Goal: Task Accomplishment & Management: Manage account settings

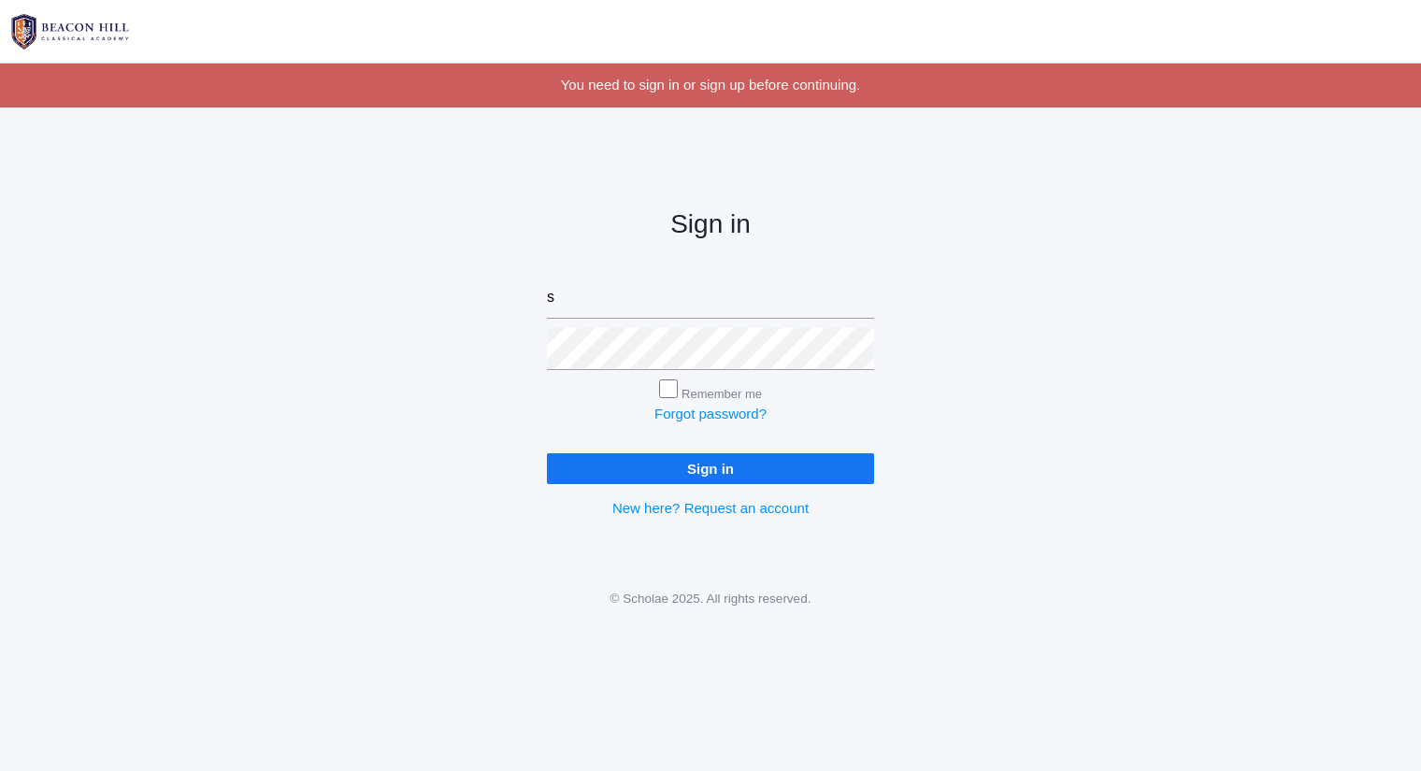
type input "[PERSON_NAME][EMAIL_ADDRESS][DOMAIN_NAME]"
click at [547, 453] on input "Sign in" at bounding box center [710, 468] width 327 height 31
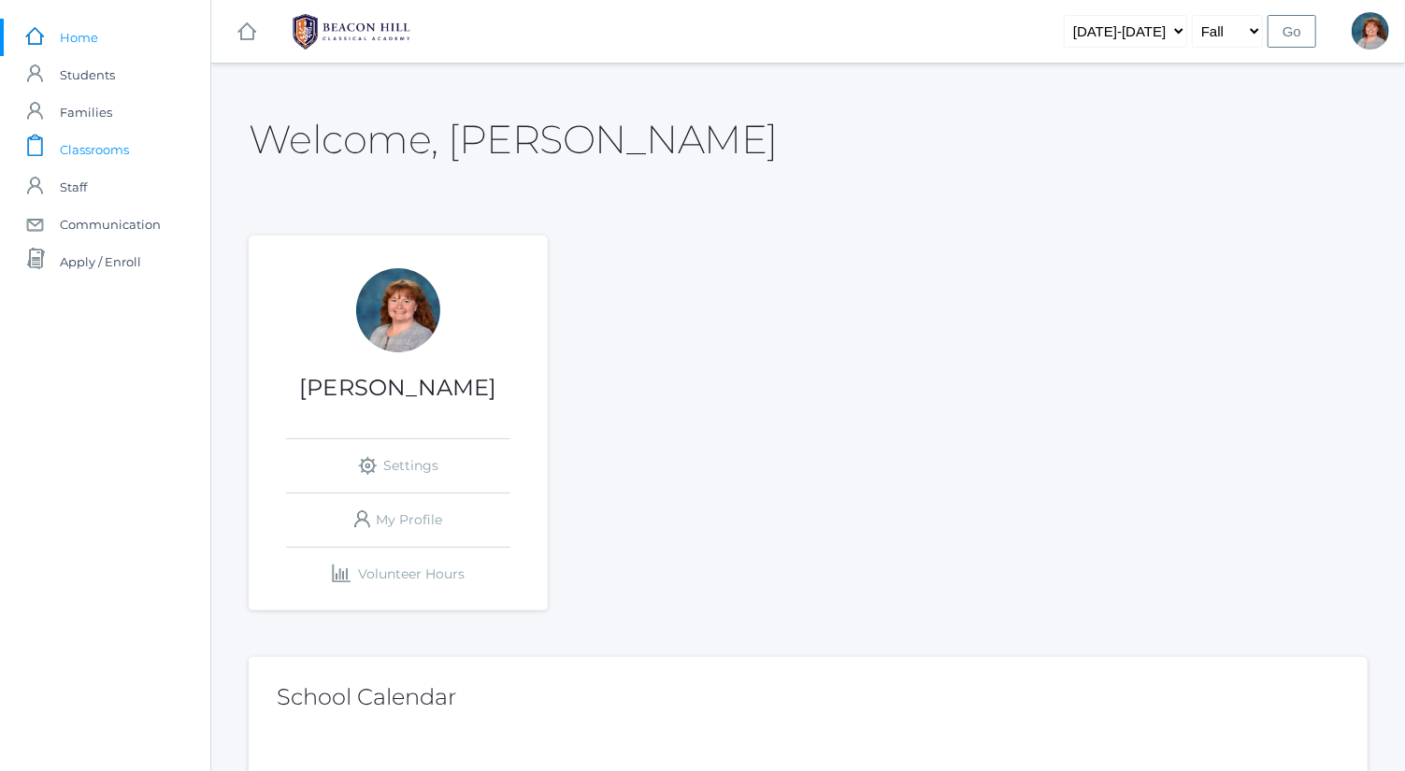
click at [166, 136] on link "icons/clipboard/plain Created with Sketch. Classrooms" at bounding box center [105, 149] width 210 height 37
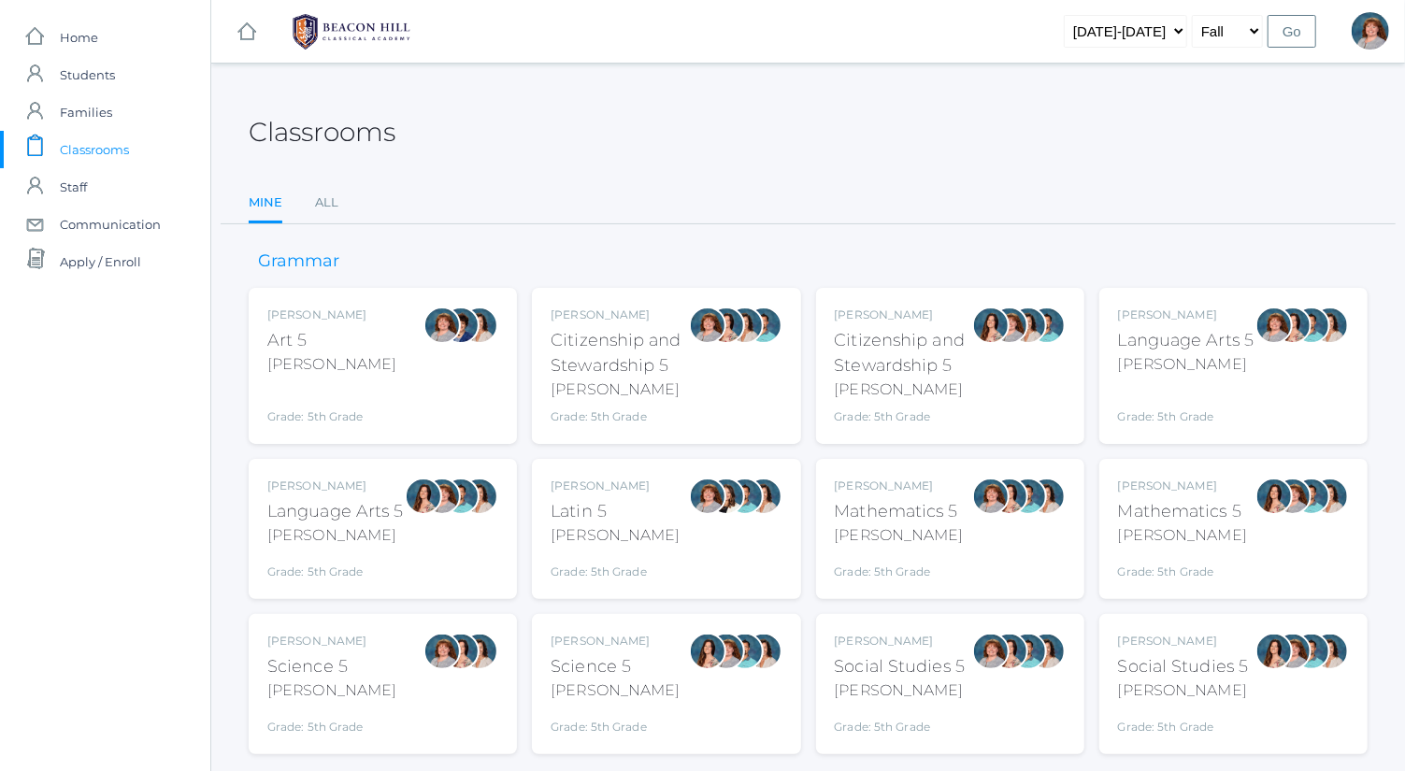
scroll to position [49, 0]
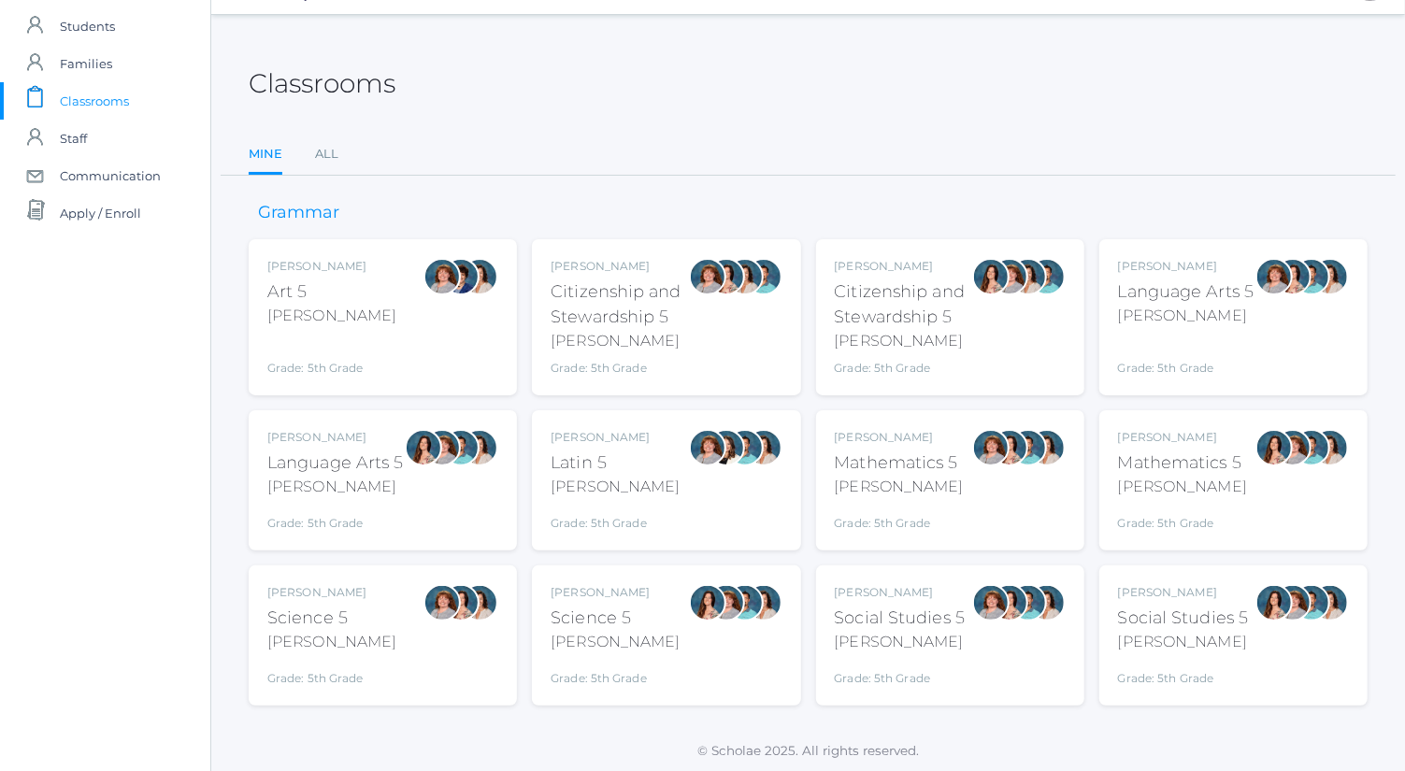
click at [385, 445] on div "Rebecca Salazar Language Arts 5 Salazar Grade: 5th Grade 05LA" at bounding box center [335, 480] width 137 height 103
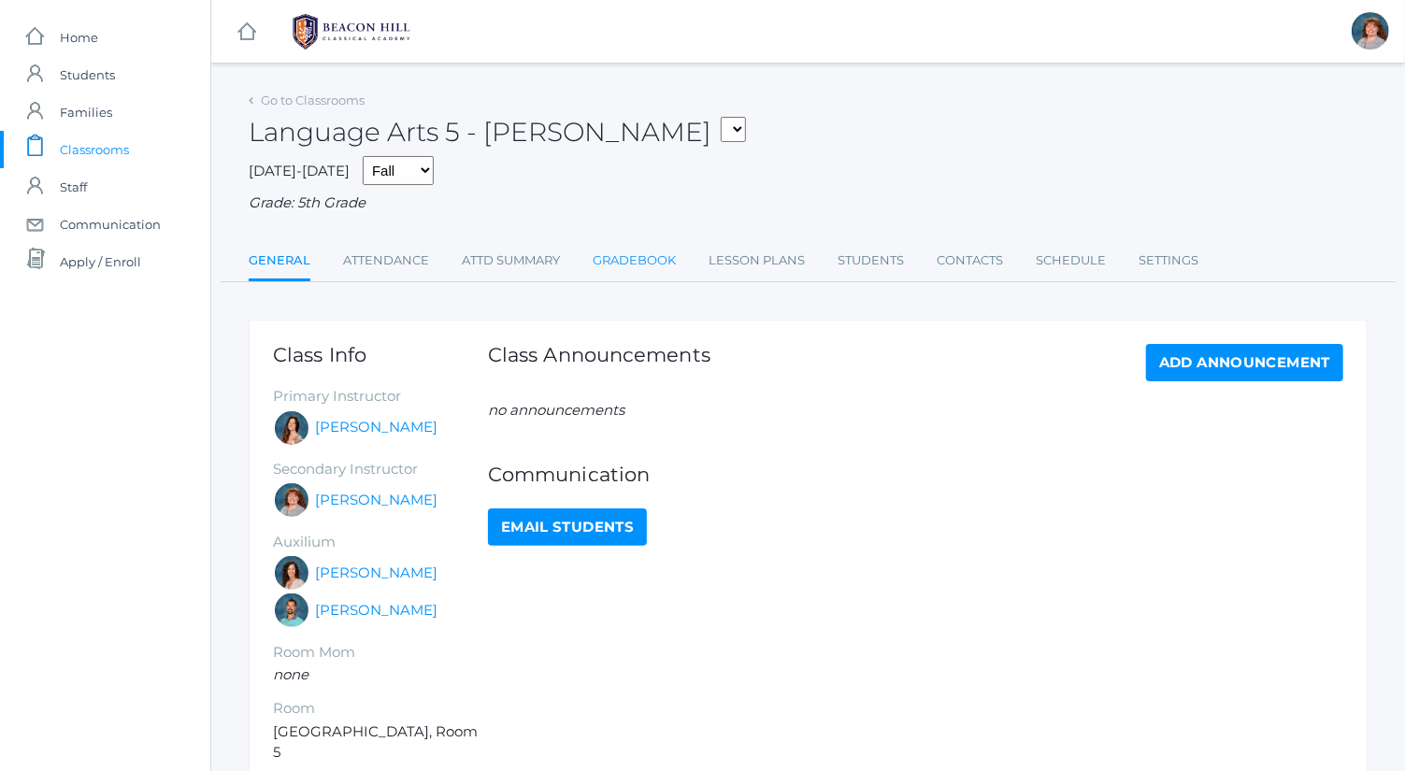
click at [670, 262] on link "Gradebook" at bounding box center [634, 260] width 83 height 37
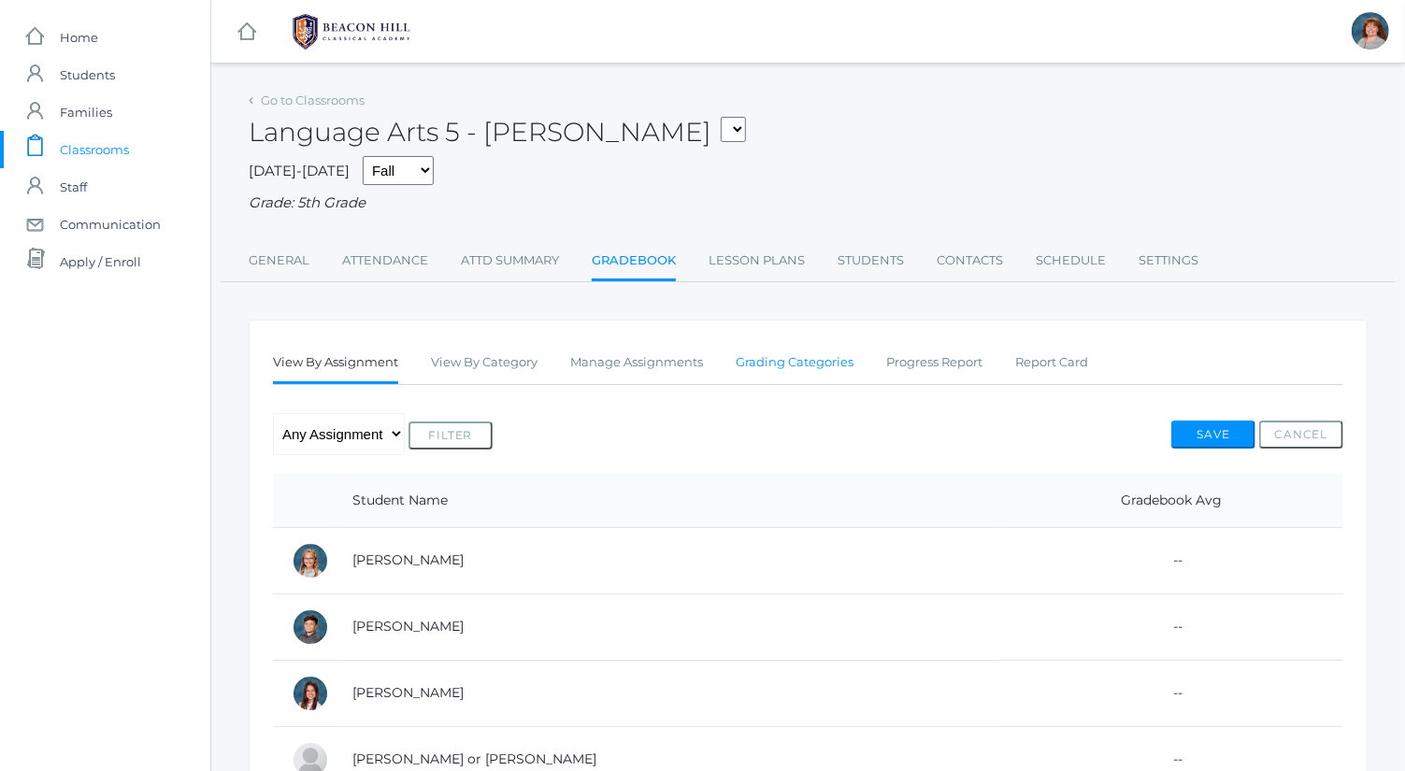
click at [842, 360] on link "Grading Categories" at bounding box center [795, 362] width 118 height 37
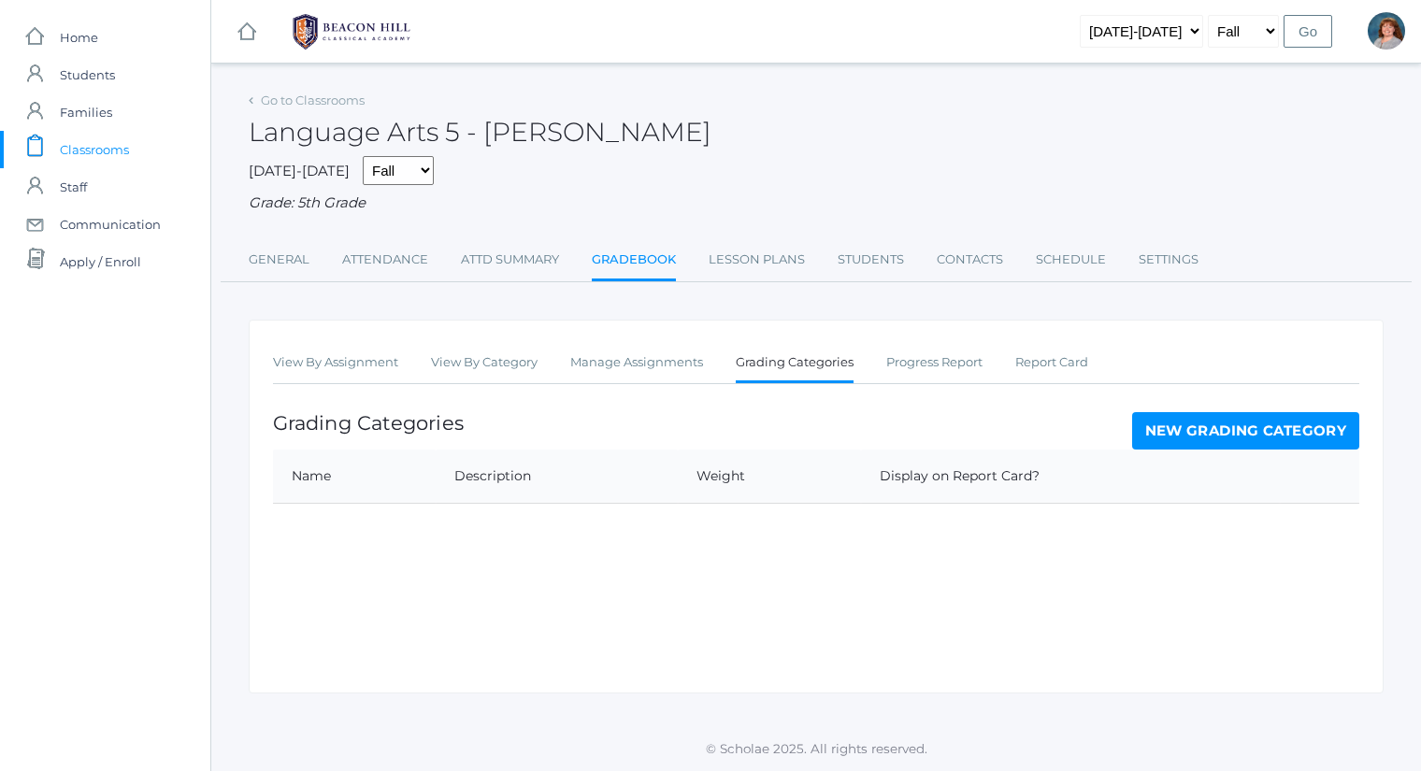
click at [1204, 433] on link "New Grading Category" at bounding box center [1246, 430] width 228 height 37
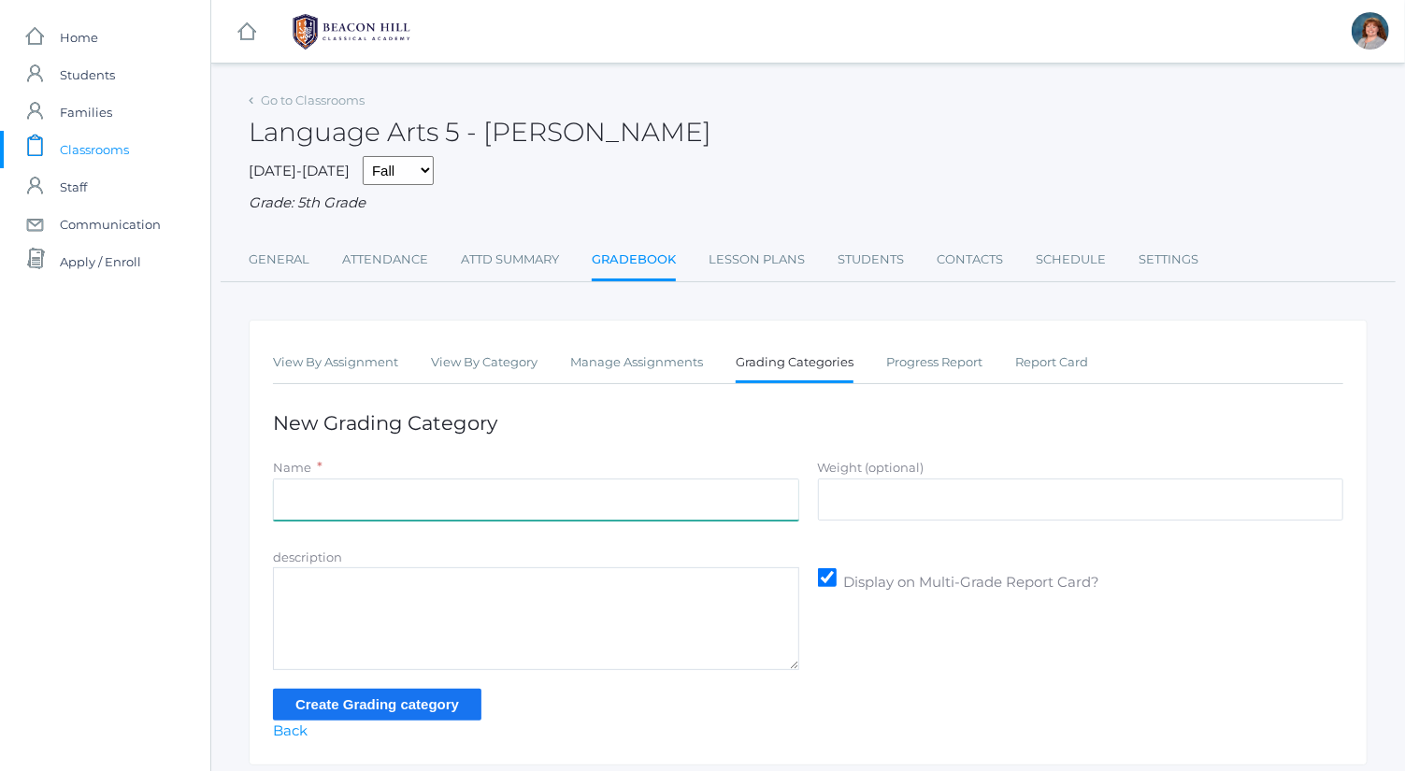
click at [577, 489] on input "Name" at bounding box center [536, 500] width 526 height 42
type input "Spelling"
click at [890, 498] on input "Weight (optional)" at bounding box center [1081, 500] width 526 height 42
type input "25"
click at [458, 701] on input "Create Grading category" at bounding box center [377, 704] width 209 height 31
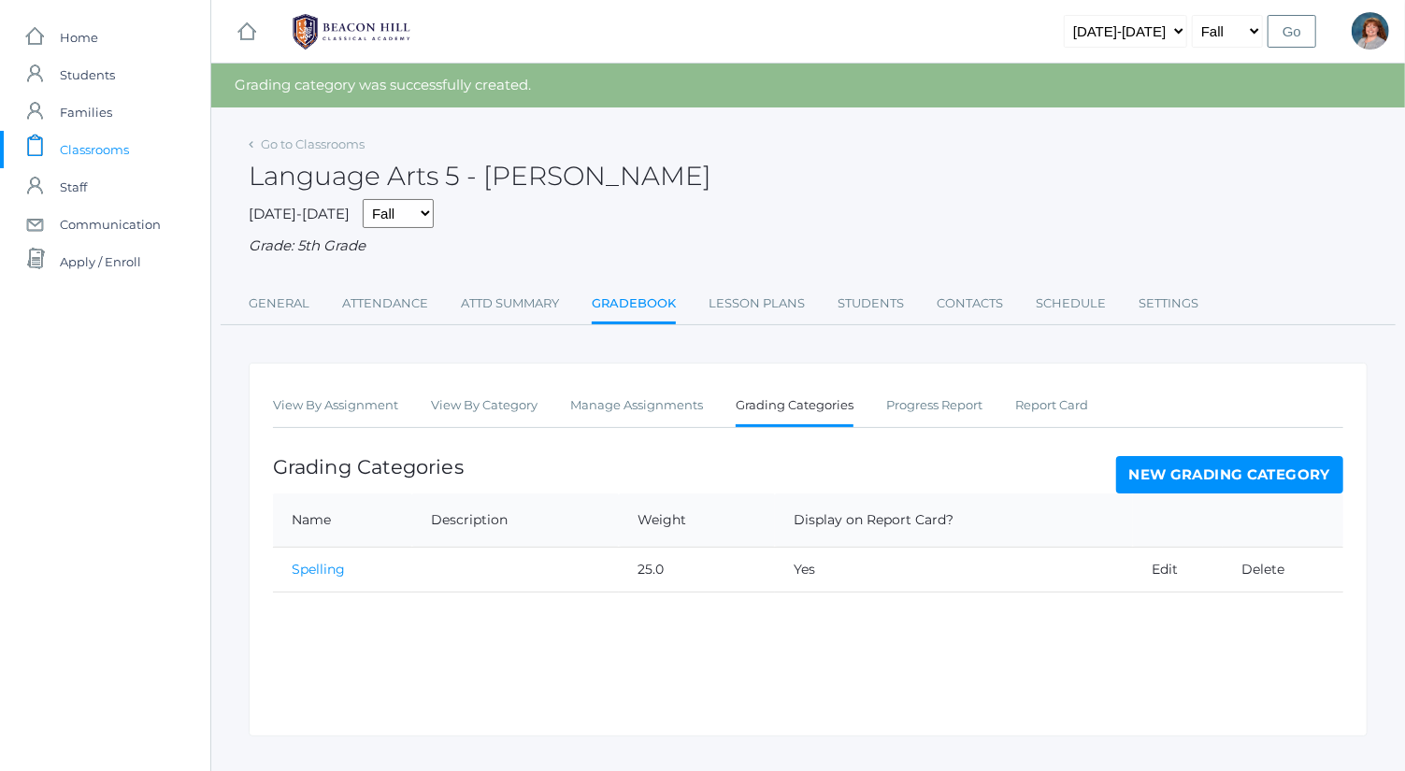
scroll to position [33, 0]
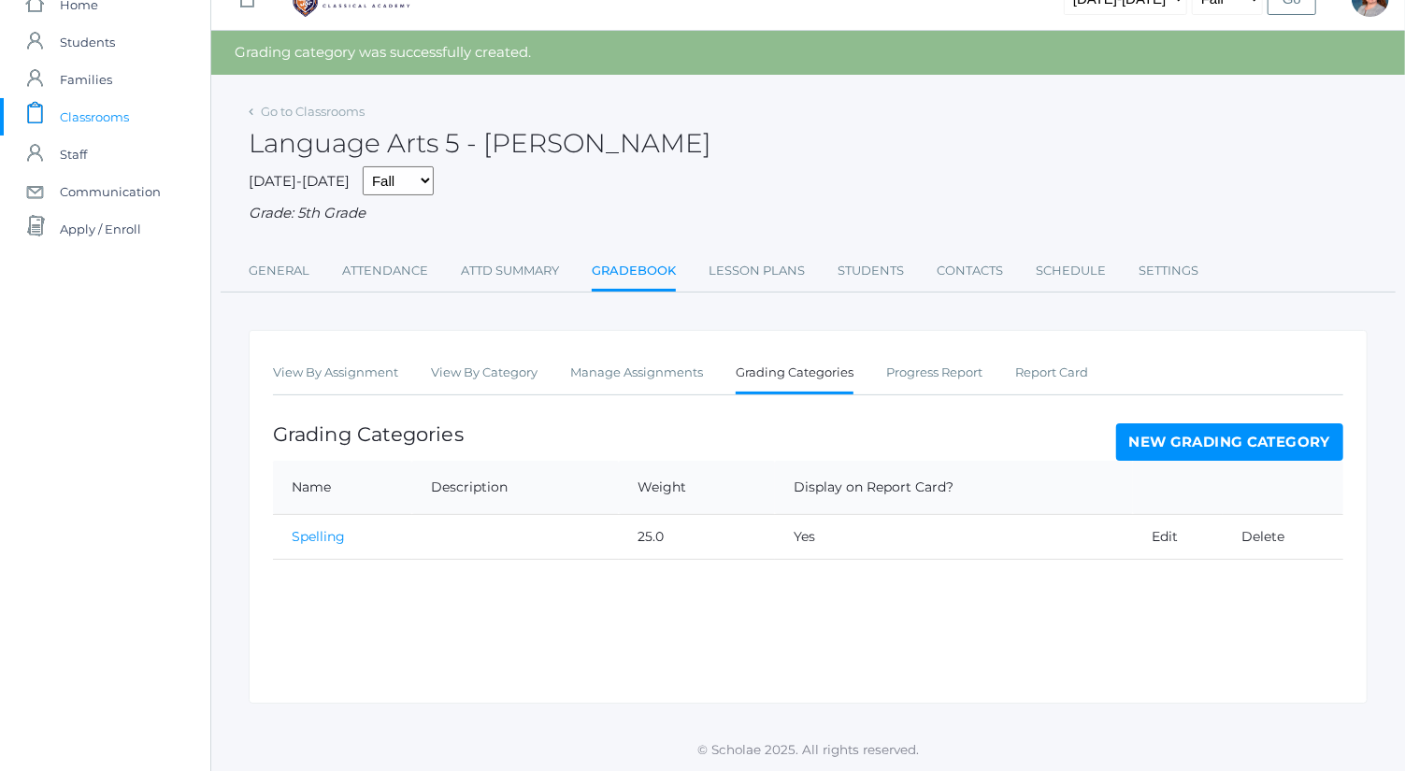
click at [1199, 436] on link "New Grading Category" at bounding box center [1230, 442] width 228 height 37
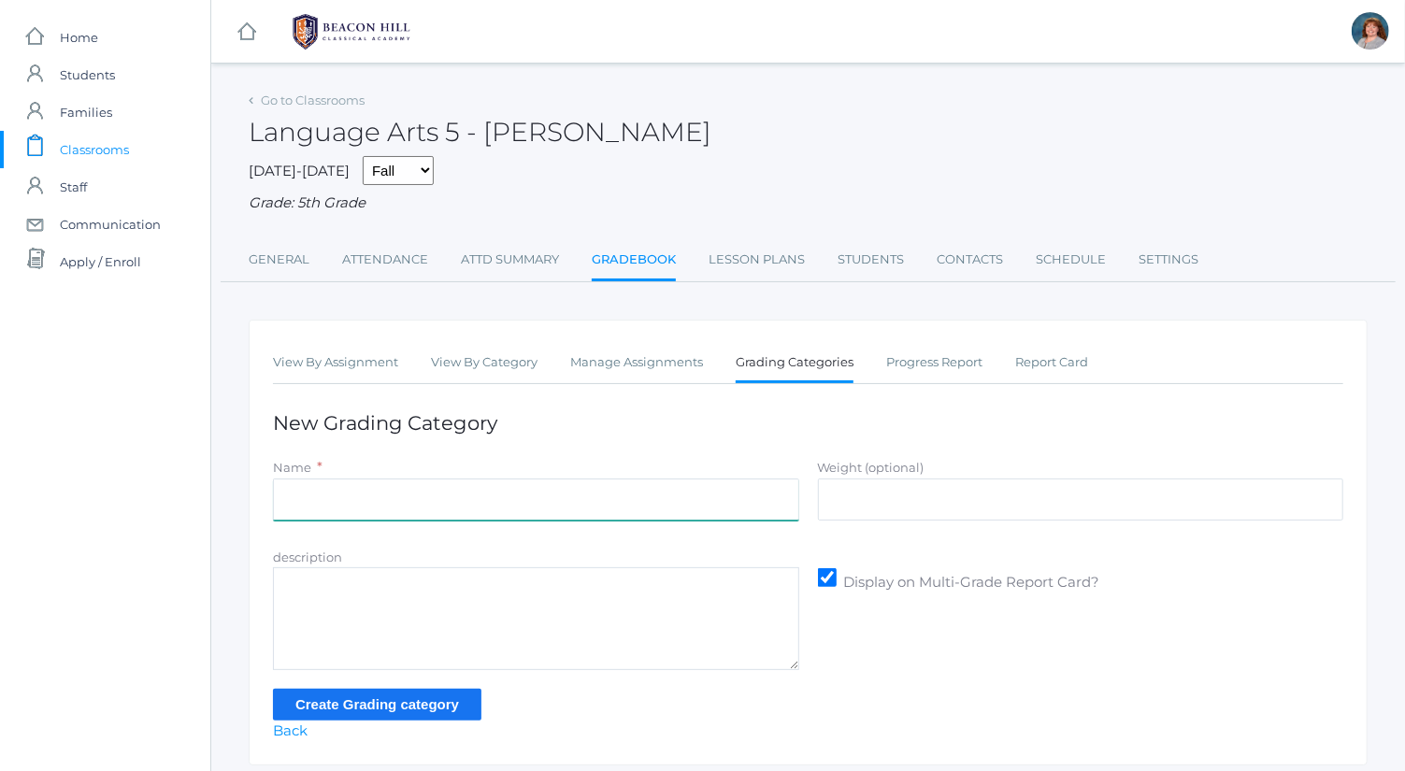
click at [703, 506] on input "Name" at bounding box center [536, 500] width 526 height 42
type input "Grammar"
click at [904, 481] on input "Weight (optional)" at bounding box center [1081, 500] width 526 height 42
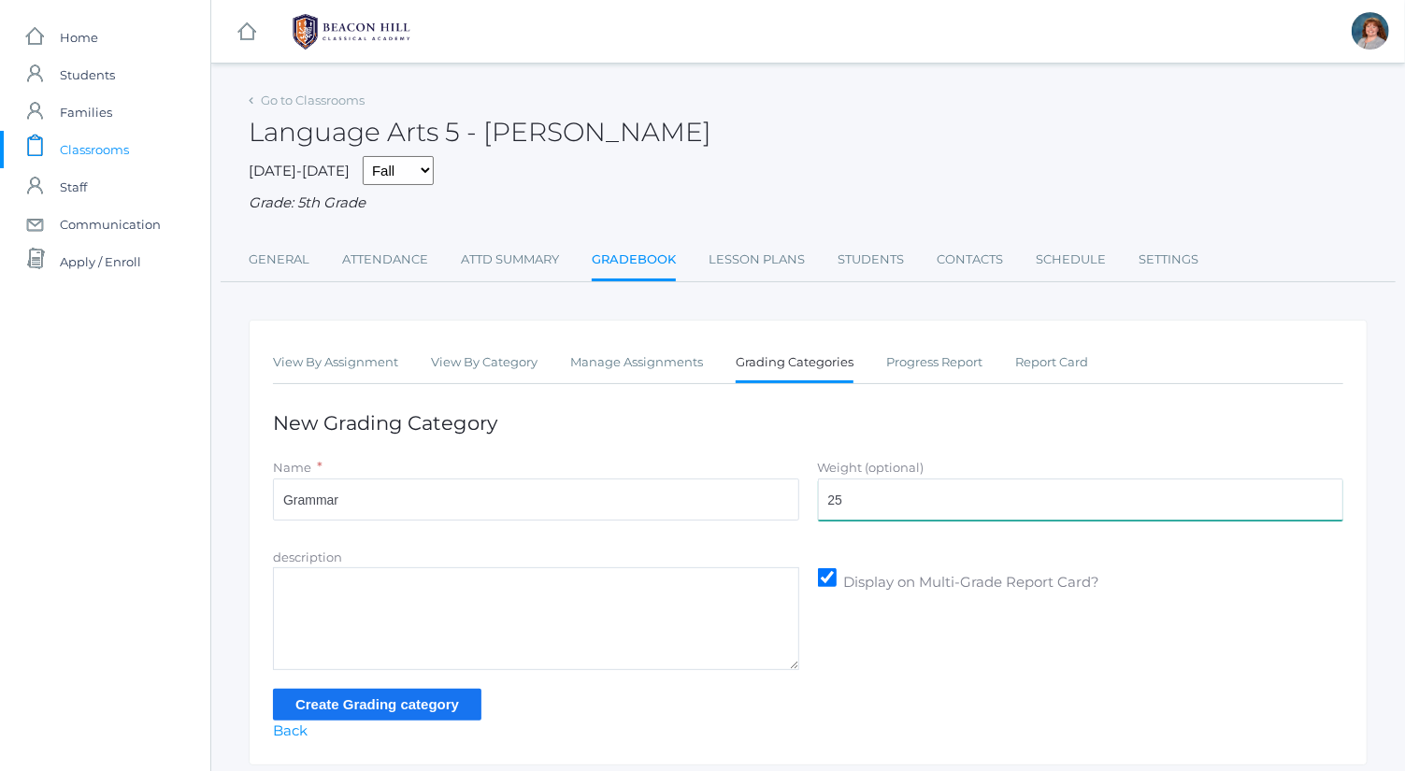
type input "25"
click at [404, 711] on input "Create Grading category" at bounding box center [377, 704] width 209 height 31
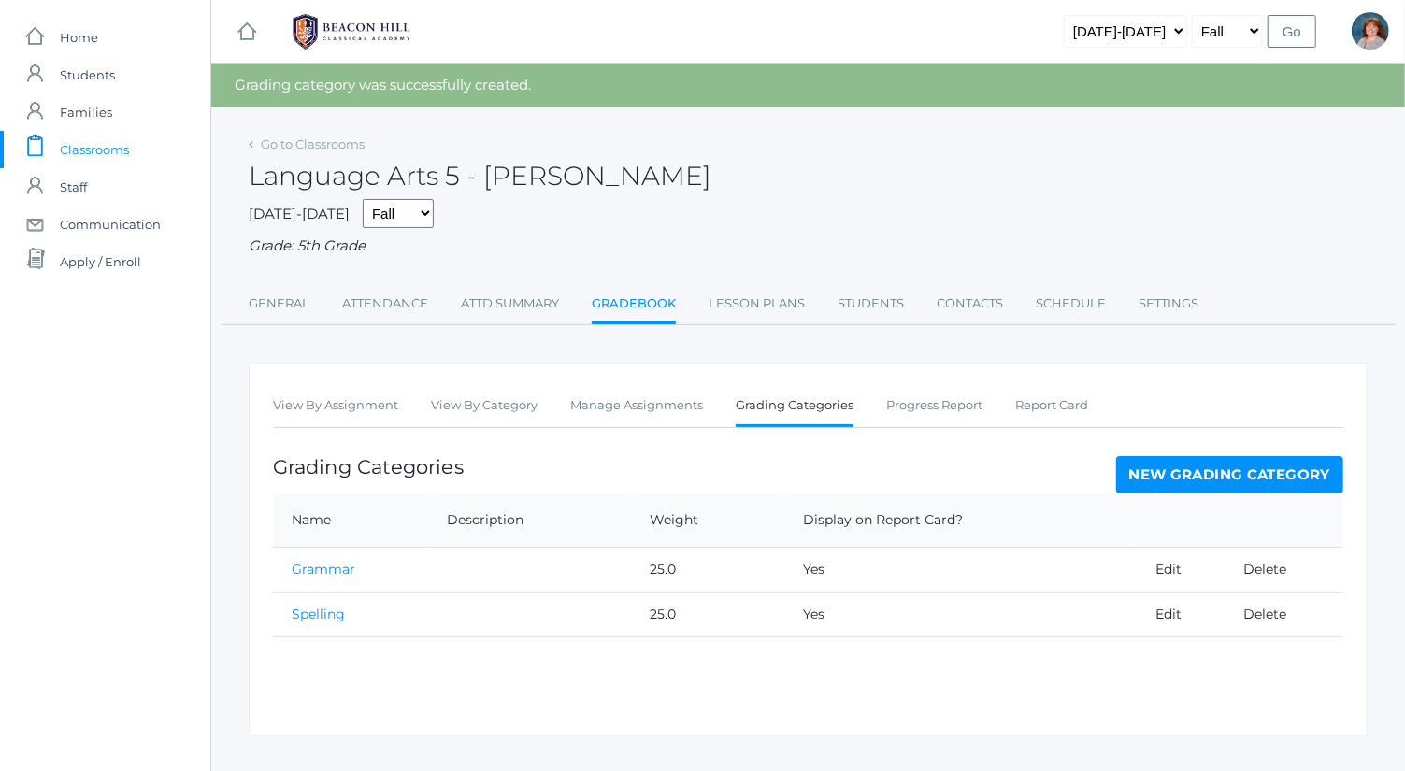
scroll to position [33, 0]
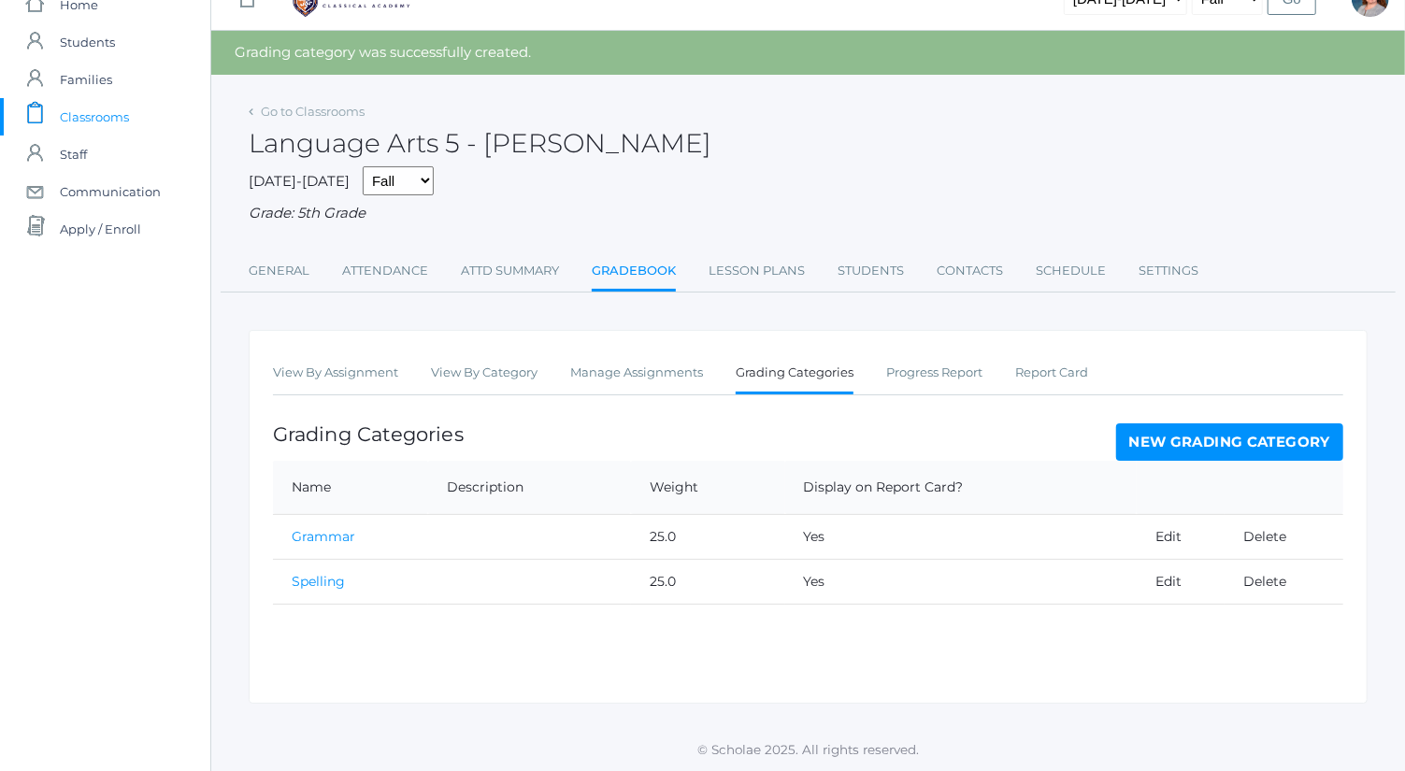
click at [1216, 433] on link "New Grading Category" at bounding box center [1230, 442] width 228 height 37
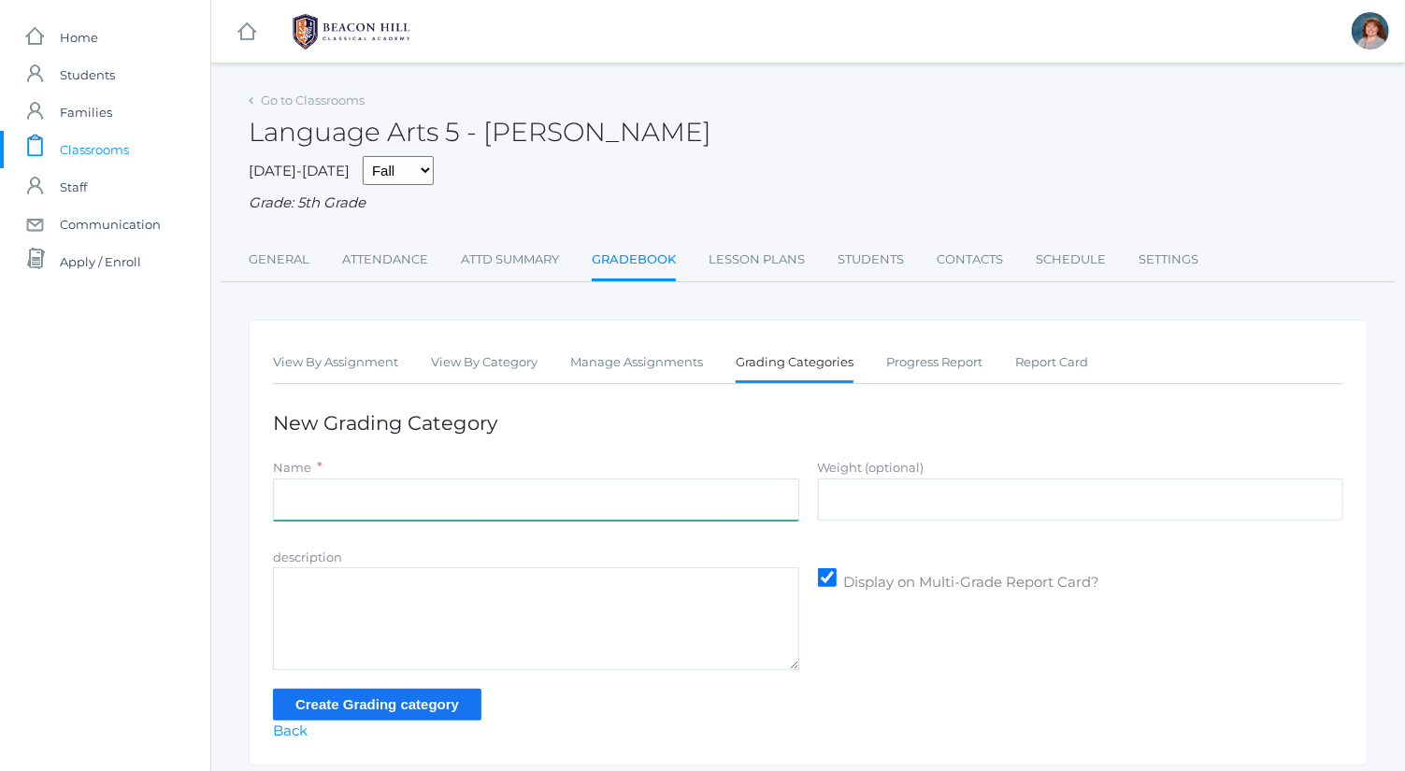
click at [597, 495] on input "Name" at bounding box center [536, 500] width 526 height 42
type input "Composition"
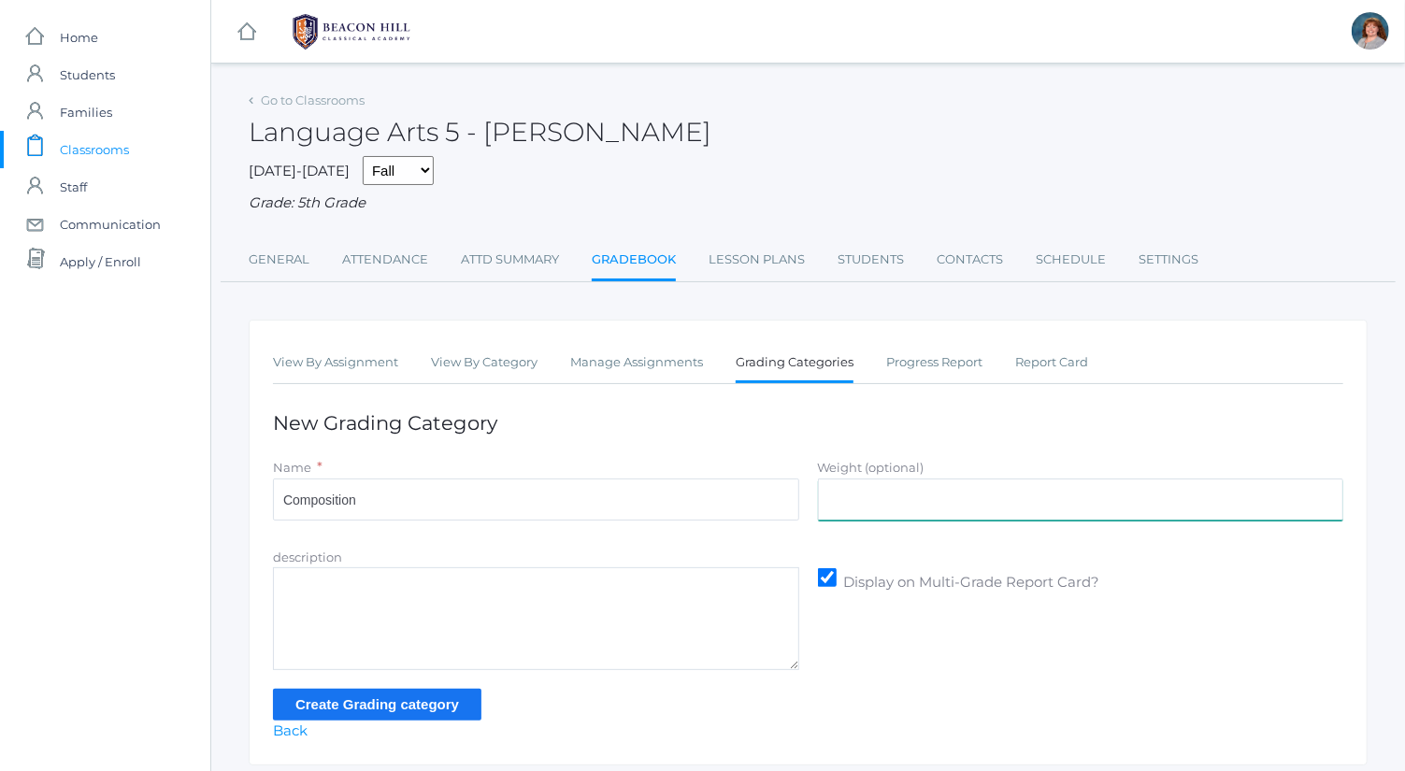
click at [912, 510] on input "Weight (optional)" at bounding box center [1081, 500] width 526 height 42
type input "25"
click at [408, 709] on input "Create Grading category" at bounding box center [377, 704] width 209 height 31
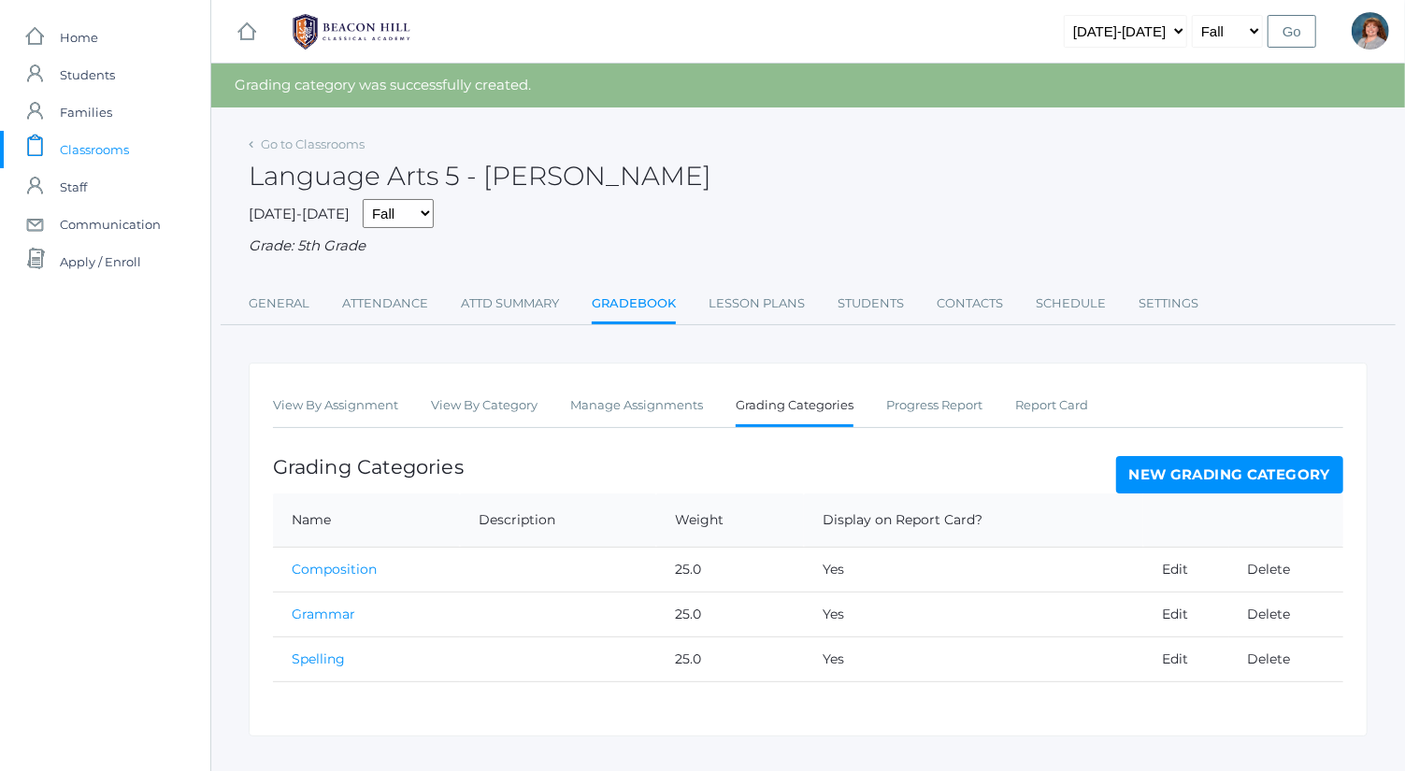
click at [1201, 458] on link "New Grading Category" at bounding box center [1230, 474] width 228 height 37
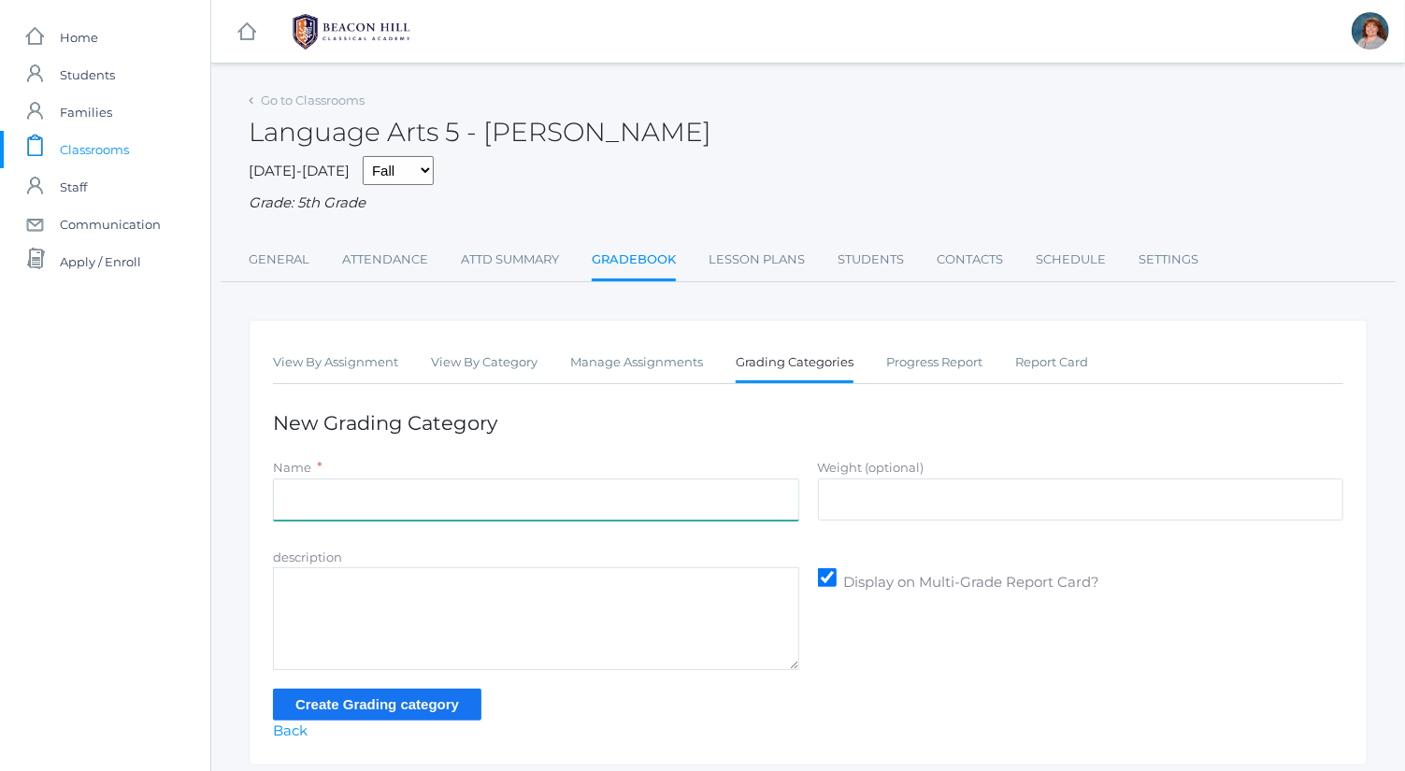
click at [621, 514] on input "Name" at bounding box center [536, 500] width 526 height 42
type input "Literature"
click at [926, 470] on div "Weight (optional)" at bounding box center [1081, 468] width 526 height 22
click at [926, 488] on input "Weight (optional)" at bounding box center [1081, 500] width 526 height 42
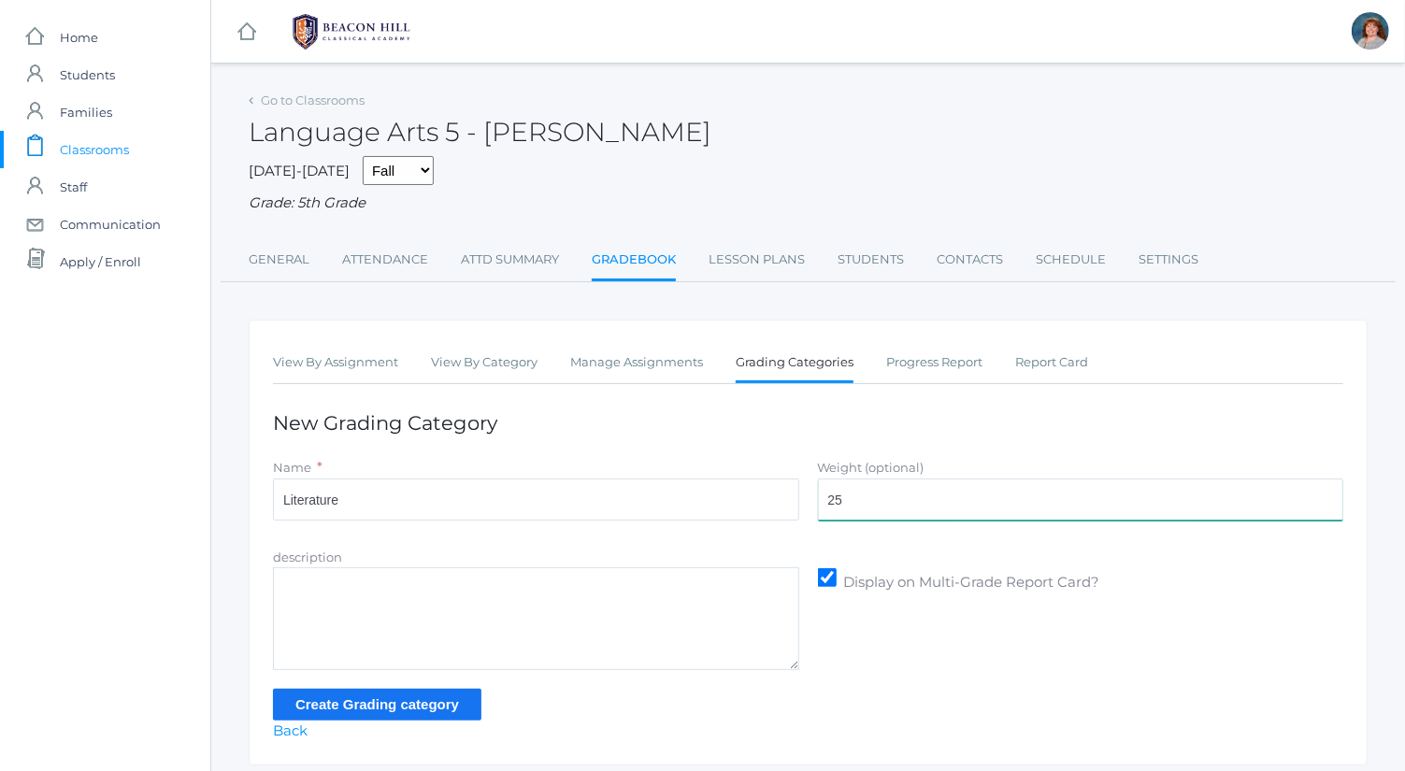
type input "25"
click at [457, 698] on input "Create Grading category" at bounding box center [377, 704] width 209 height 31
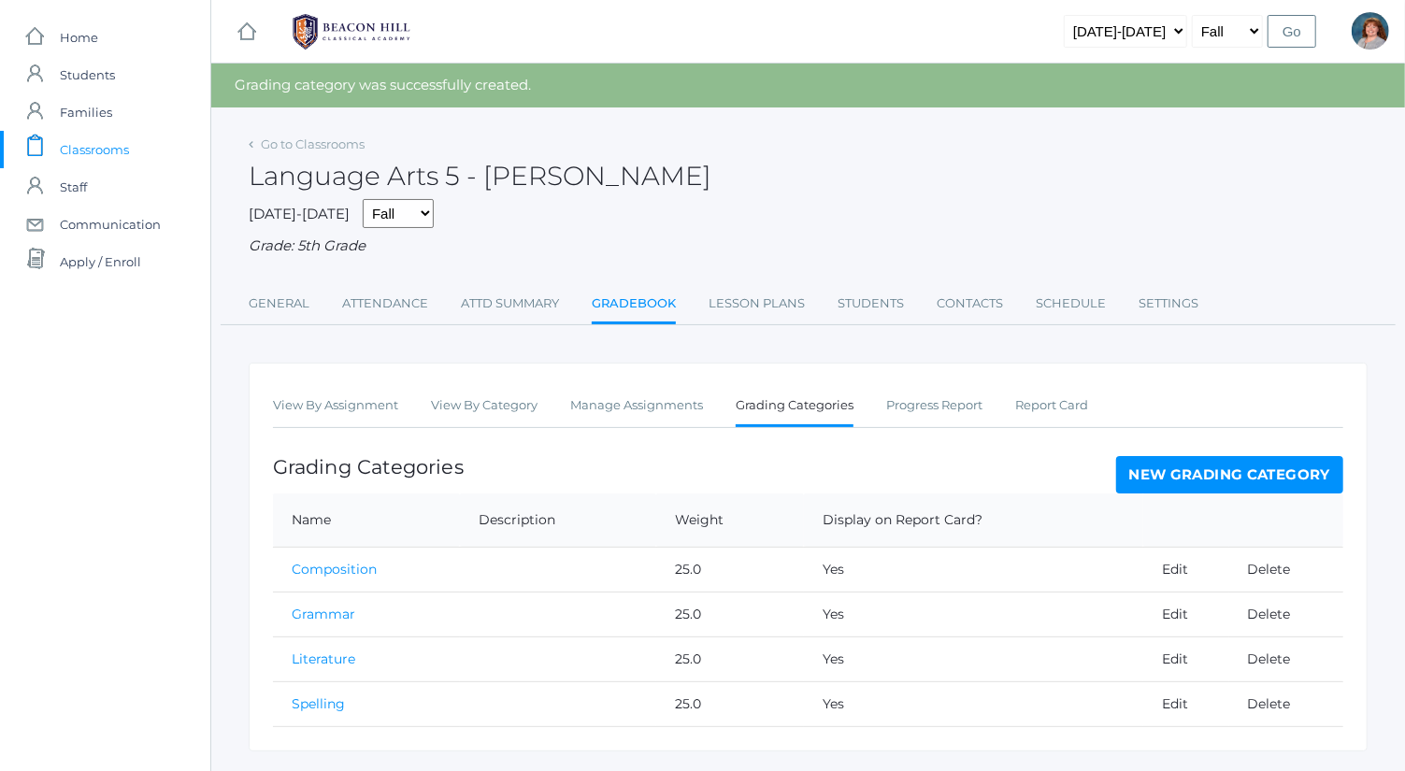
scroll to position [44, 0]
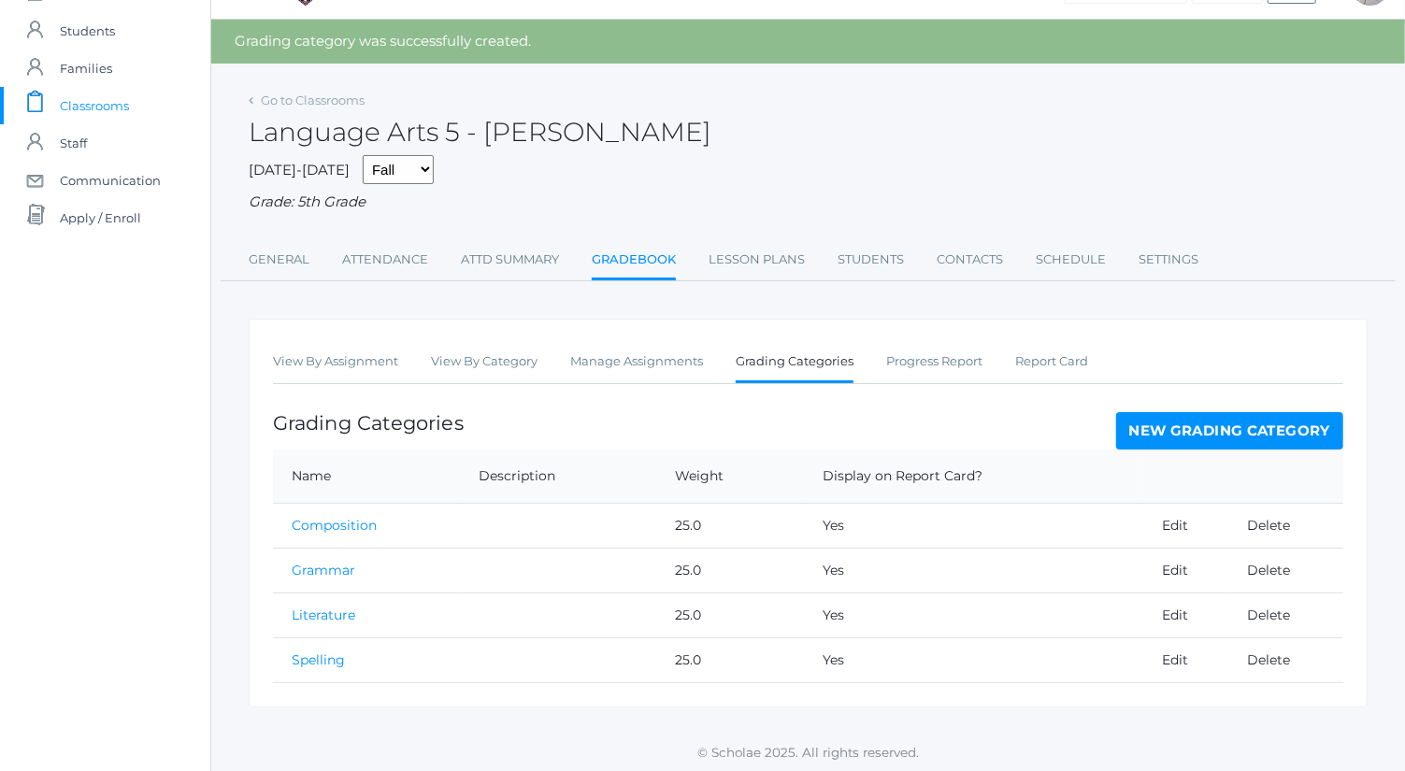
click at [1195, 440] on link "New Grading Category" at bounding box center [1230, 430] width 228 height 37
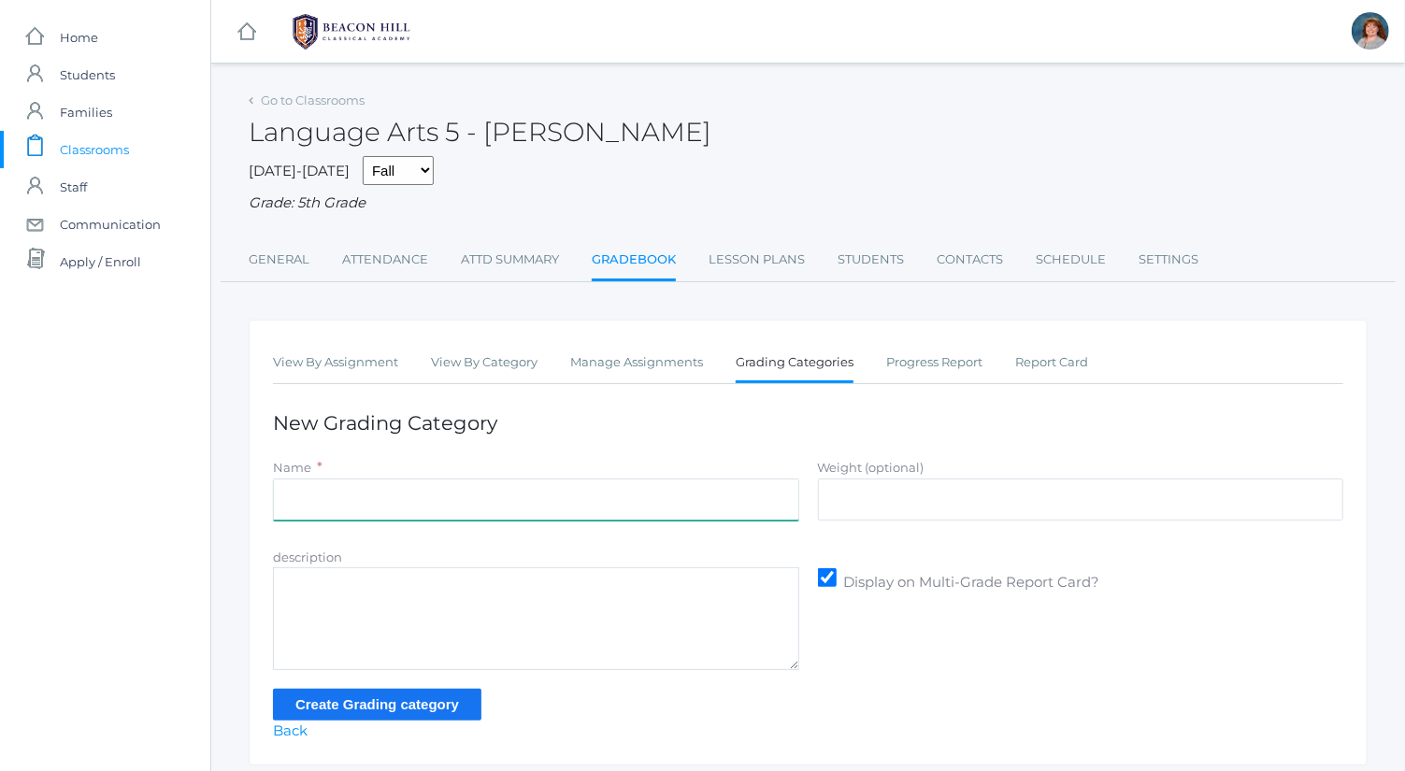
click at [505, 487] on input "Name" at bounding box center [536, 500] width 526 height 42
type input "Memory"
click at [885, 500] on input "Weight (optional)" at bounding box center [1081, 500] width 526 height 42
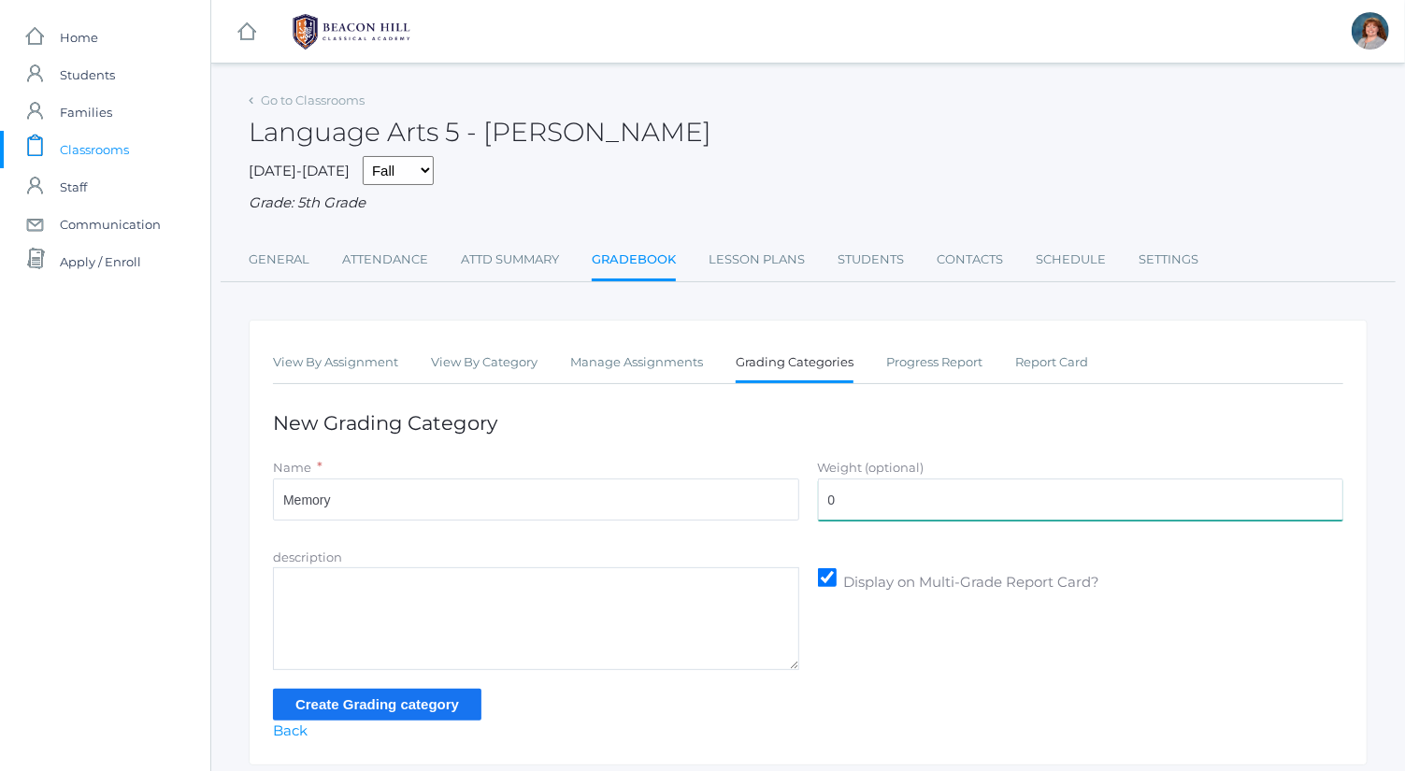
type input "0"
click at [450, 699] on input "Create Grading category" at bounding box center [377, 704] width 209 height 31
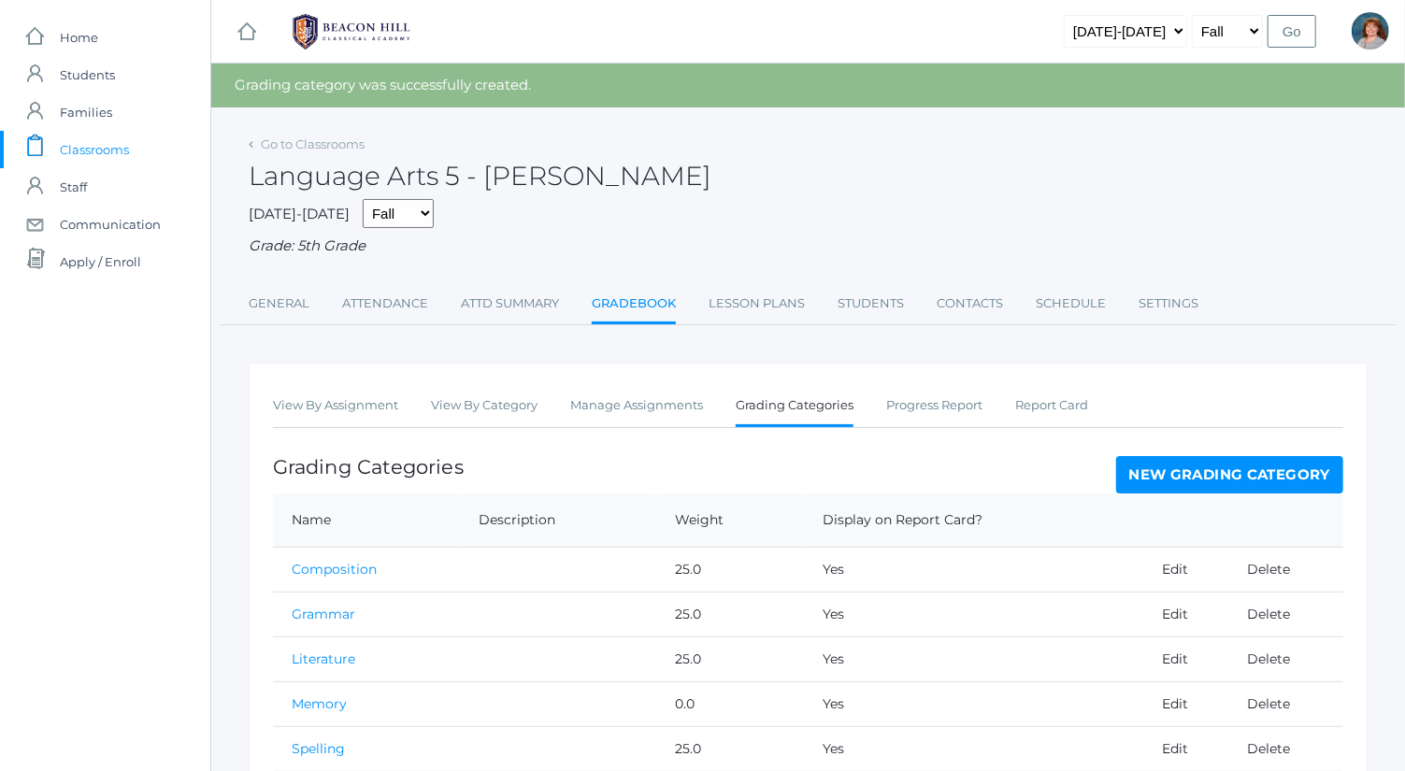
scroll to position [89, 0]
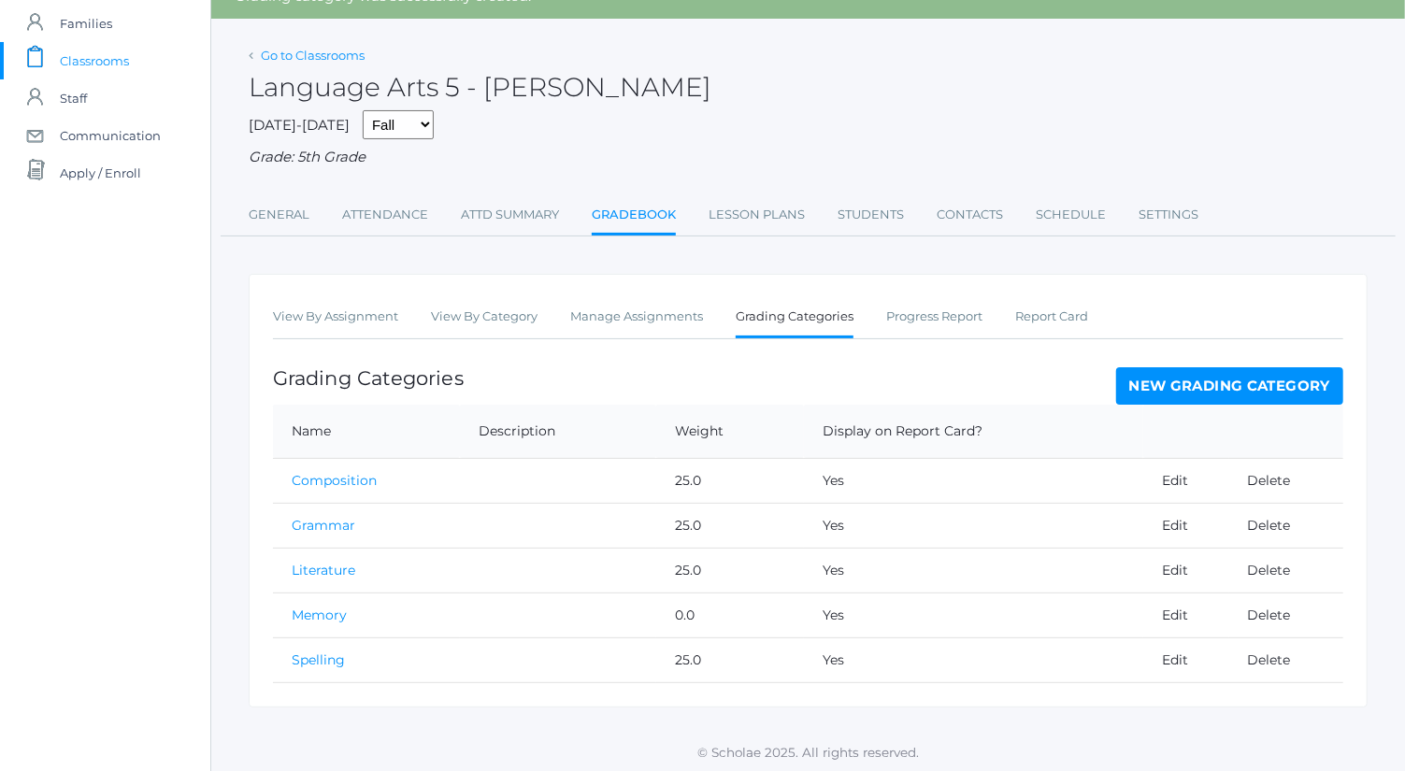
click at [353, 52] on link "Go to Classrooms" at bounding box center [313, 55] width 104 height 15
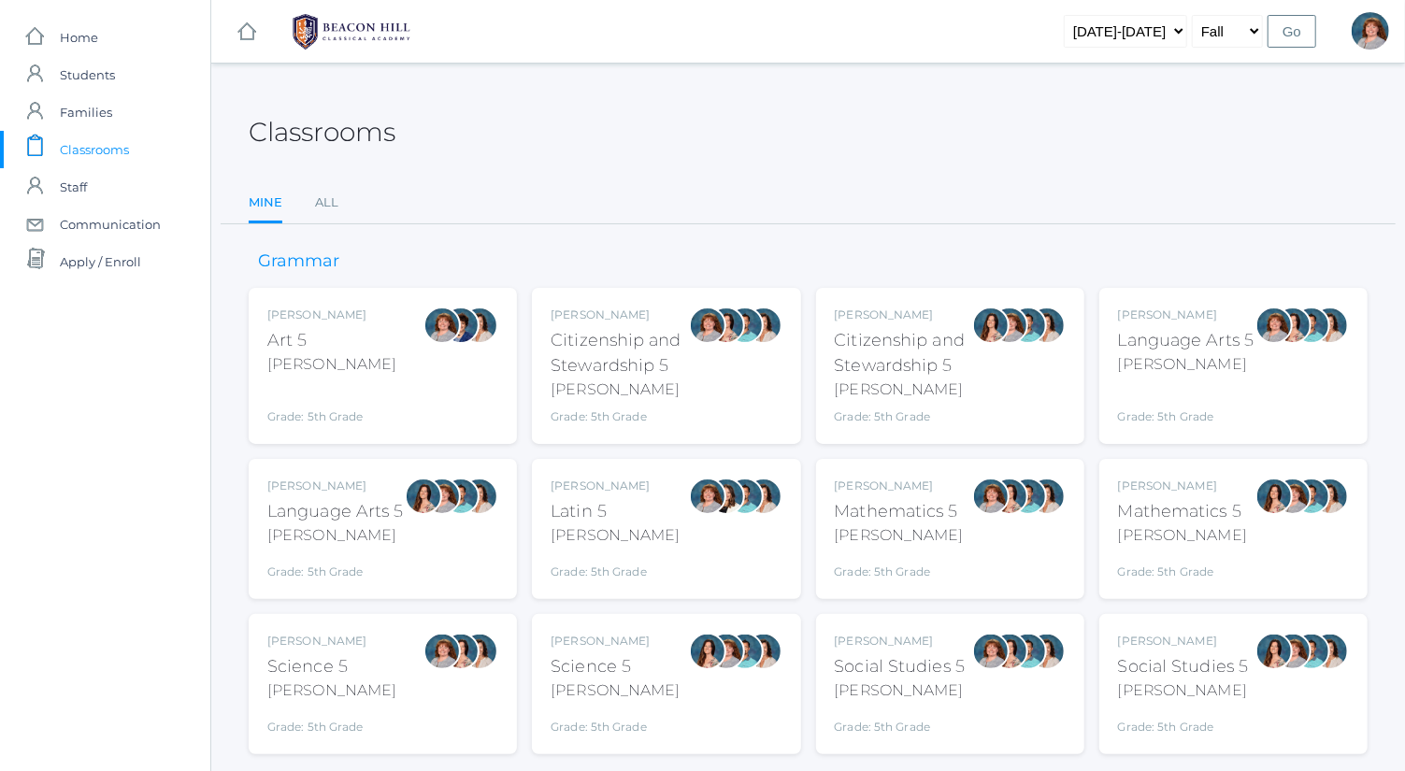
scroll to position [49, 0]
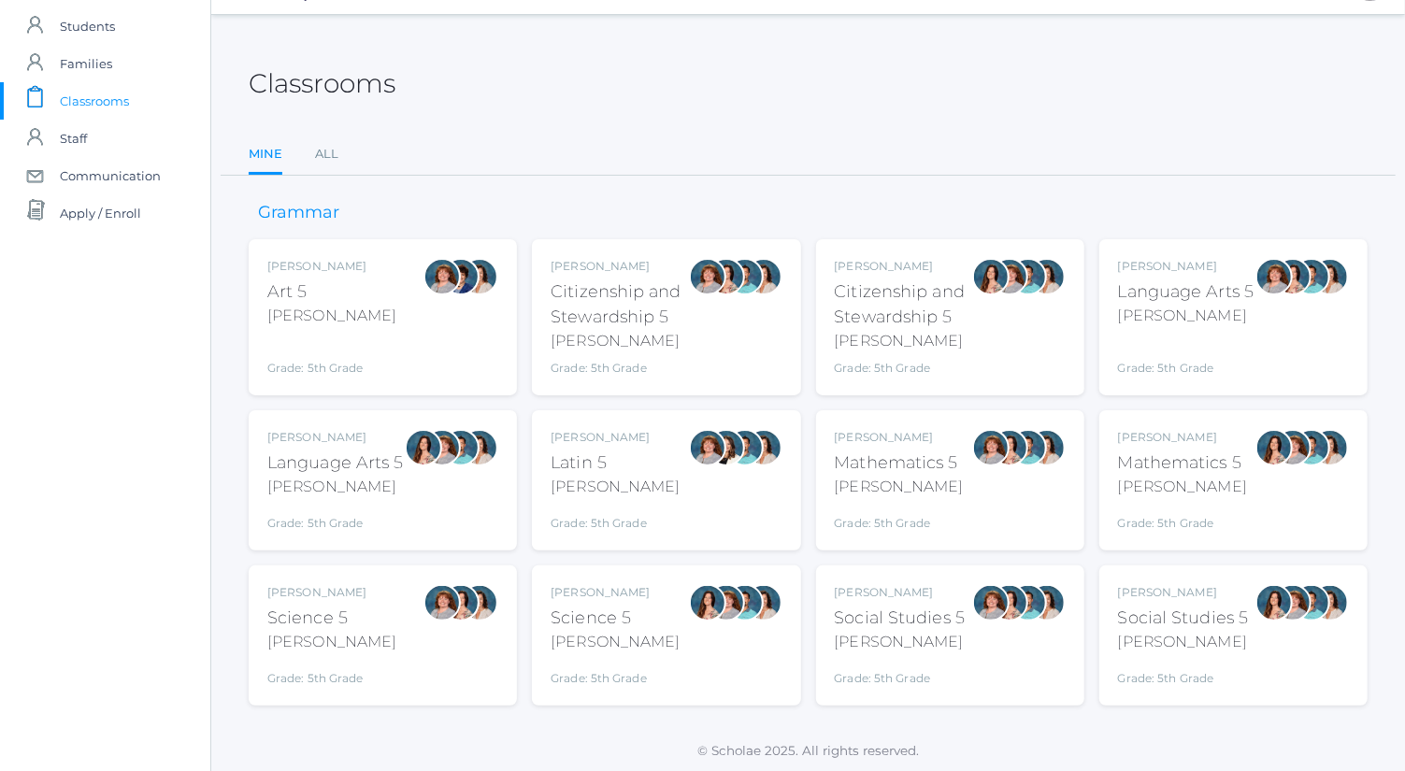
click at [1230, 323] on div "Bence" at bounding box center [1186, 316] width 137 height 22
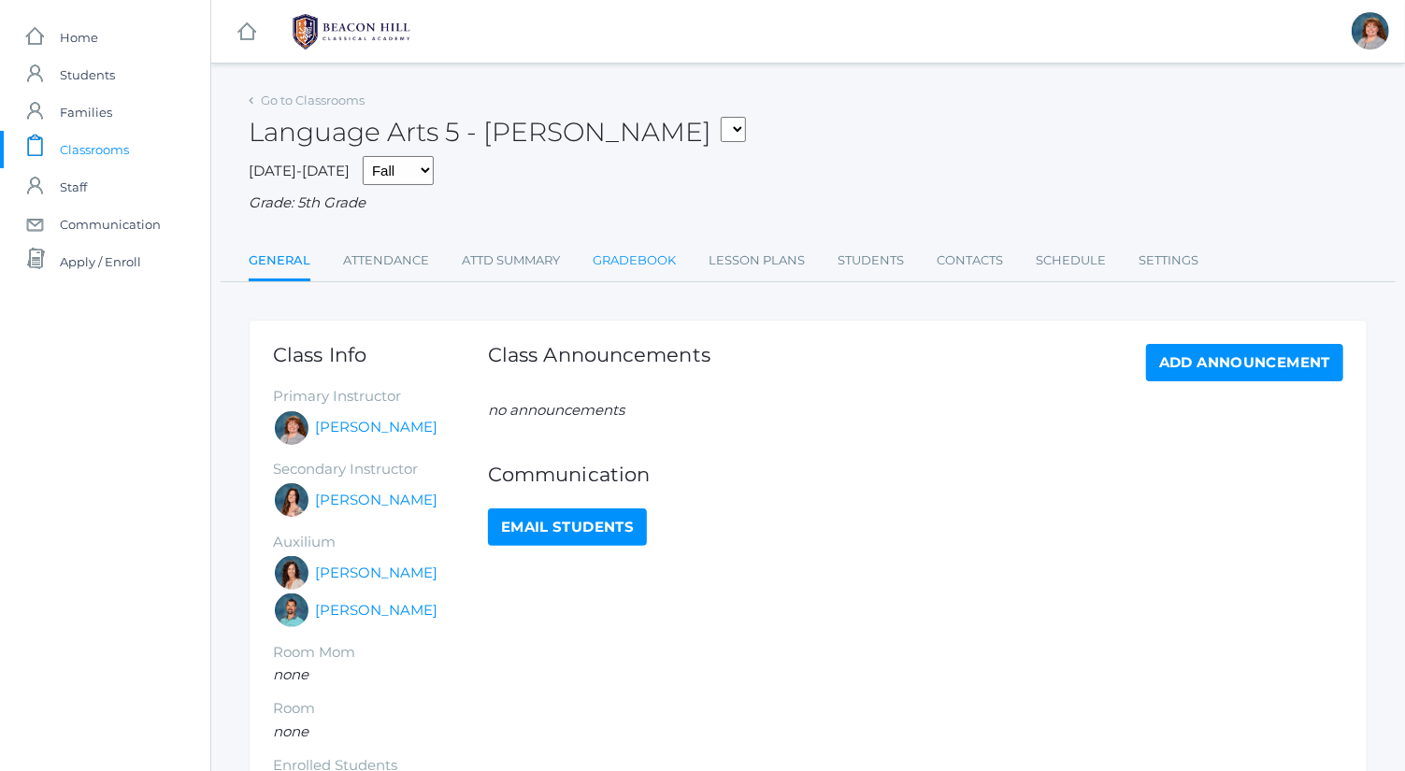
click at [619, 259] on link "Gradebook" at bounding box center [634, 260] width 83 height 37
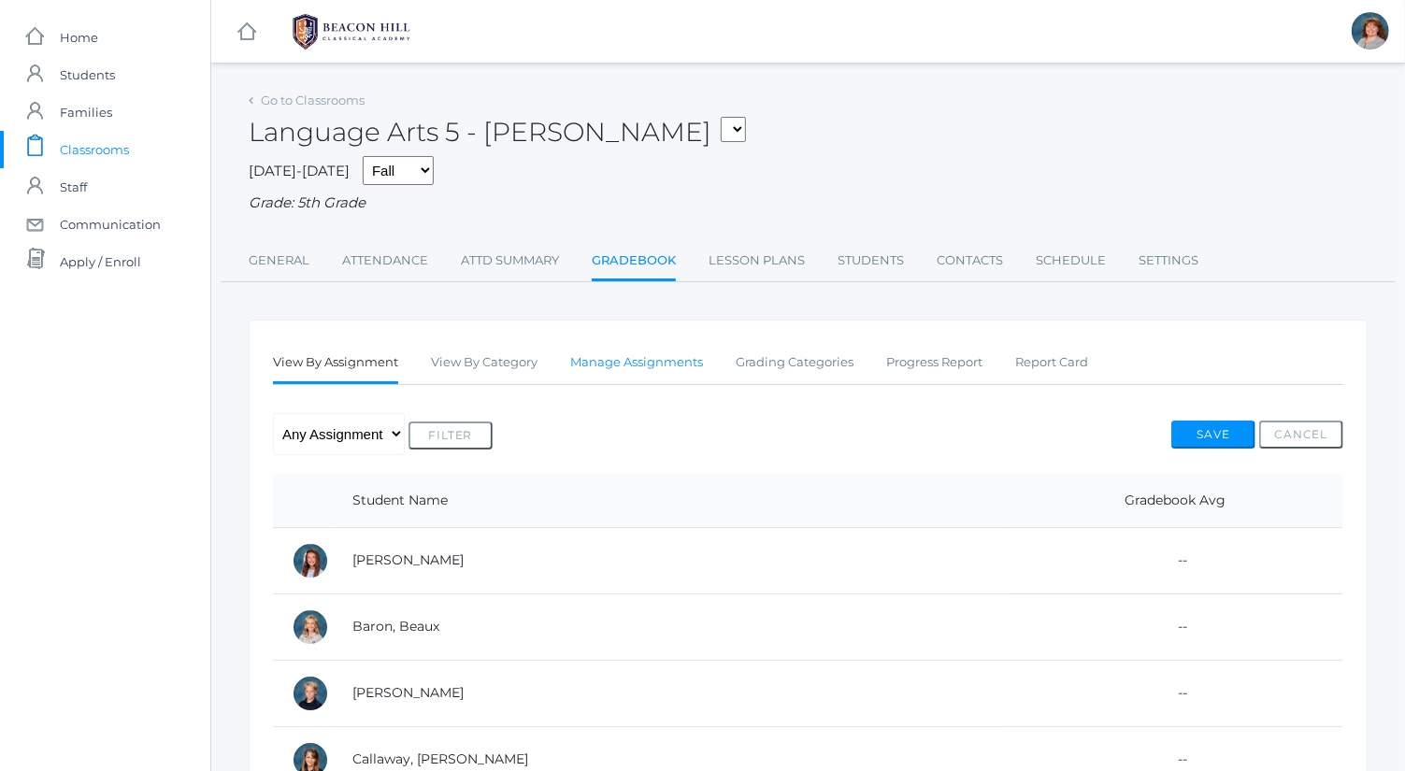
click at [630, 353] on link "Manage Assignments" at bounding box center [636, 362] width 133 height 37
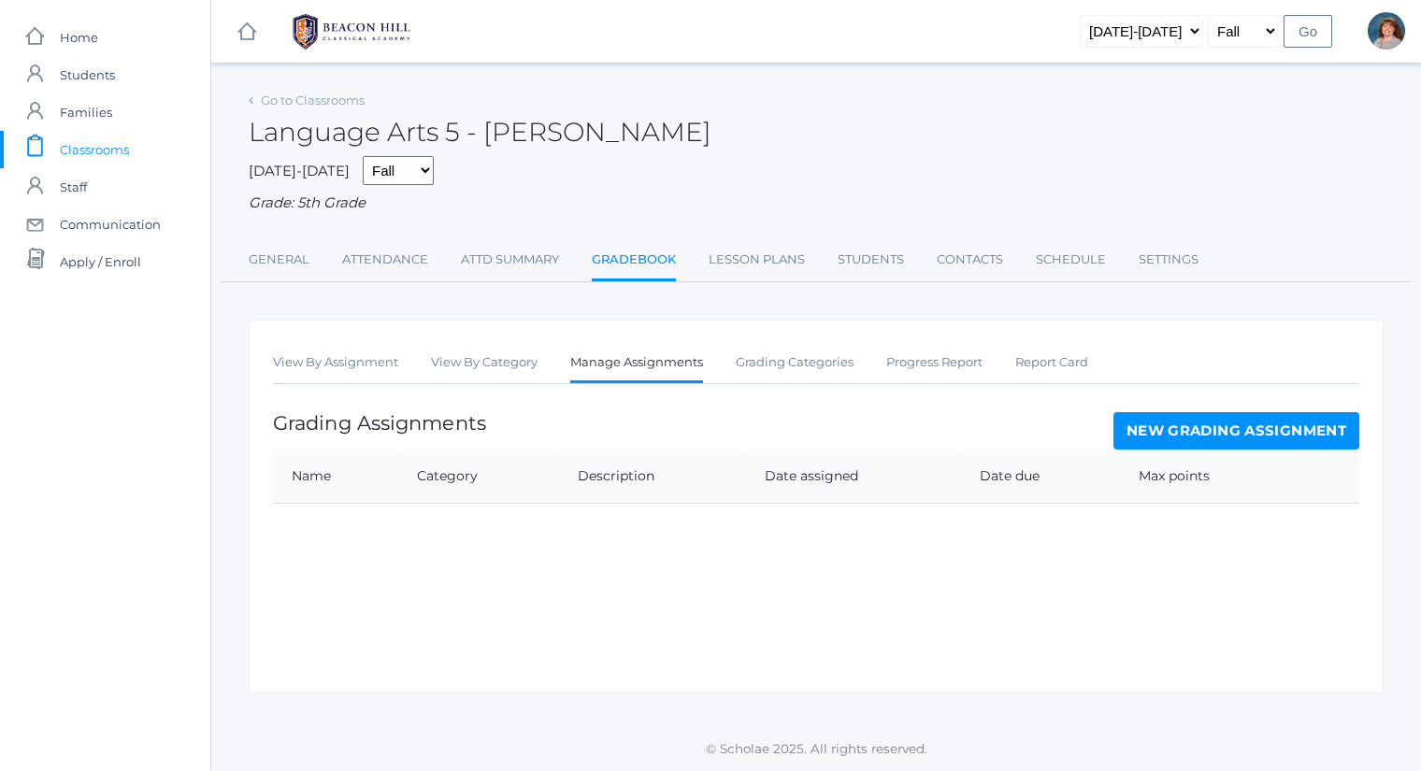
click at [827, 381] on link "Grading Categories" at bounding box center [795, 362] width 118 height 37
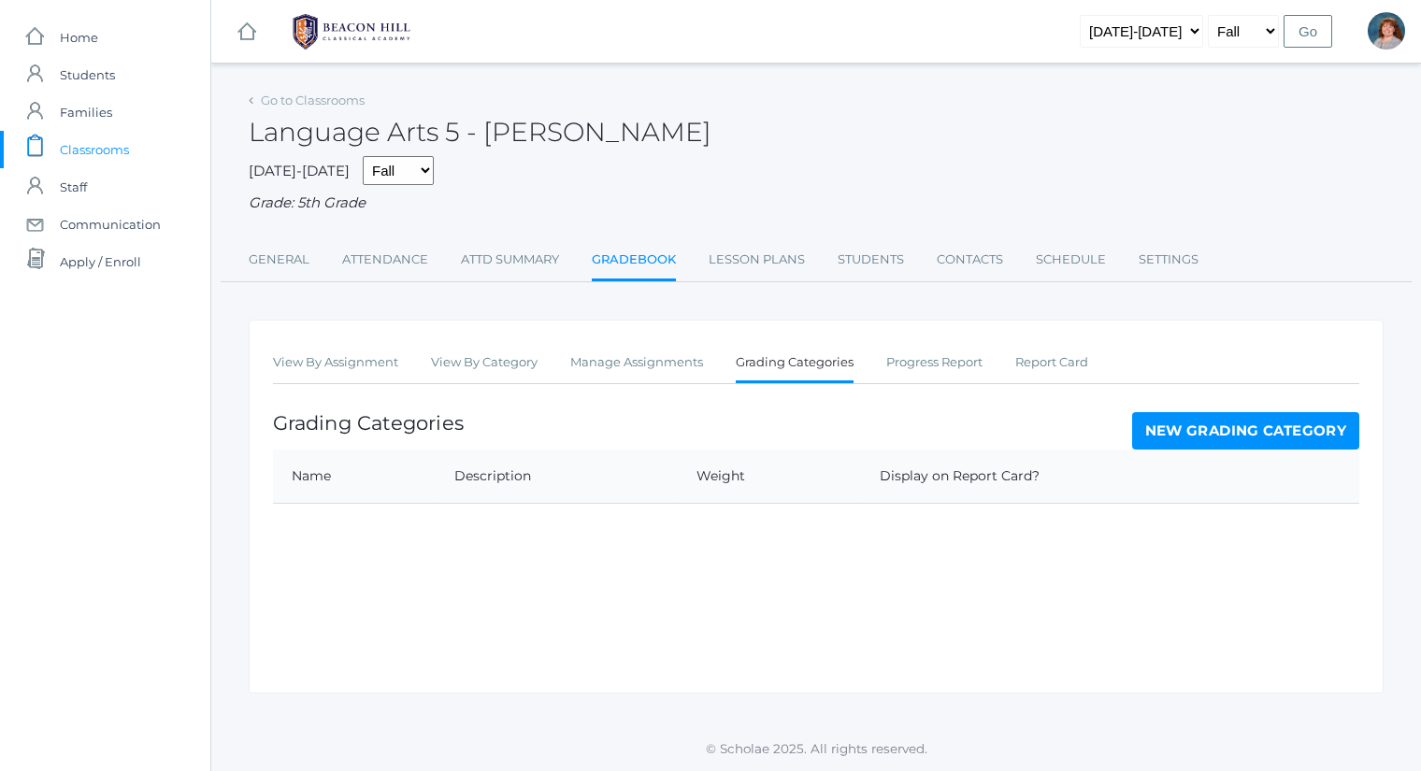
click at [1199, 428] on link "New Grading Category" at bounding box center [1246, 430] width 228 height 37
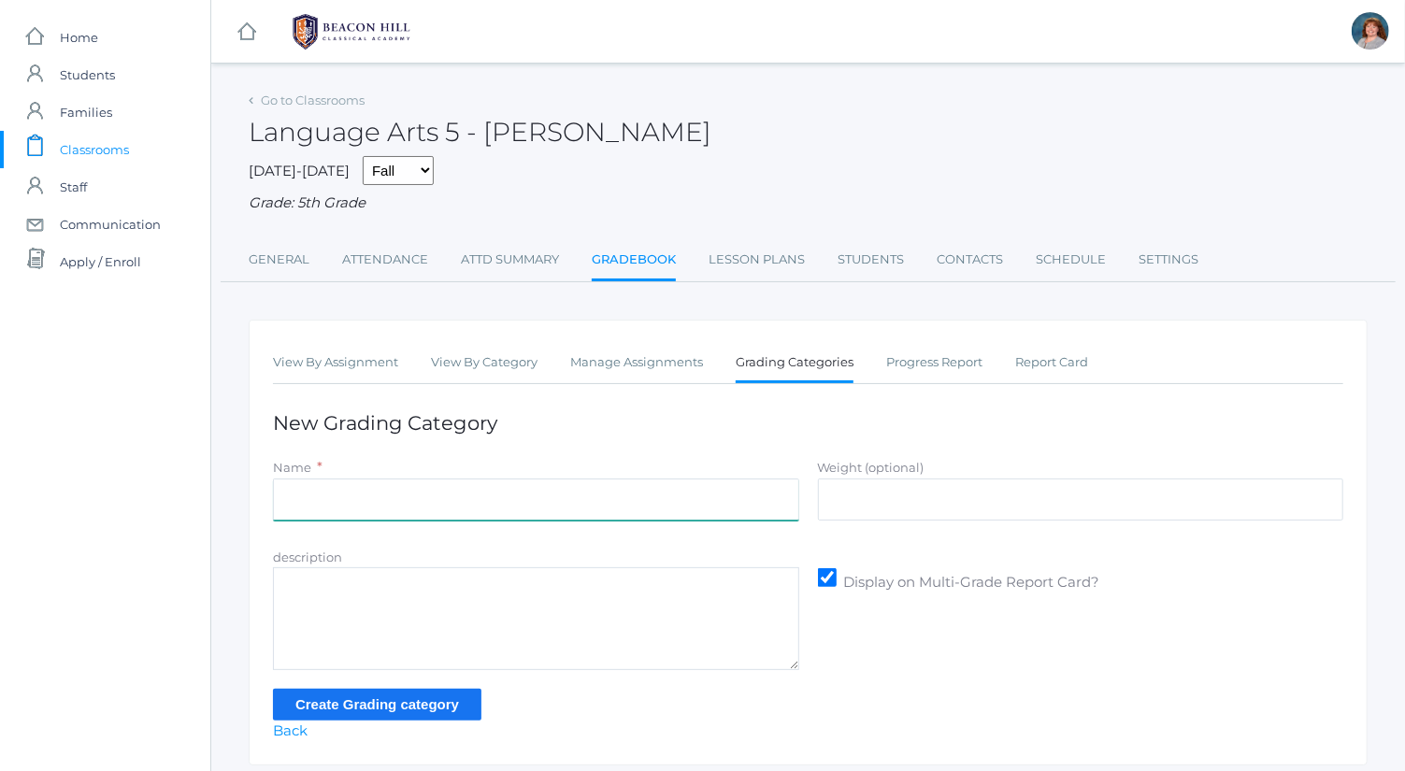
click at [548, 496] on input "Name" at bounding box center [536, 500] width 526 height 42
type input "Spelling"
click at [882, 511] on input "Weight (optional)" at bounding box center [1081, 500] width 526 height 42
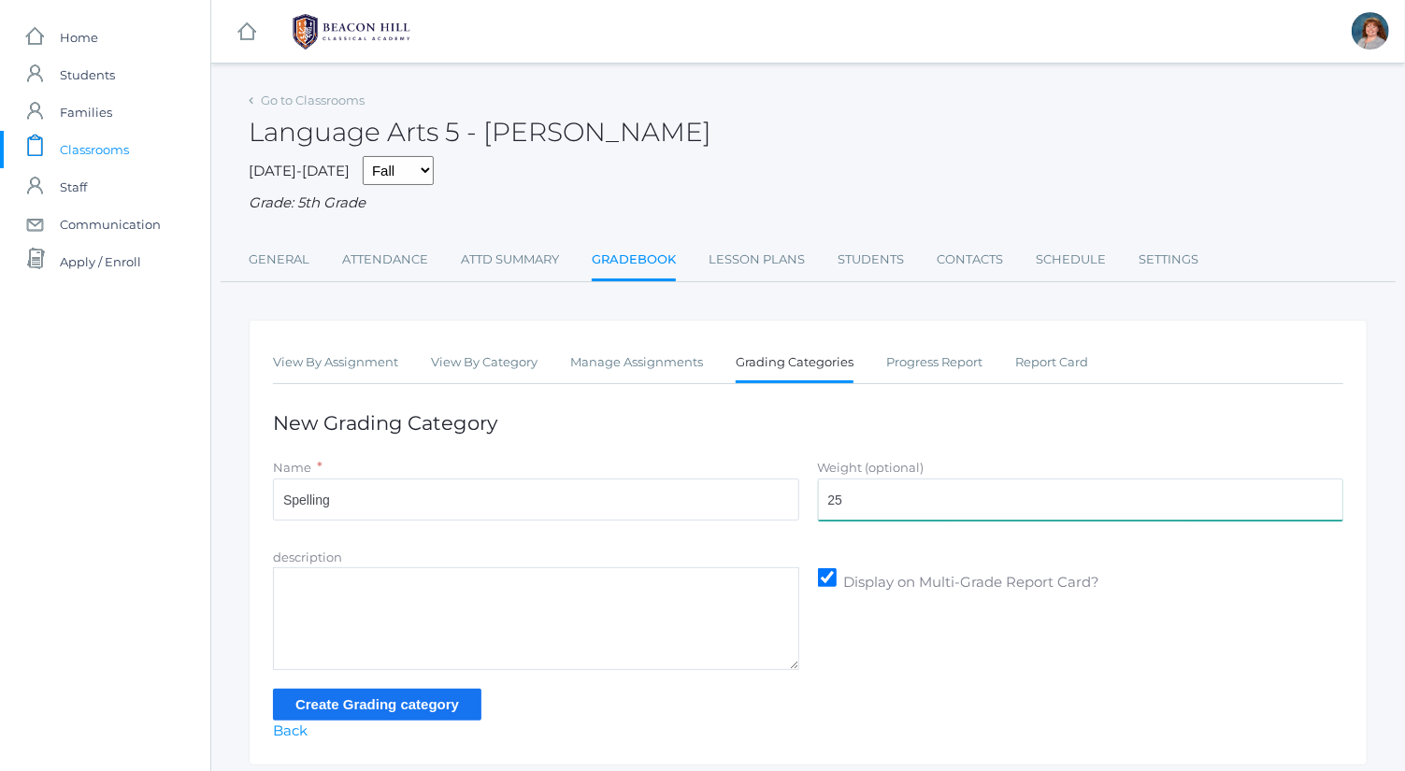
type input "25"
click at [436, 692] on input "Create Grading category" at bounding box center [377, 704] width 209 height 31
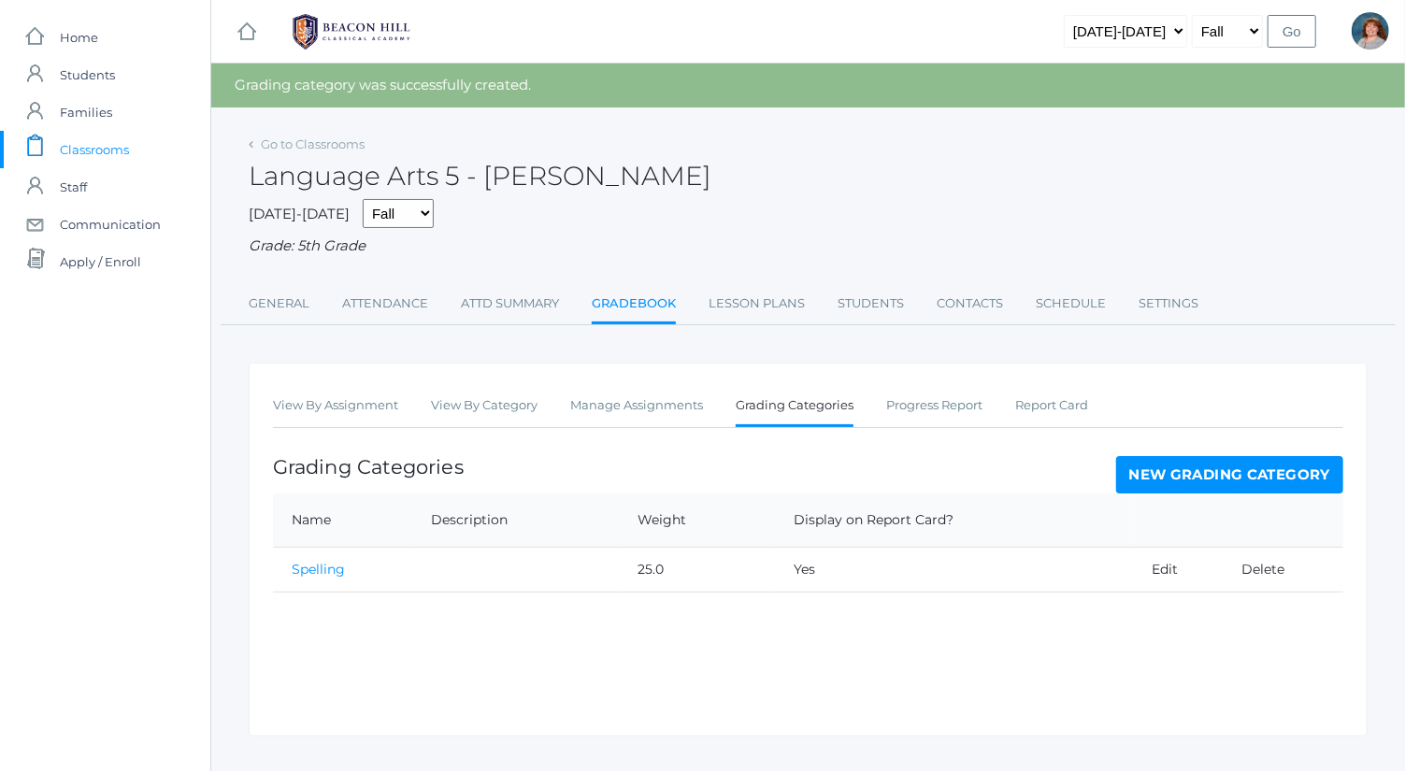
click at [1223, 469] on link "New Grading Category" at bounding box center [1230, 474] width 228 height 37
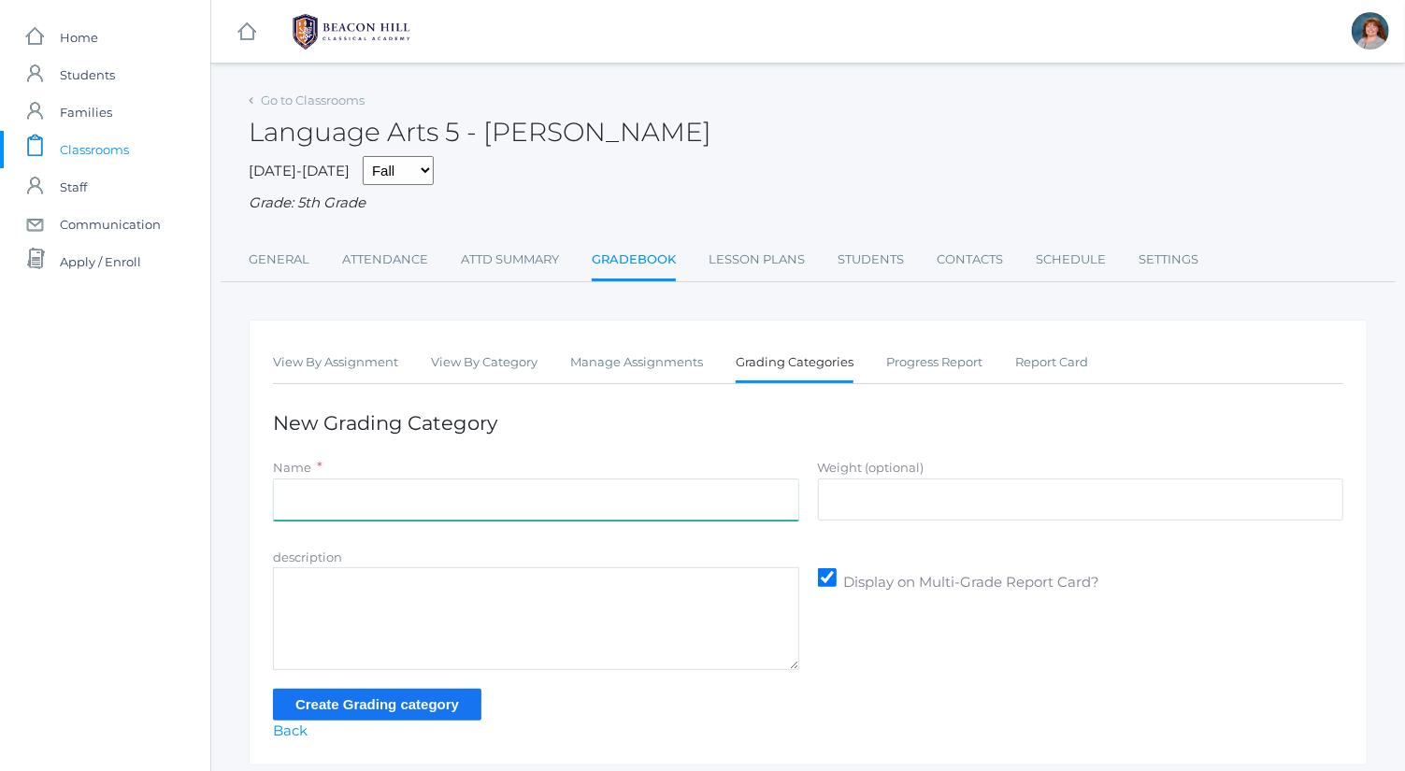
click at [666, 498] on input "Name" at bounding box center [536, 500] width 526 height 42
type input "Composition"
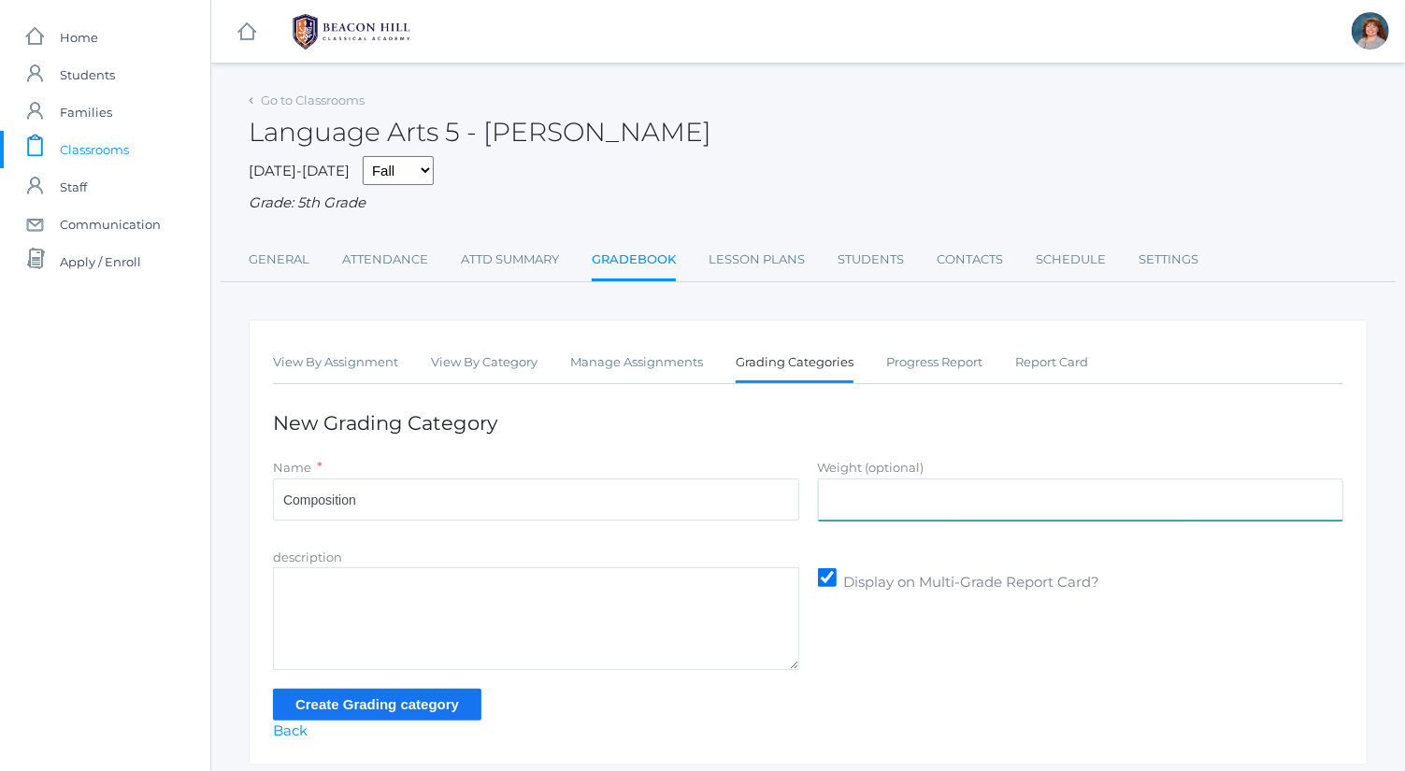
click at [938, 497] on input "Weight (optional)" at bounding box center [1081, 500] width 526 height 42
type input "25"
click at [424, 696] on input "Create Grading category" at bounding box center [377, 704] width 209 height 31
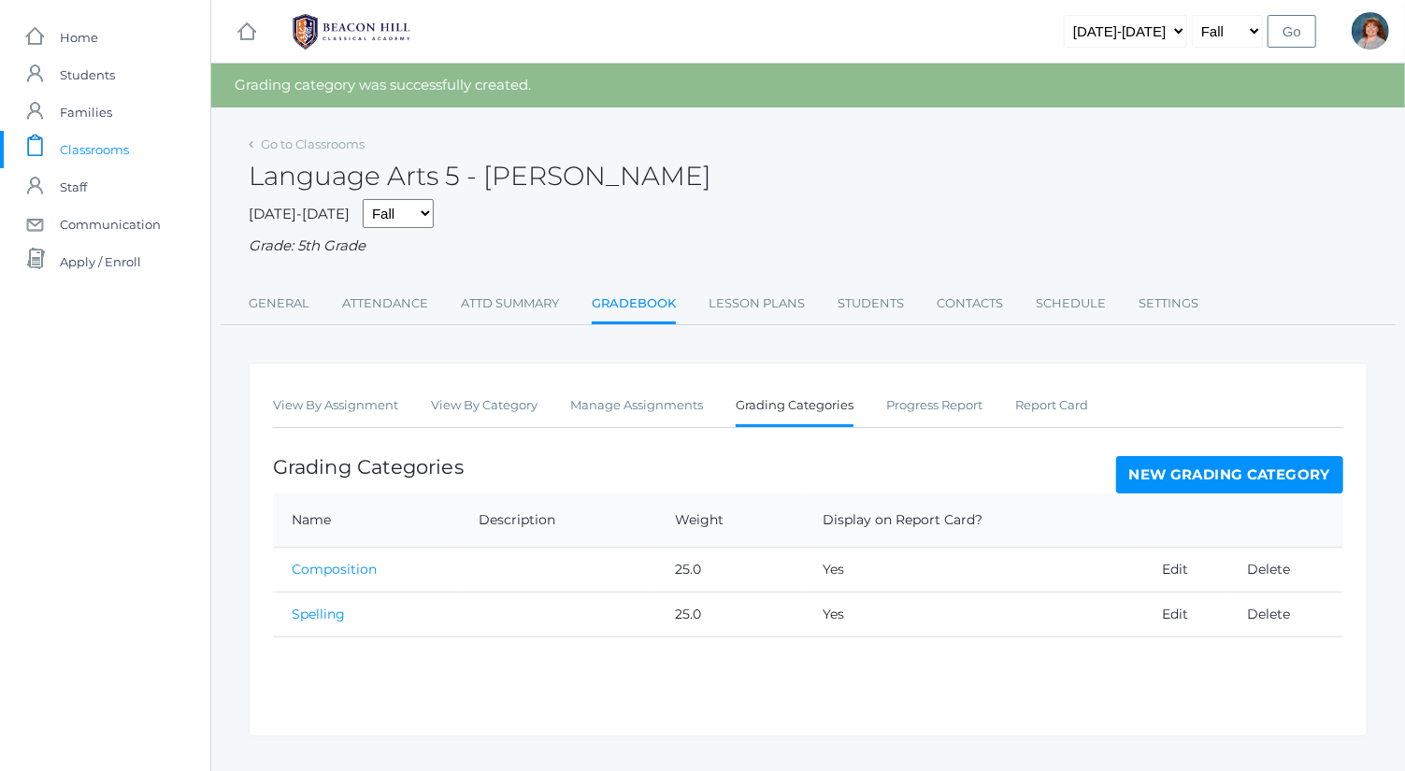
click at [1238, 448] on div "View By Assignment View By Category Manage Assignments Grading Categories Progr…" at bounding box center [808, 550] width 1119 height 374
click at [1242, 459] on link "New Grading Category" at bounding box center [1230, 474] width 228 height 37
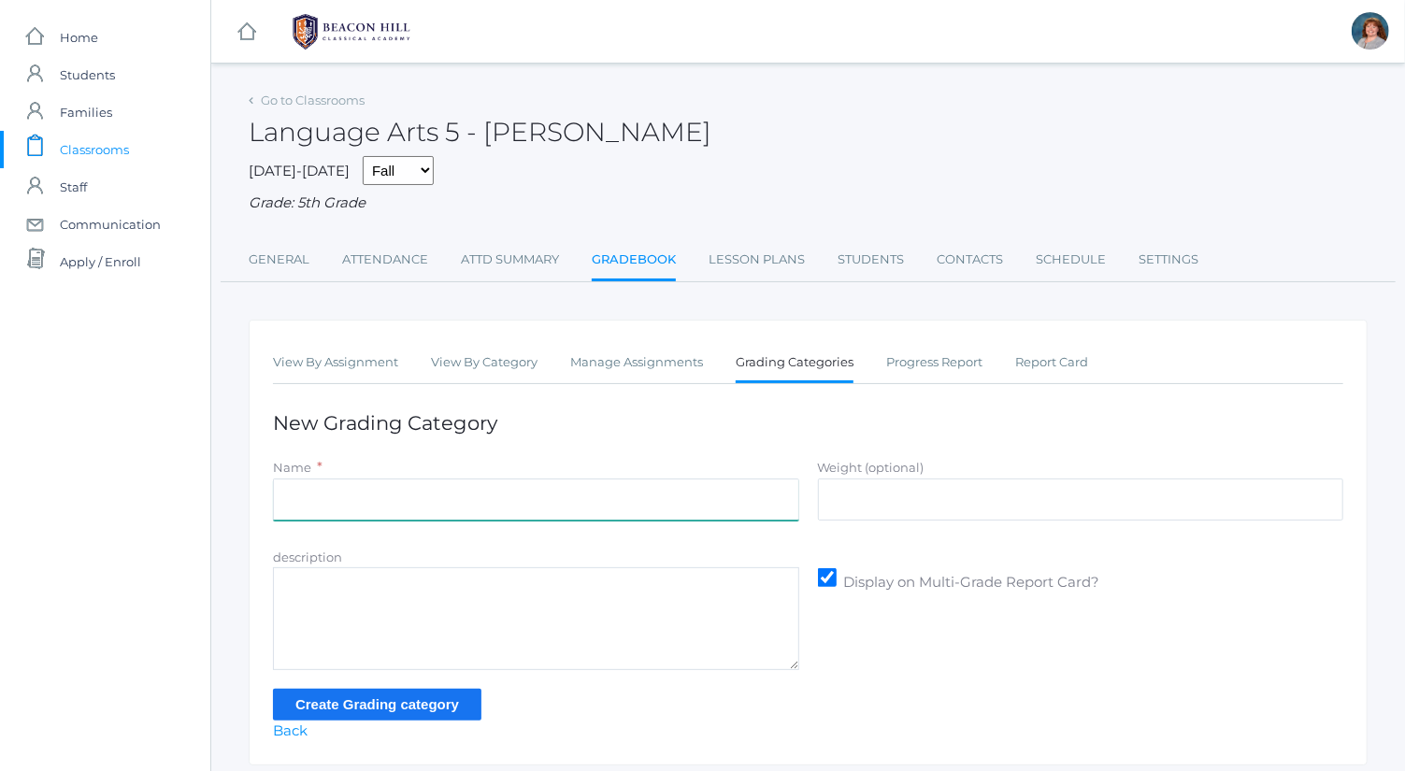
click at [718, 480] on input "Name" at bounding box center [536, 500] width 526 height 42
type input "Grammar"
click at [928, 507] on input "Weight (optional)" at bounding box center [1081, 500] width 526 height 42
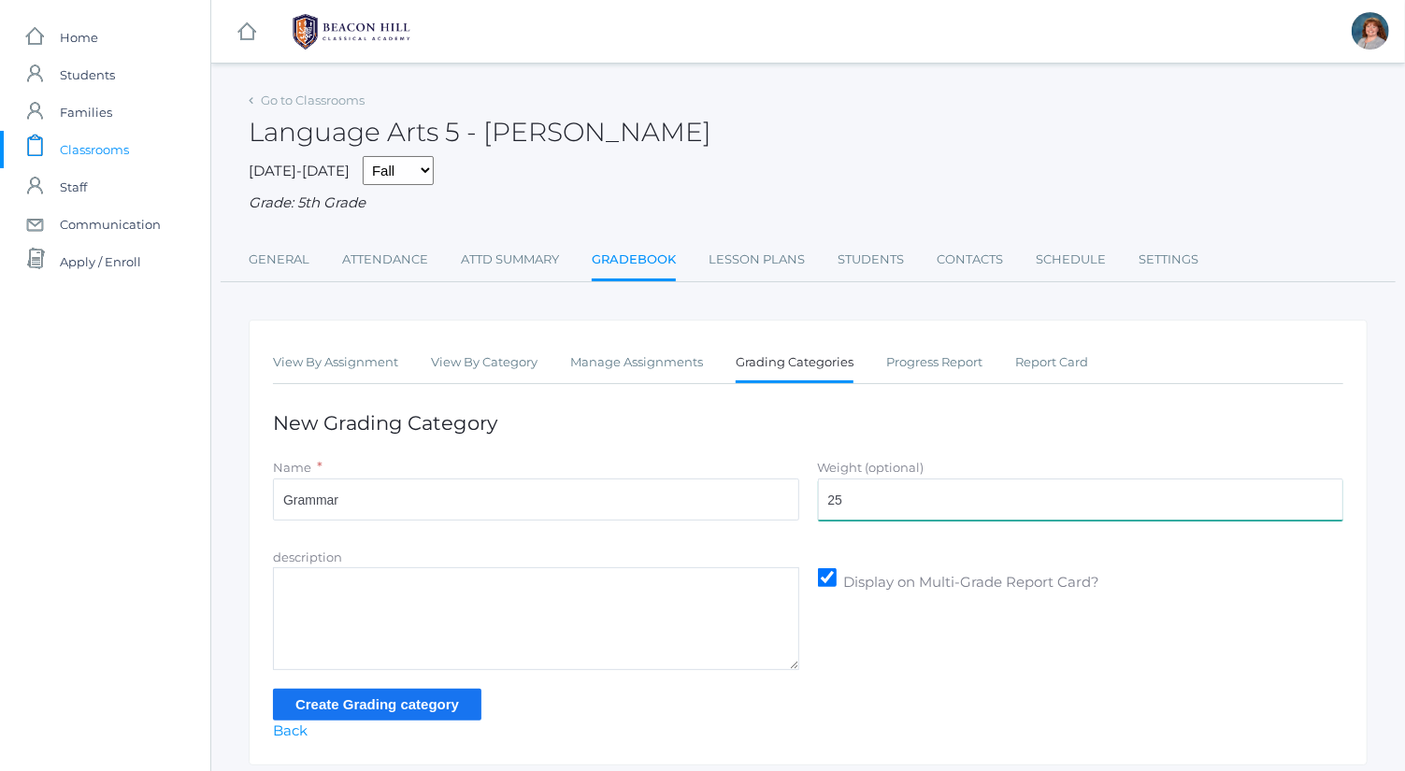
type input "25"
click at [381, 706] on input "Create Grading category" at bounding box center [377, 704] width 209 height 31
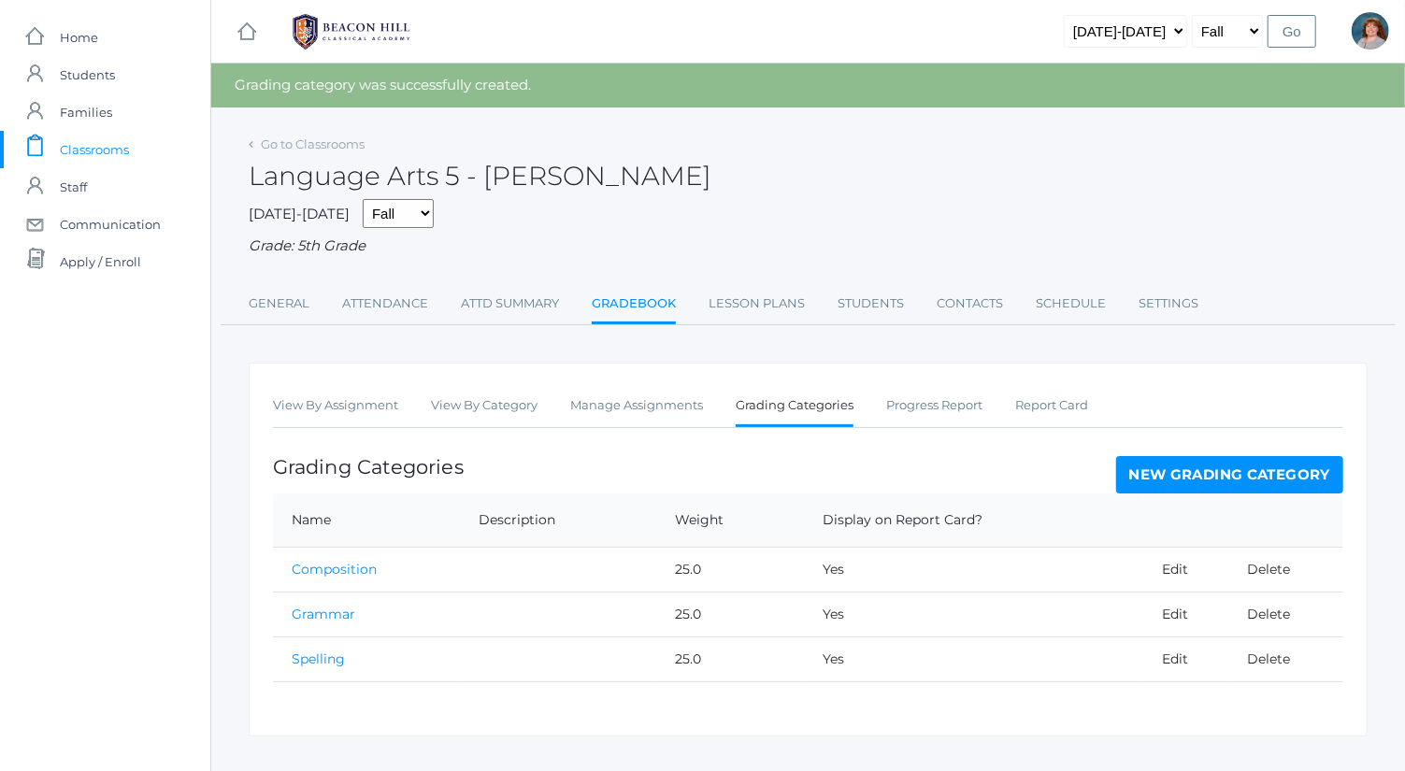
click at [1263, 468] on link "New Grading Category" at bounding box center [1230, 474] width 228 height 37
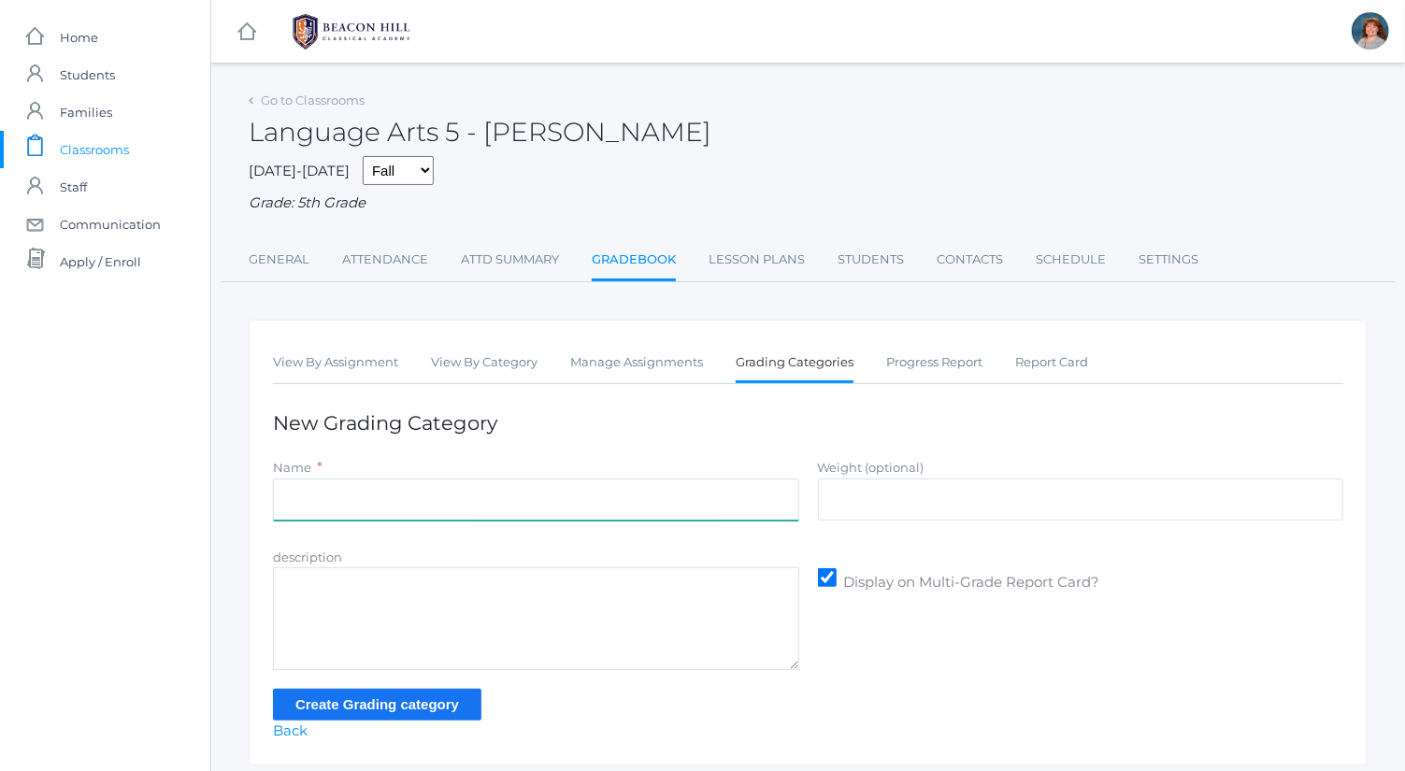
click at [607, 496] on input "Name" at bounding box center [536, 500] width 526 height 42
type input "Literature"
click at [927, 506] on input "Weight (optional)" at bounding box center [1081, 500] width 526 height 42
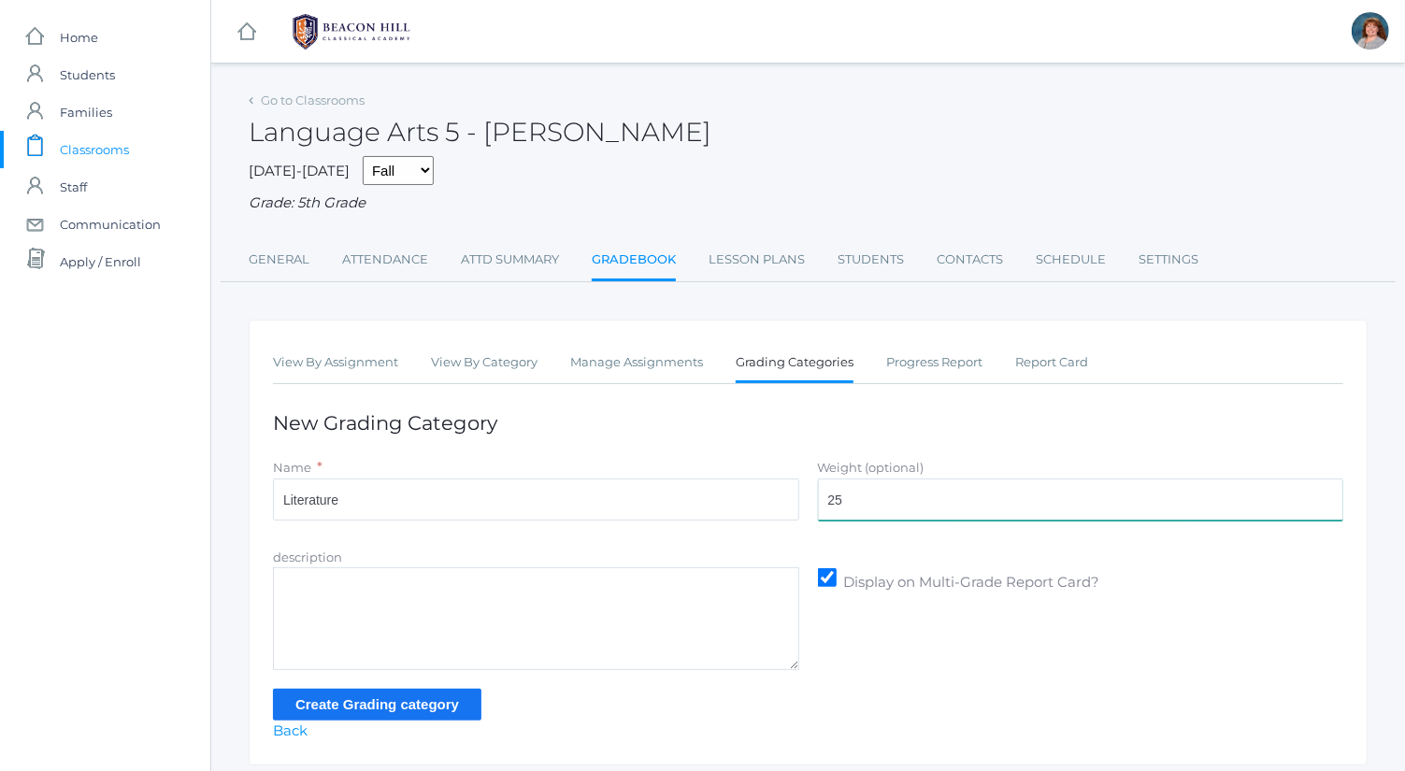
type input "25"
click at [431, 711] on input "Create Grading category" at bounding box center [377, 704] width 209 height 31
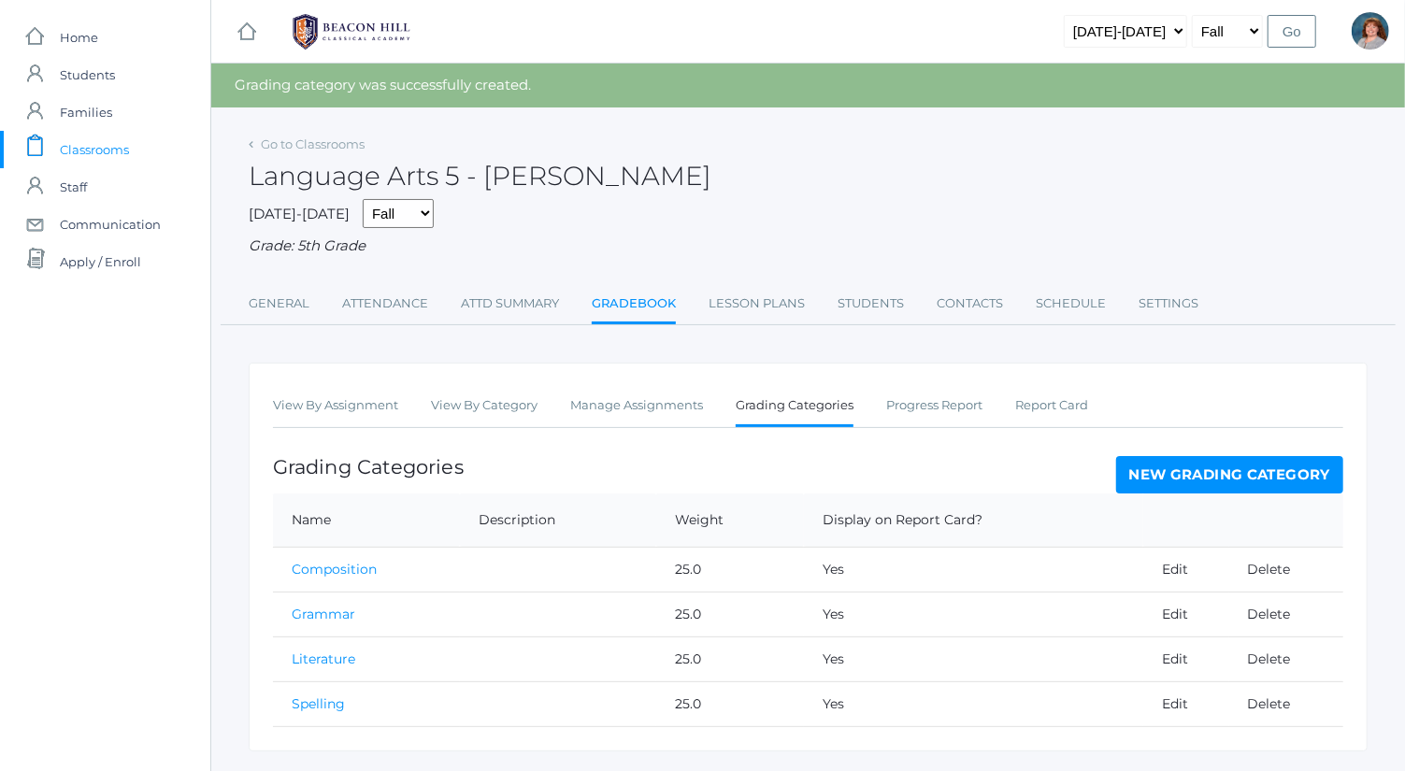
scroll to position [44, 0]
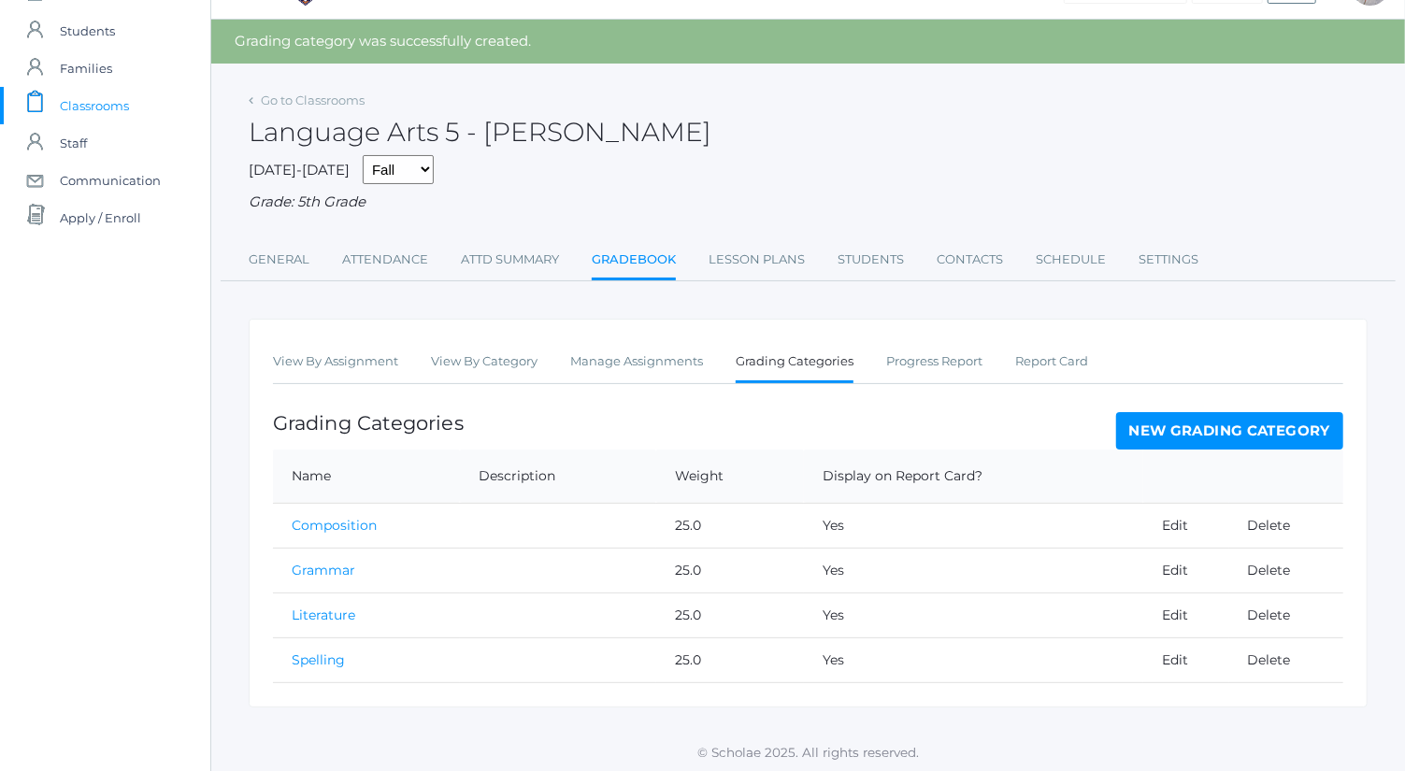
click at [1189, 439] on link "New Grading Category" at bounding box center [1230, 430] width 228 height 37
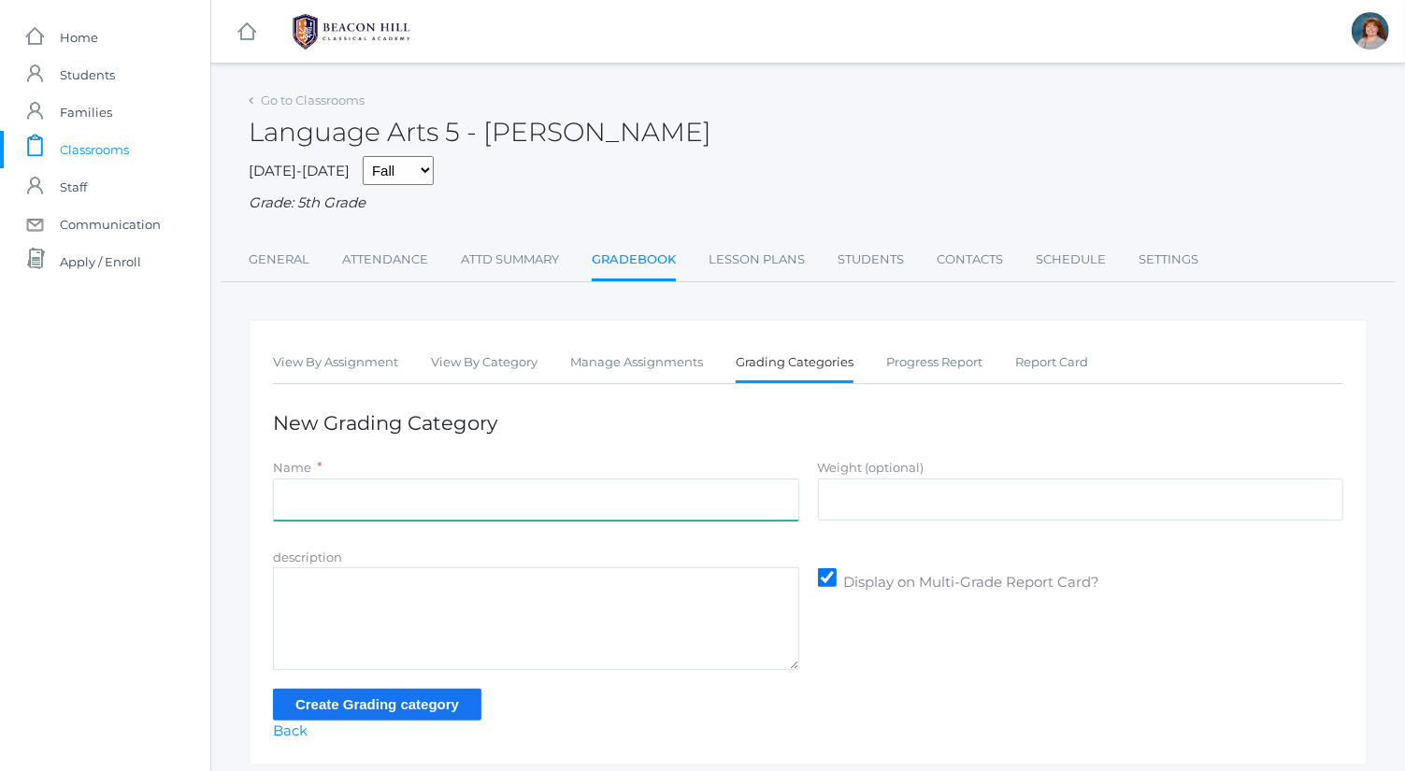
click at [523, 482] on input "Name" at bounding box center [536, 500] width 526 height 42
type input "Memory"
click at [1023, 489] on input "Weight (optional)" at bounding box center [1081, 500] width 526 height 42
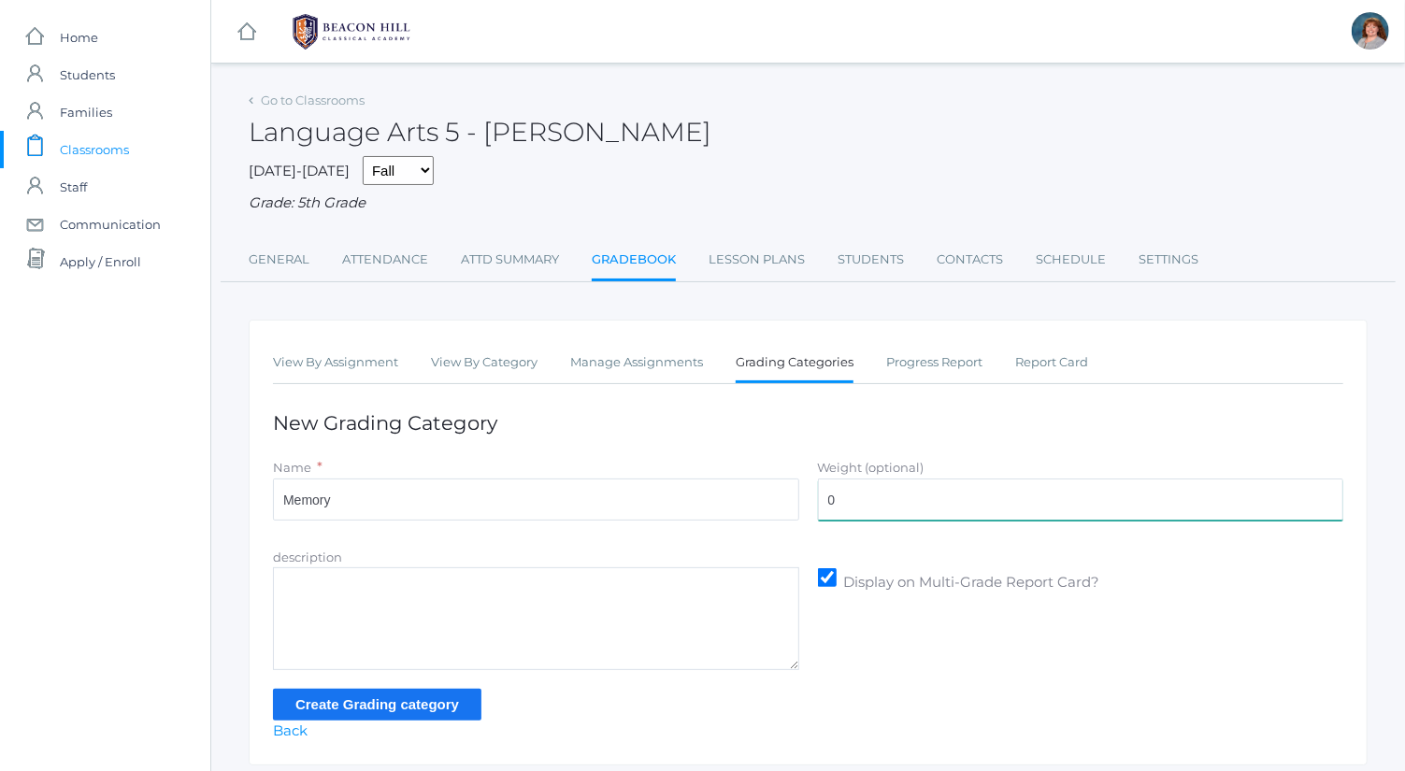
type input "0"
click at [369, 713] on input "Create Grading category" at bounding box center [377, 704] width 209 height 31
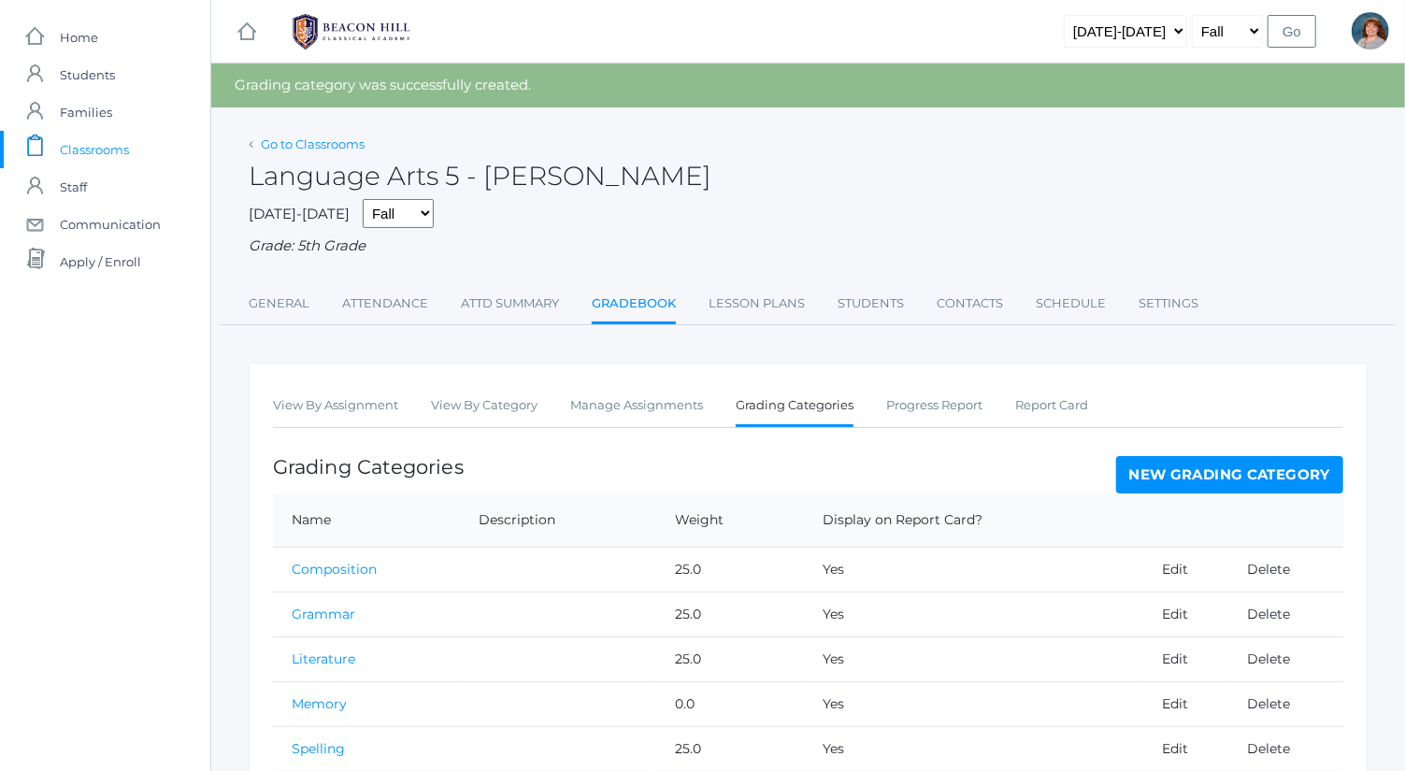
click at [358, 143] on link "Go to Classrooms" at bounding box center [313, 144] width 104 height 15
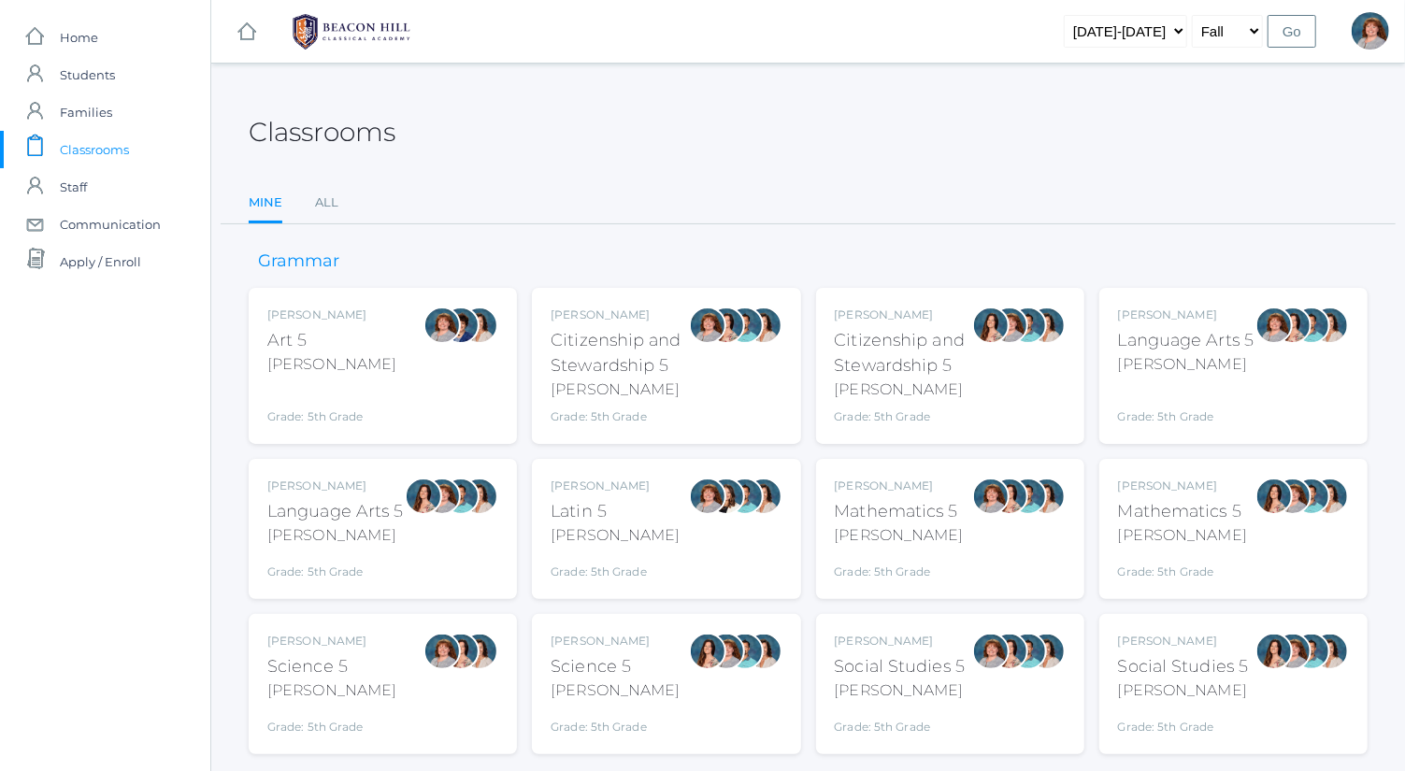
scroll to position [49, 0]
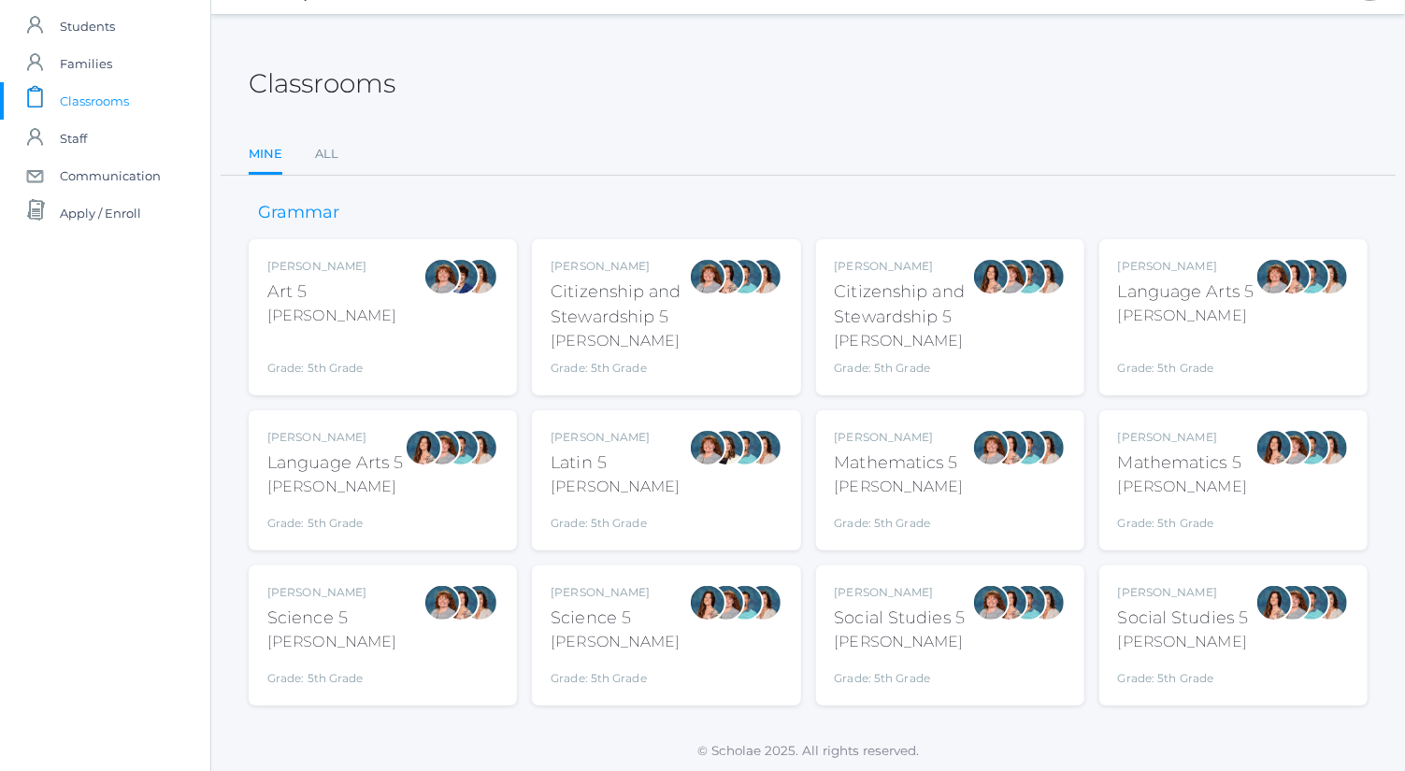
click at [930, 509] on div "Grade: 5th Grade" at bounding box center [899, 519] width 129 height 26
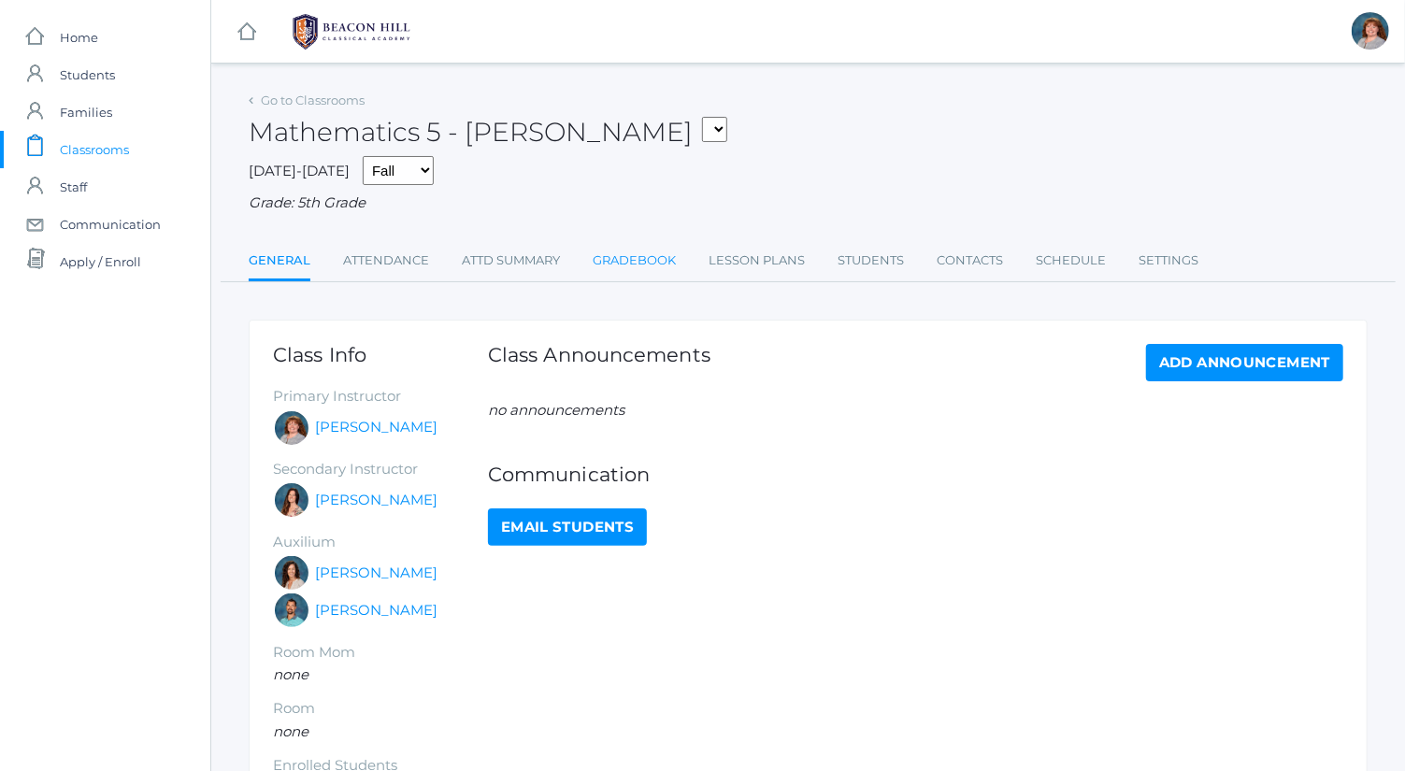
click at [663, 266] on link "Gradebook" at bounding box center [634, 260] width 83 height 37
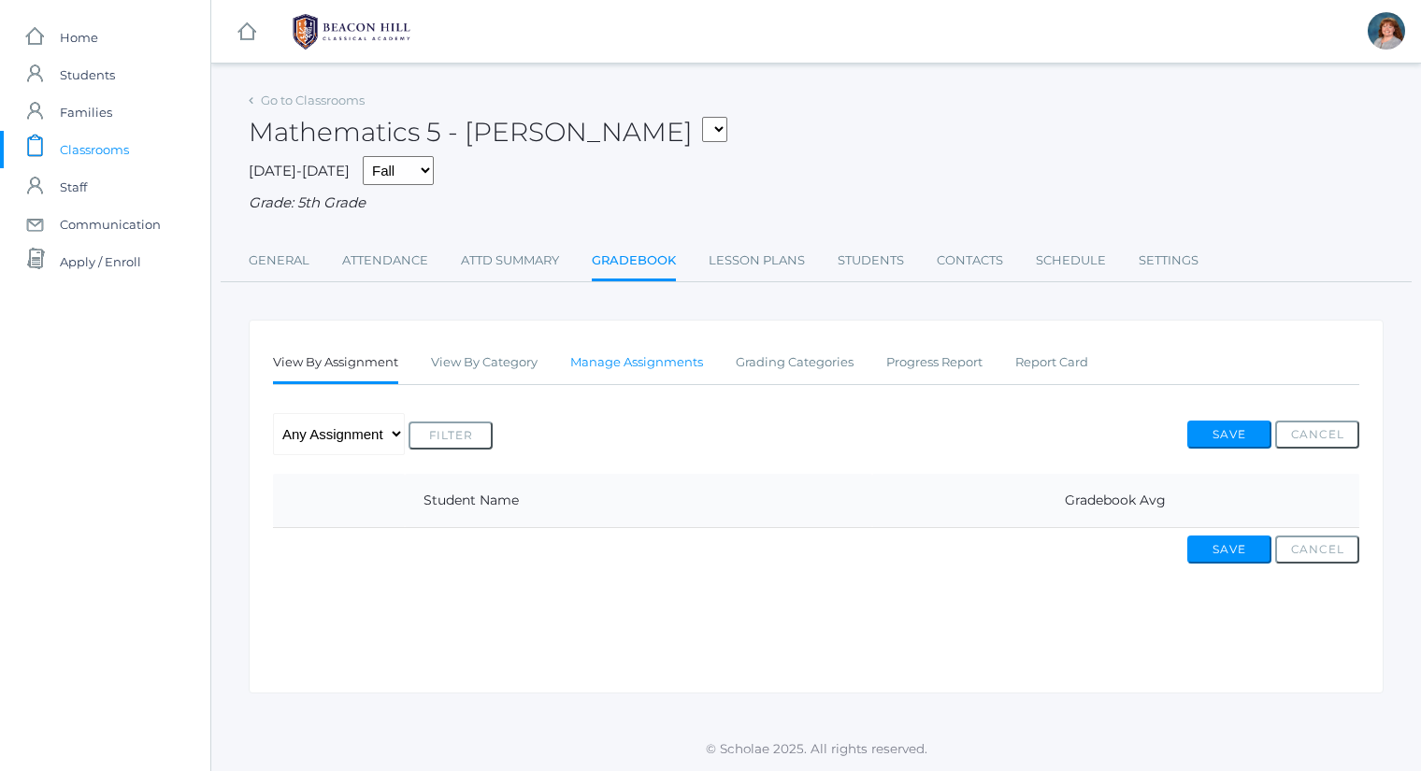
click at [650, 351] on link "Manage Assignments" at bounding box center [636, 362] width 133 height 37
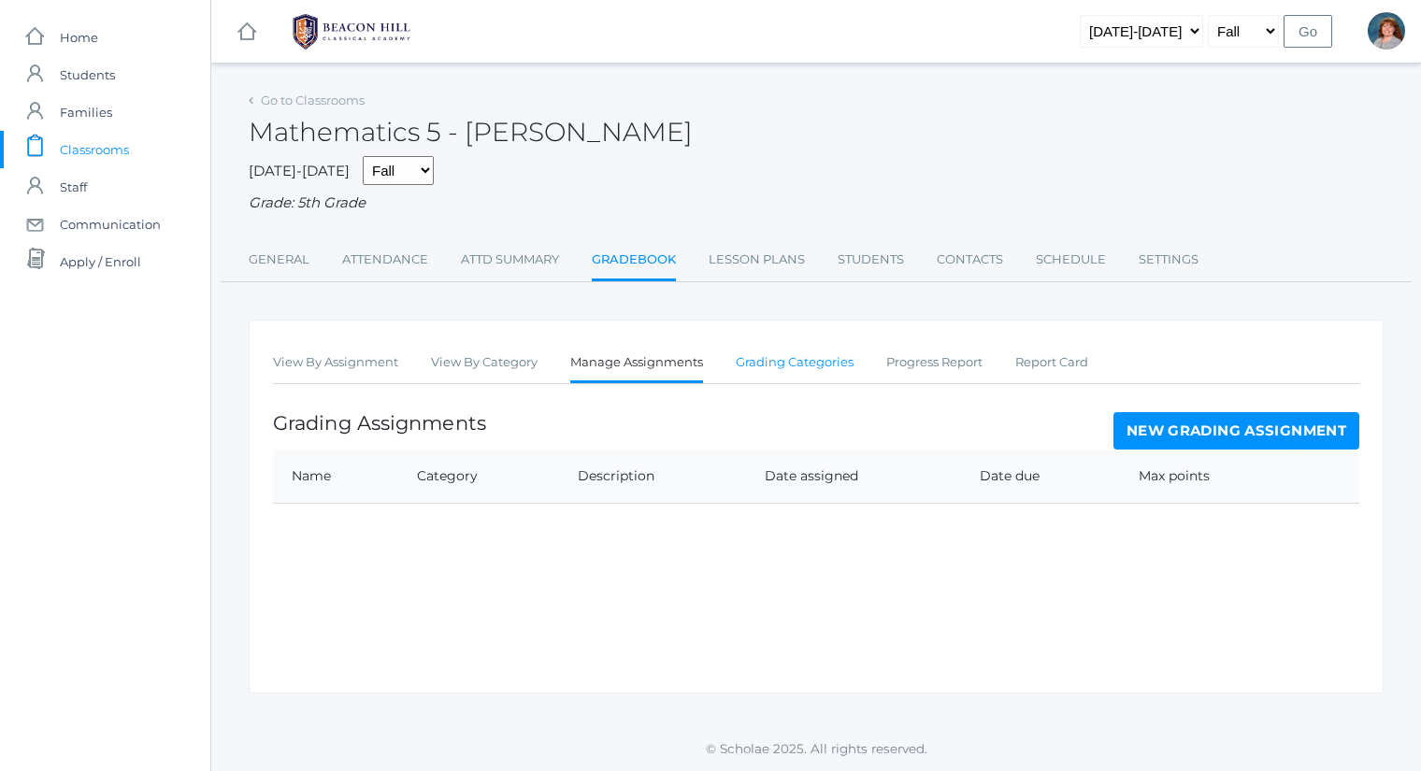
click at [803, 360] on link "Grading Categories" at bounding box center [795, 362] width 118 height 37
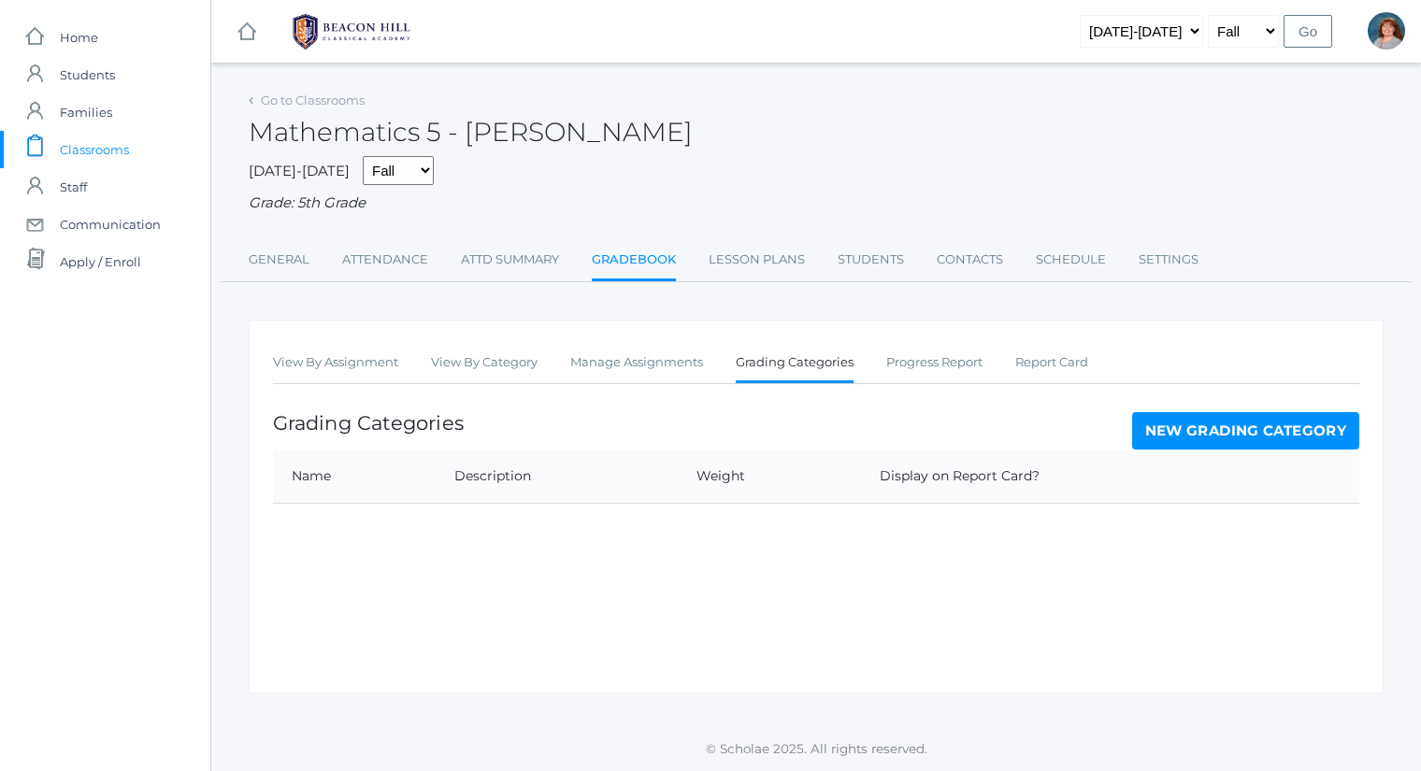
click at [1148, 444] on link "New Grading Category" at bounding box center [1246, 430] width 228 height 37
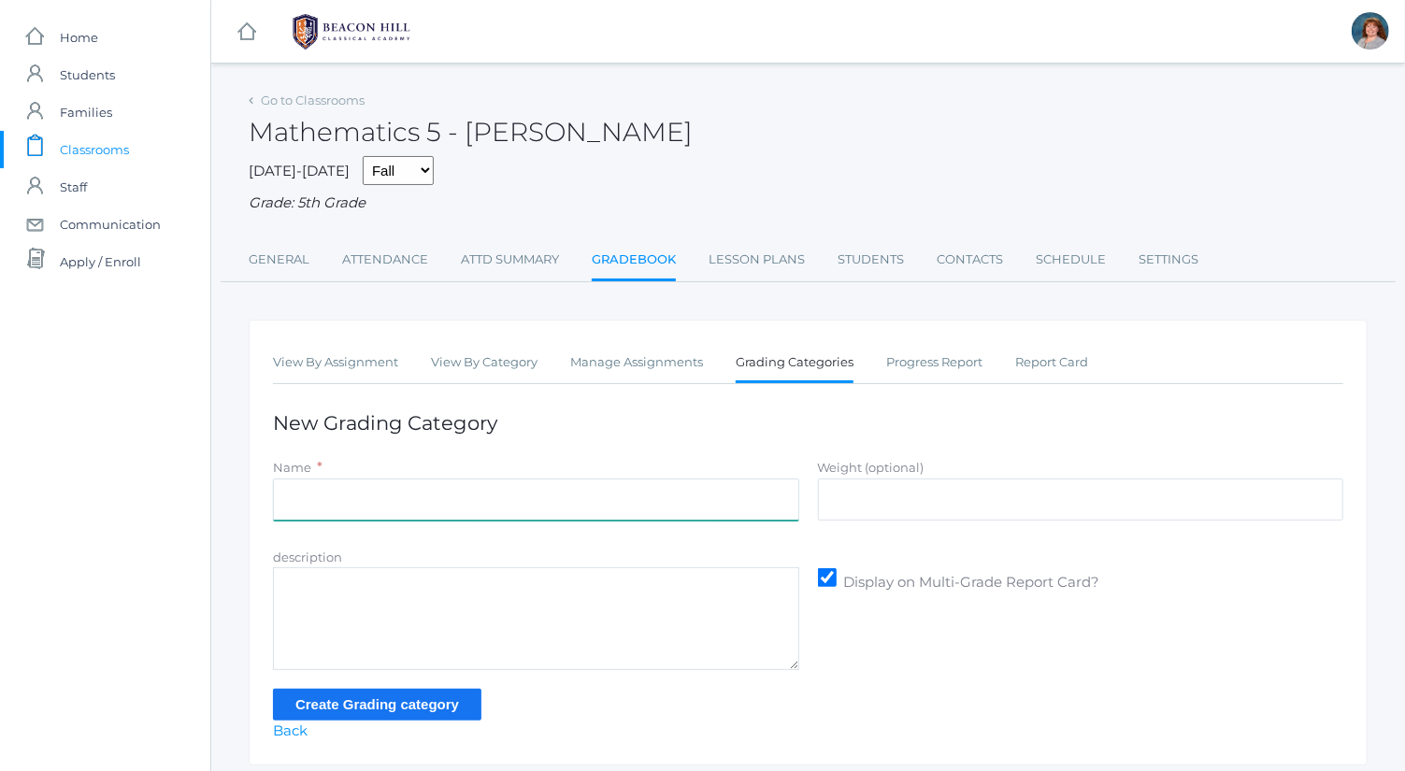
click at [655, 502] on input "Name" at bounding box center [536, 500] width 526 height 42
type input "Tests"
click at [977, 506] on input "Weight (optional)" at bounding box center [1081, 500] width 526 height 42
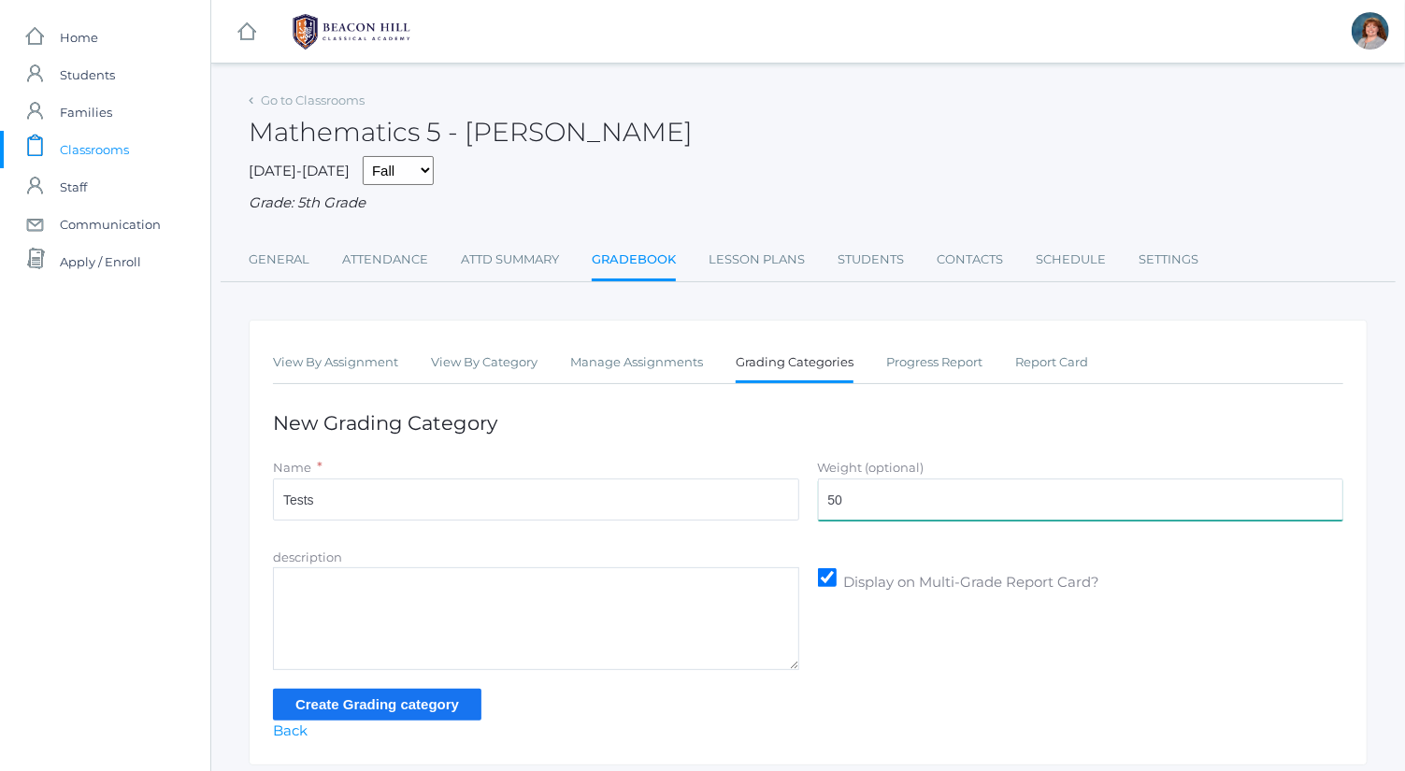
type input "50"
click at [442, 698] on input "Create Grading category" at bounding box center [377, 704] width 209 height 31
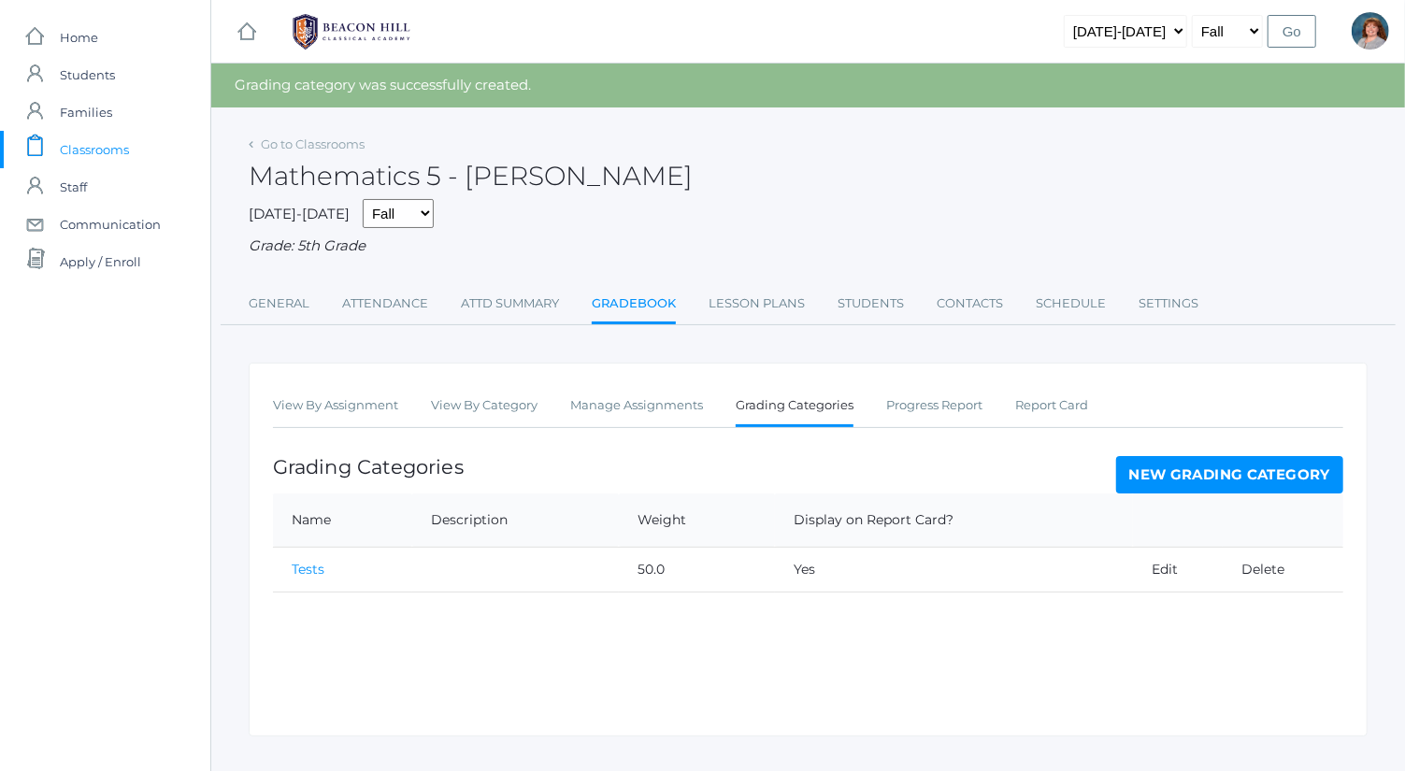
click at [1155, 473] on link "New Grading Category" at bounding box center [1230, 474] width 228 height 37
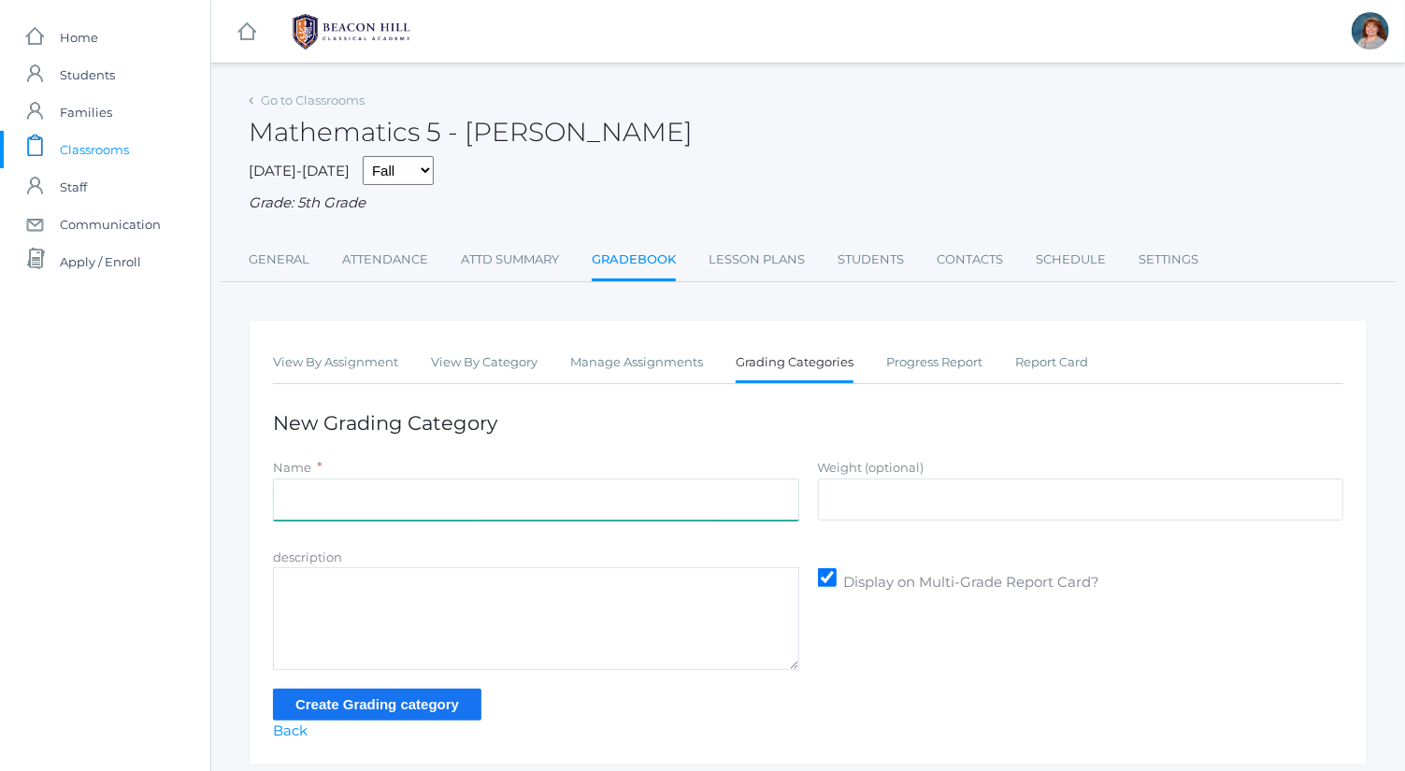
click at [566, 491] on input "Name" at bounding box center [536, 500] width 526 height 42
type input "Exercises"
click at [915, 493] on input "Weight (optional)" at bounding box center [1081, 500] width 526 height 42
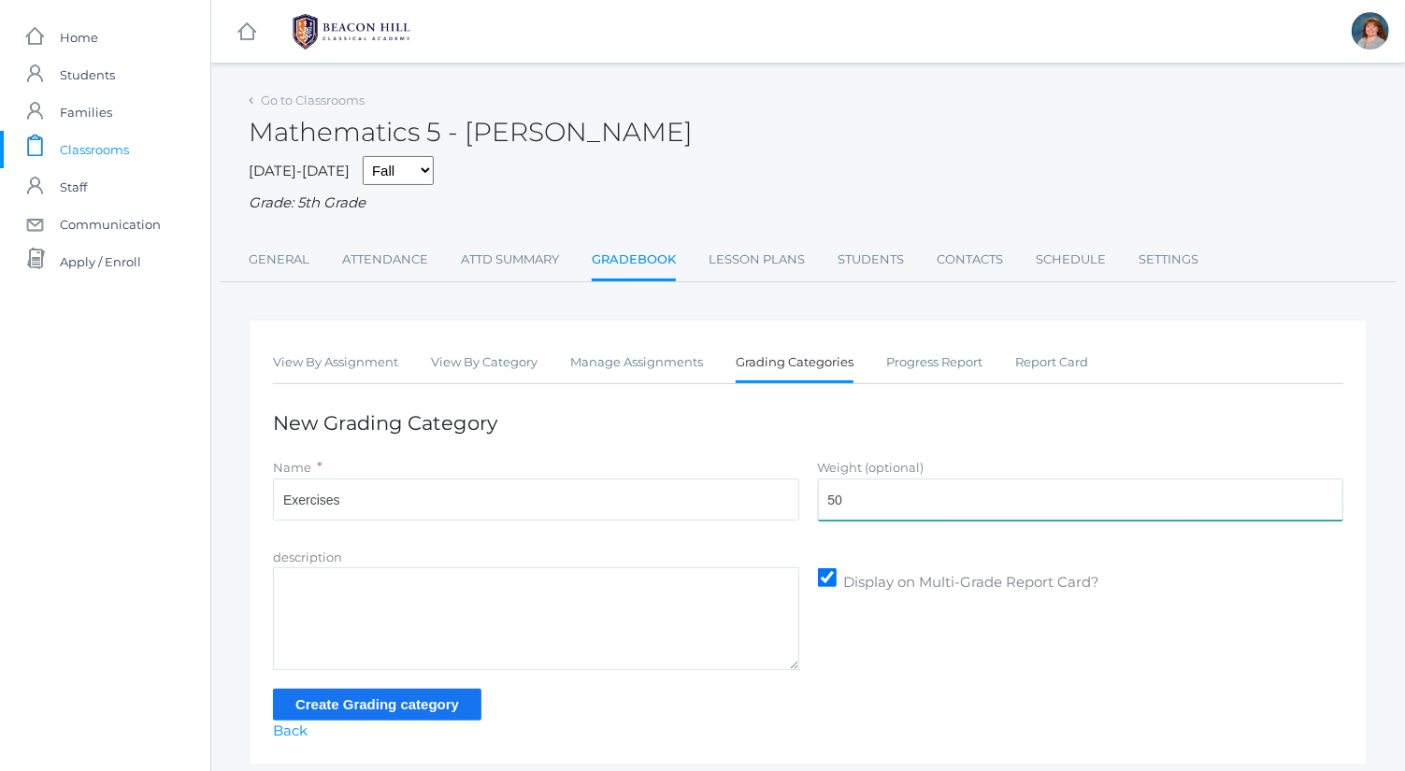
type input "50"
click at [869, 639] on div "description Display on Multi-Grade Report Card?" at bounding box center [808, 609] width 1089 height 124
click at [422, 707] on input "Create Grading category" at bounding box center [377, 704] width 209 height 31
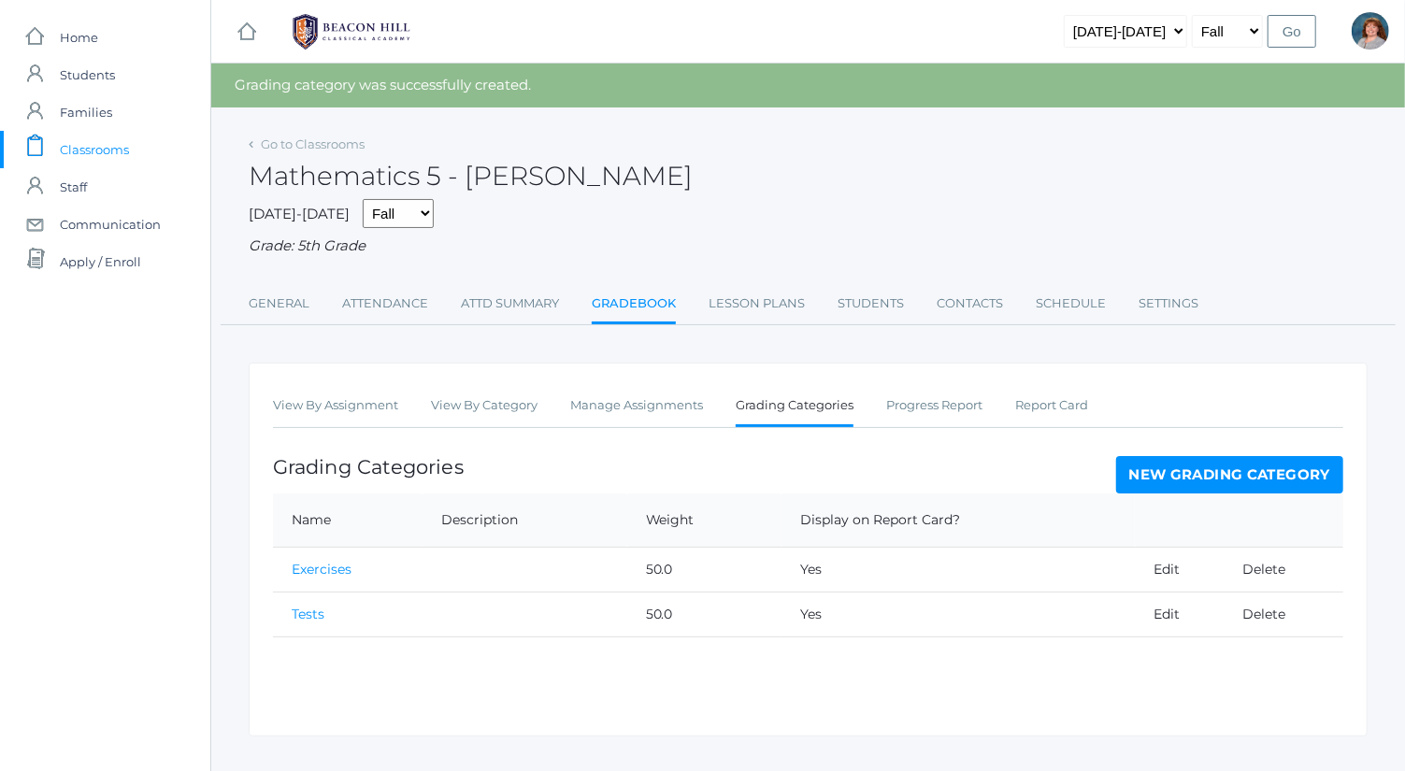
scroll to position [33, 0]
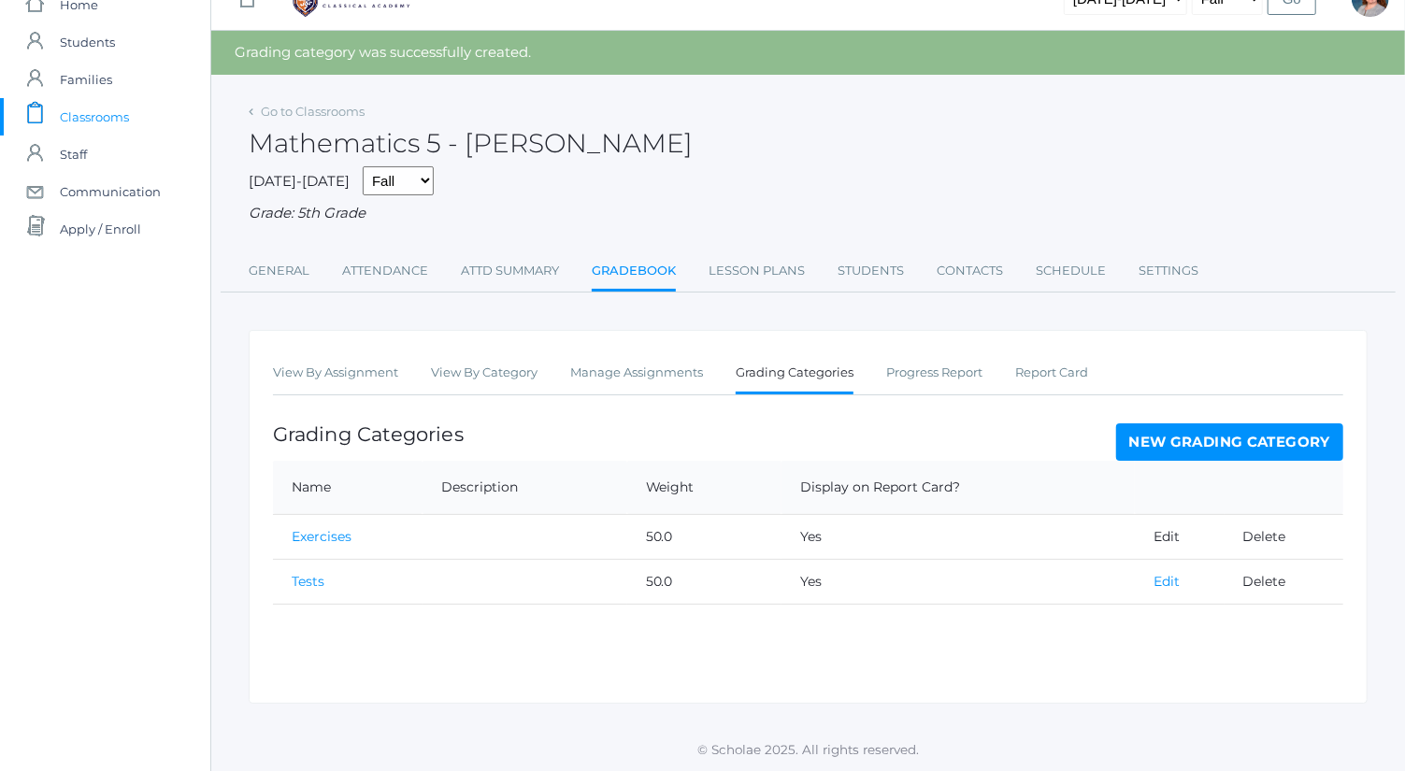
click at [1166, 579] on link "Edit" at bounding box center [1167, 581] width 26 height 17
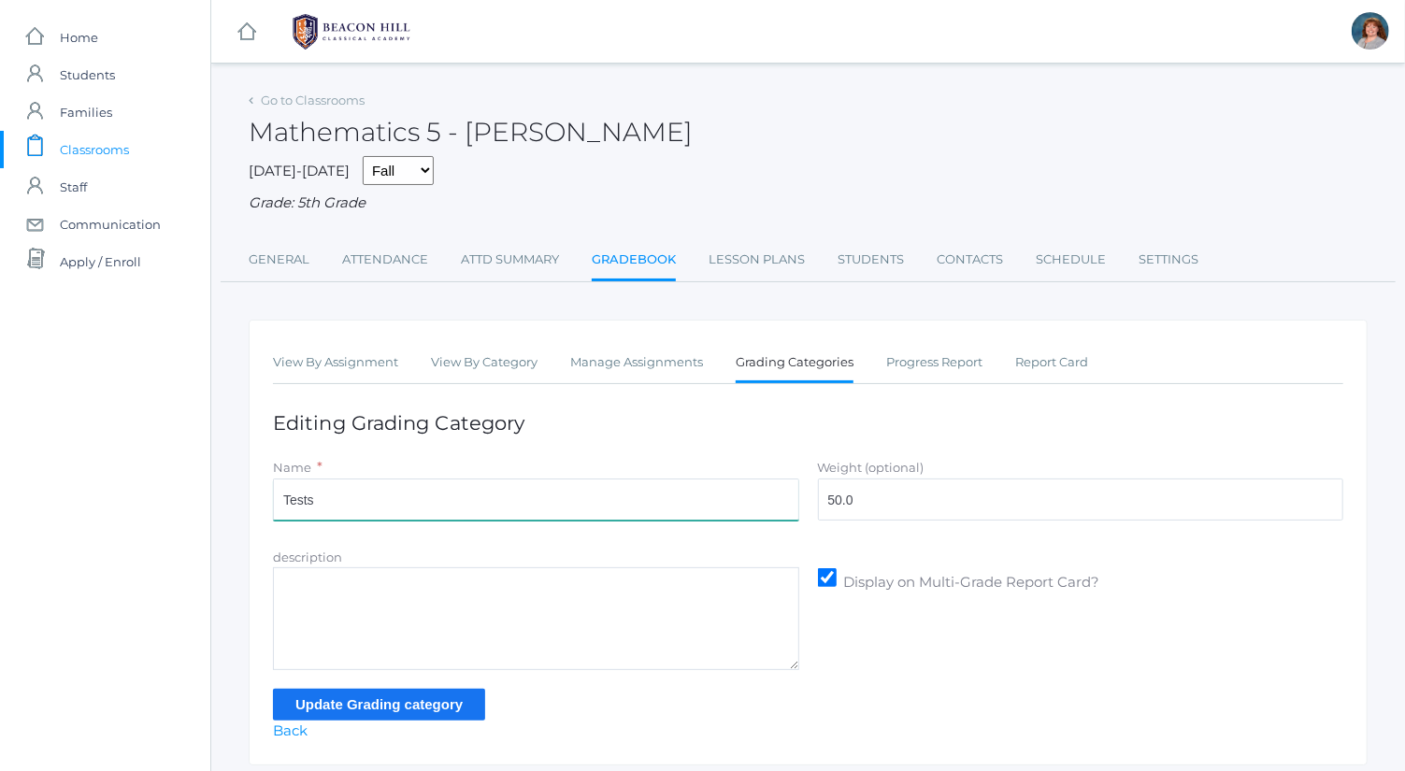
click at [360, 493] on input "Tests" at bounding box center [536, 500] width 526 height 42
drag, startPoint x: 360, startPoint y: 493, endPoint x: 337, endPoint y: 496, distance: 23.5
click at [337, 496] on input "Tests" at bounding box center [536, 500] width 526 height 42
type input "Tests and Quizzes"
click at [448, 703] on input "Update Grading category" at bounding box center [379, 704] width 212 height 31
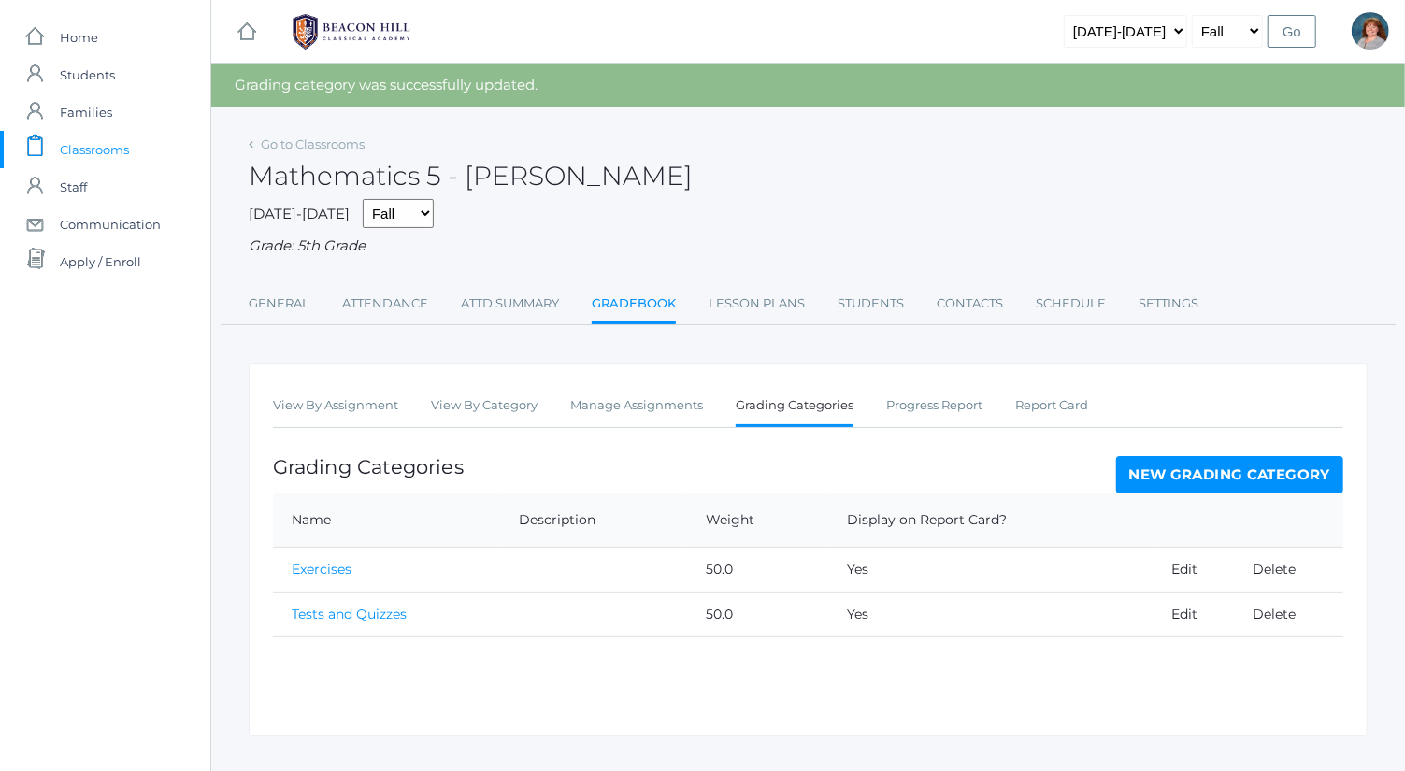
scroll to position [33, 0]
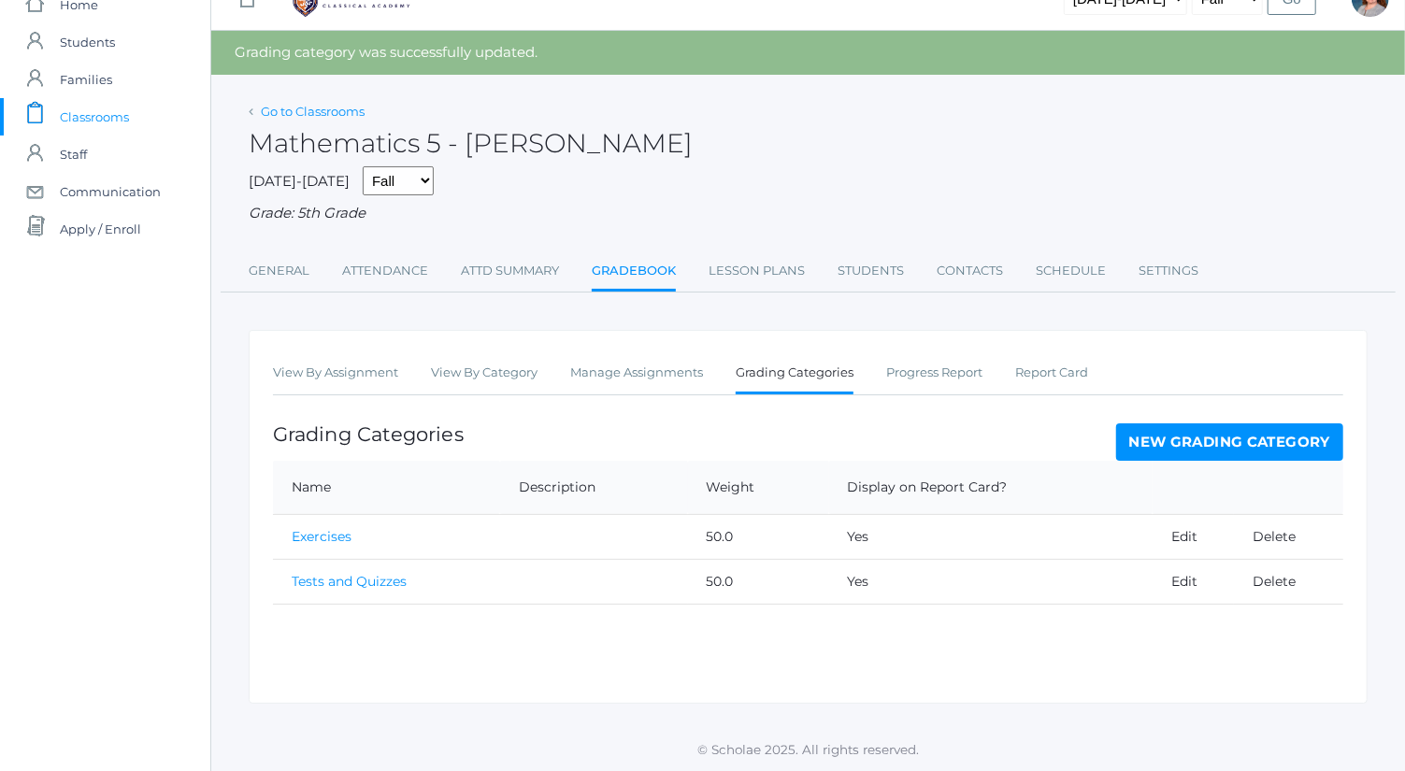
click at [352, 117] on link "Go to Classrooms" at bounding box center [313, 111] width 104 height 15
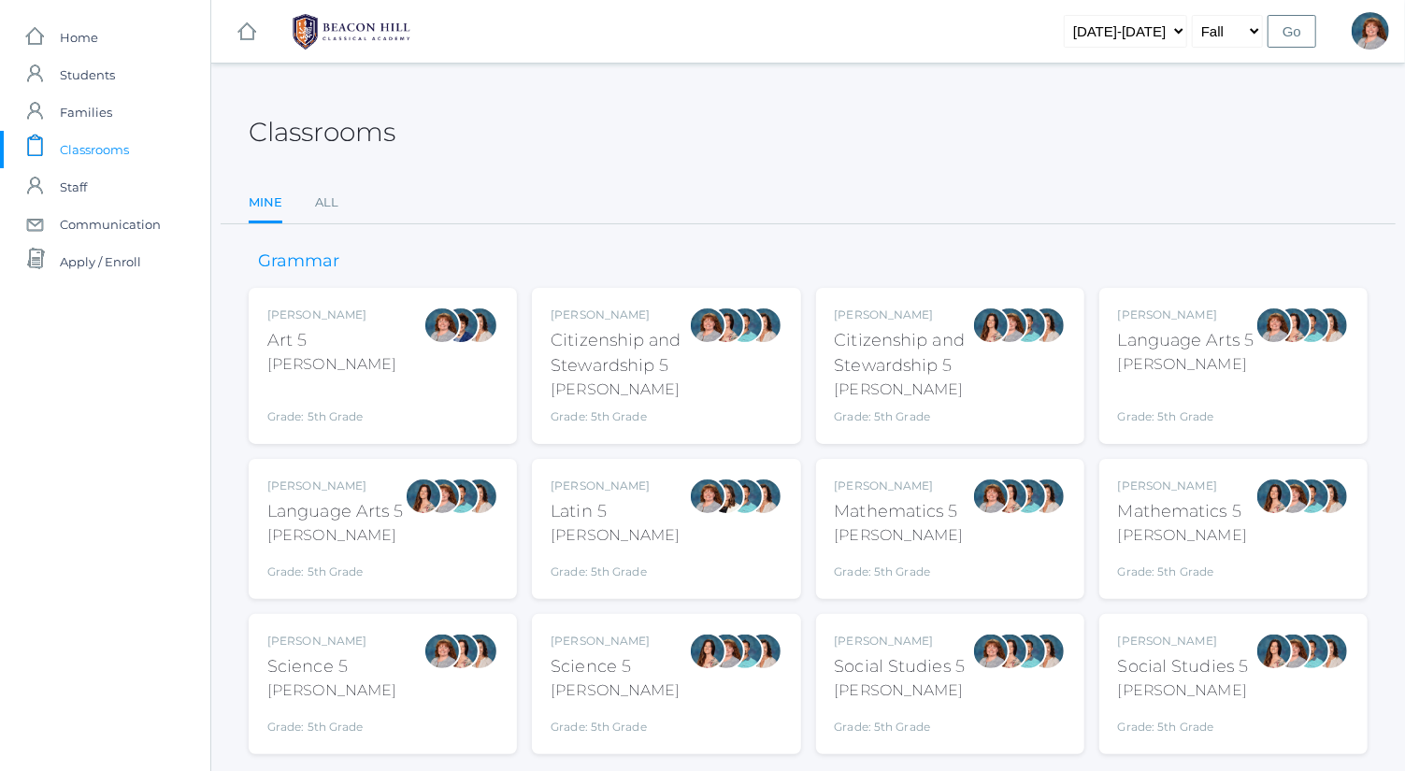
scroll to position [49, 0]
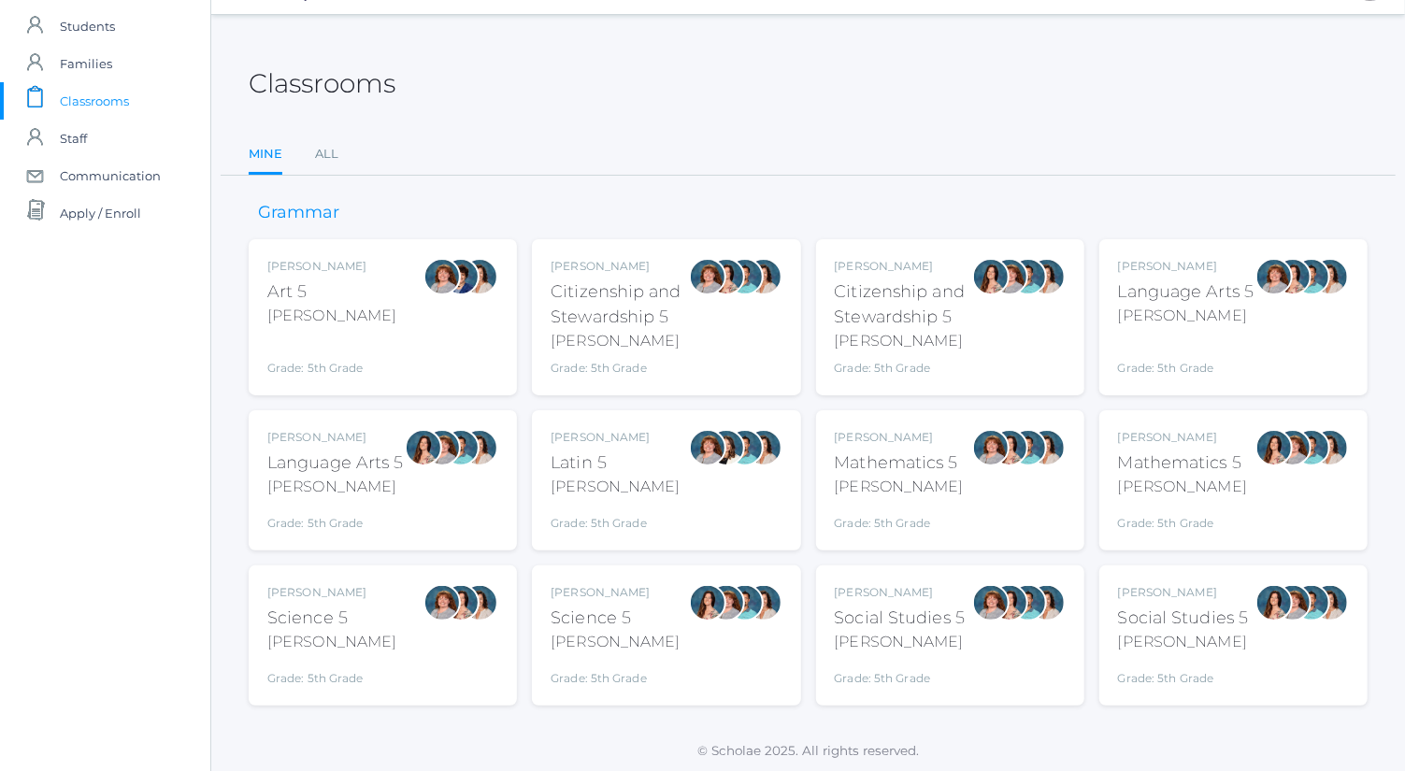
click at [384, 613] on div "Sarah Bence Science 5 Bence Grade: 5th Grade 05SCI" at bounding box center [382, 635] width 231 height 103
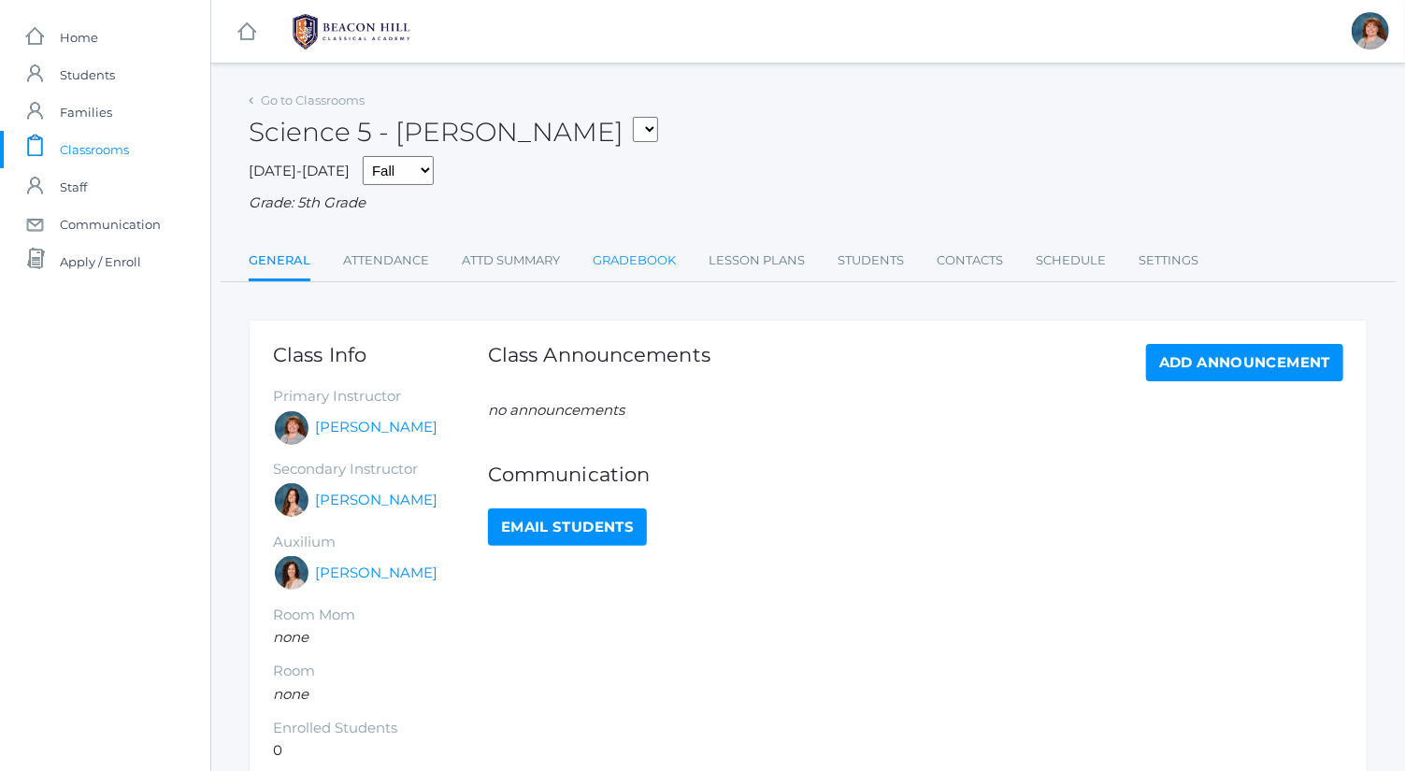
click at [671, 253] on link "Gradebook" at bounding box center [634, 260] width 83 height 37
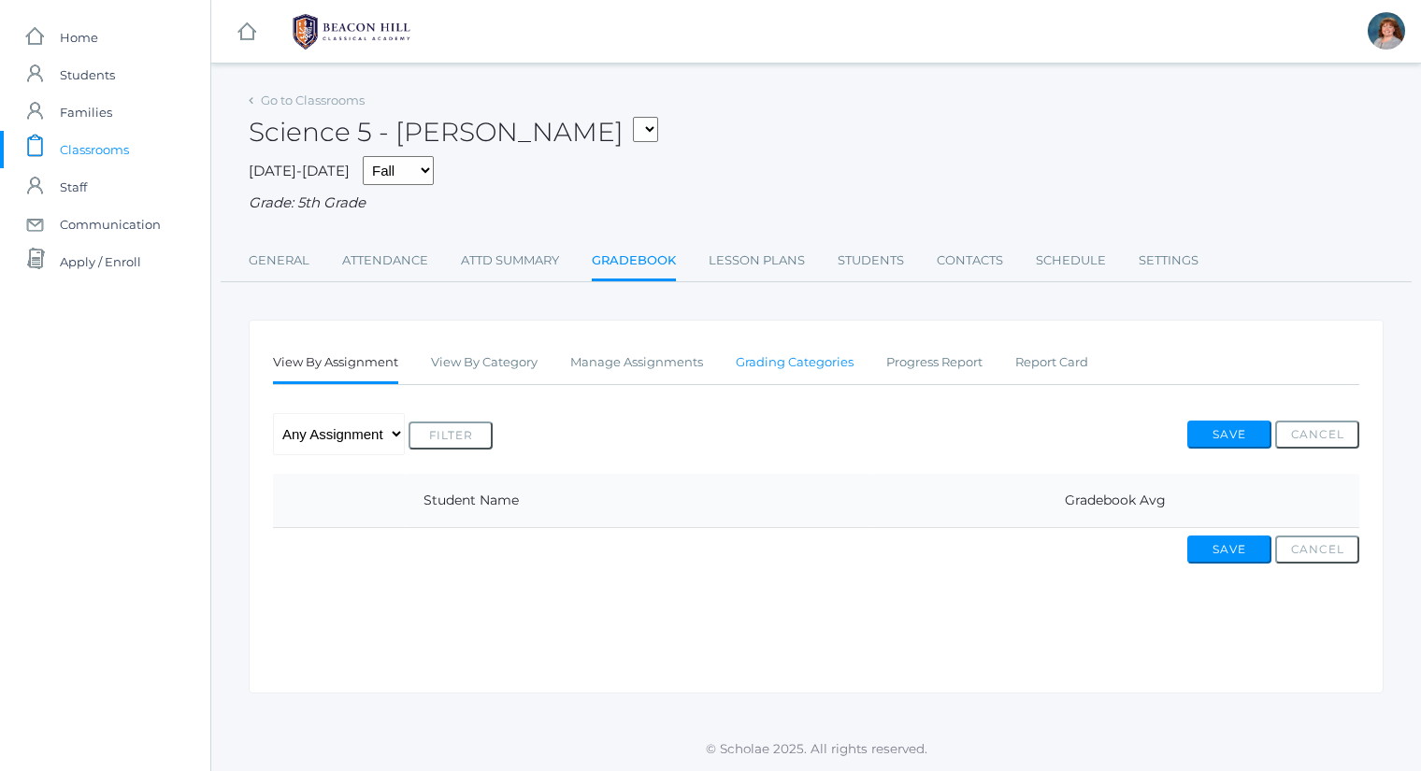
click at [784, 379] on link "Grading Categories" at bounding box center [795, 362] width 118 height 37
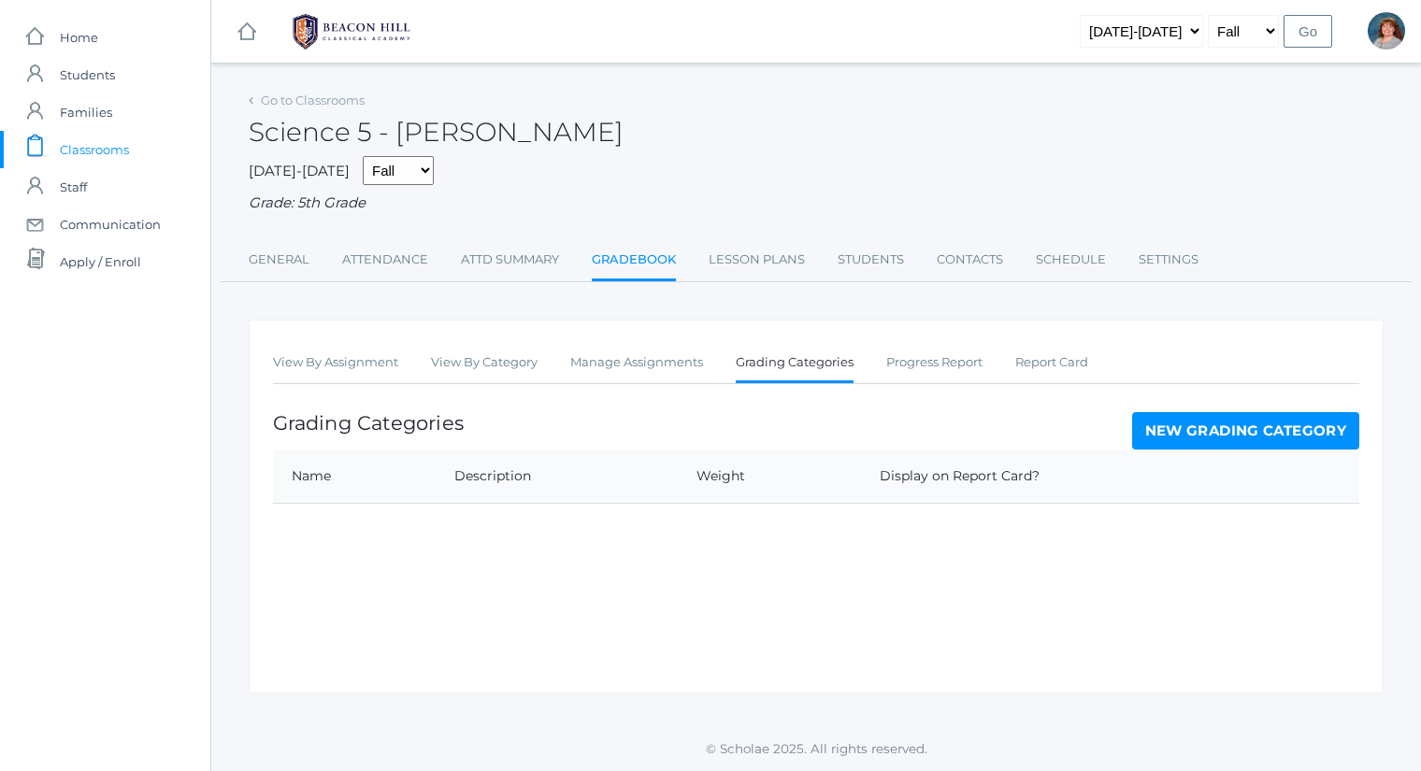
click at [1199, 438] on link "New Grading Category" at bounding box center [1246, 430] width 228 height 37
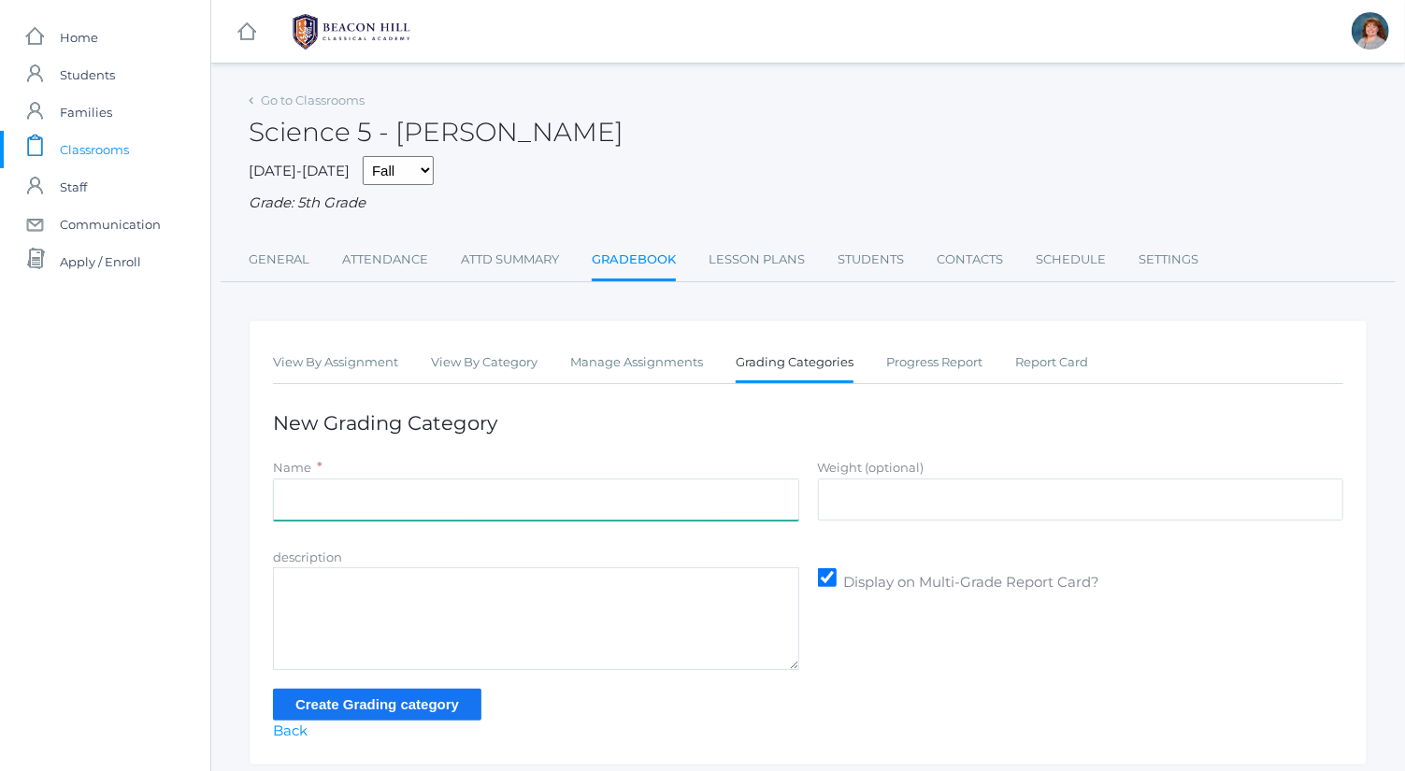
click at [638, 491] on input "Name" at bounding box center [536, 500] width 526 height 42
click at [250, 33] on rect at bounding box center [247, 32] width 22 height 22
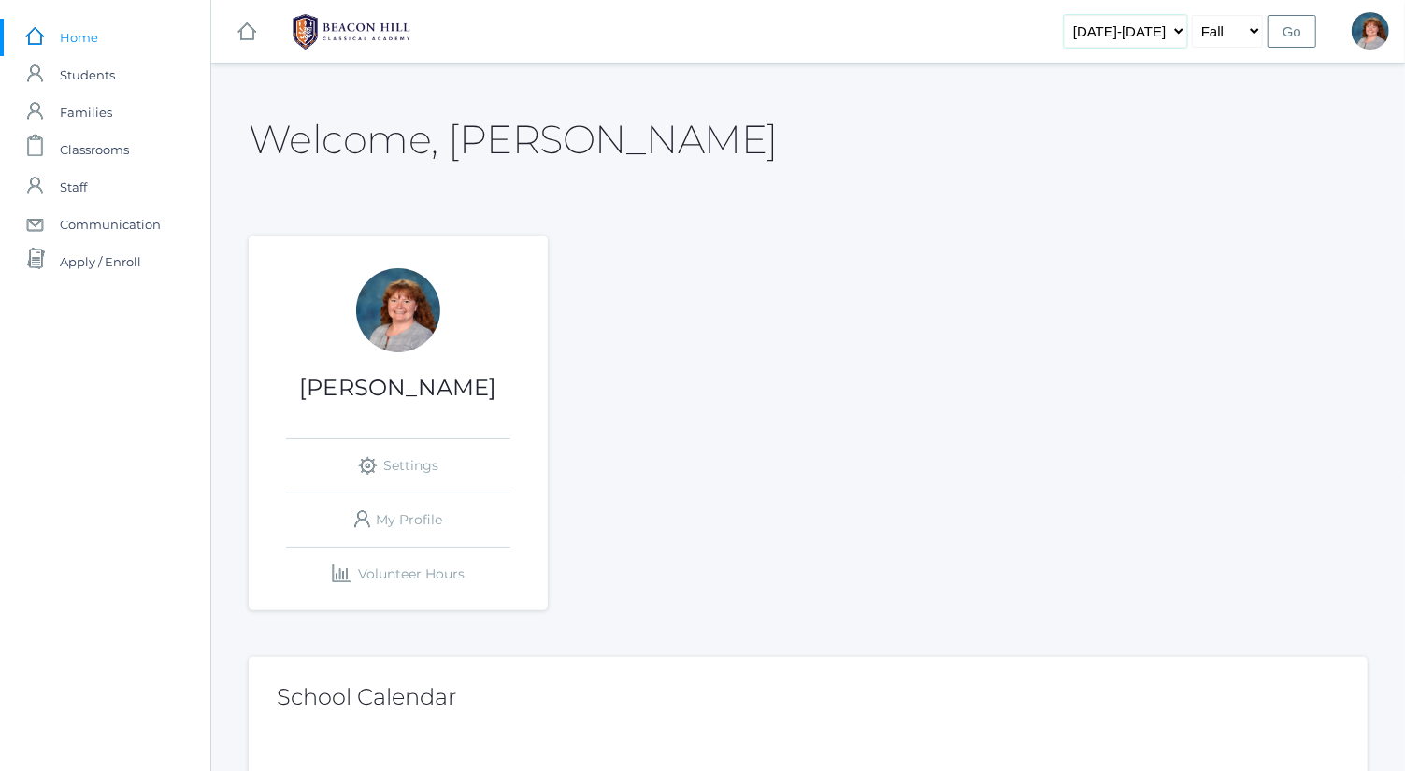
click at [1172, 34] on select "[DATE]-[DATE] [DATE]-[DATE] [DATE]-[DATE] [DATE]-[DATE] [DATE]-[DATE] [DATE]-[D…" at bounding box center [1125, 31] width 123 height 33
select select "[DATE]-[DATE]"
click at [1093, 15] on select "[DATE]-[DATE] [DATE]-[DATE] [DATE]-[DATE] [DATE]-[DATE] [DATE]-[DATE] [DATE]-[D…" at bounding box center [1125, 31] width 123 height 33
click at [1298, 26] on input "Go" at bounding box center [1292, 31] width 49 height 33
click at [157, 147] on link "icons/clipboard/plain Created with Sketch. Classrooms" at bounding box center [105, 149] width 210 height 37
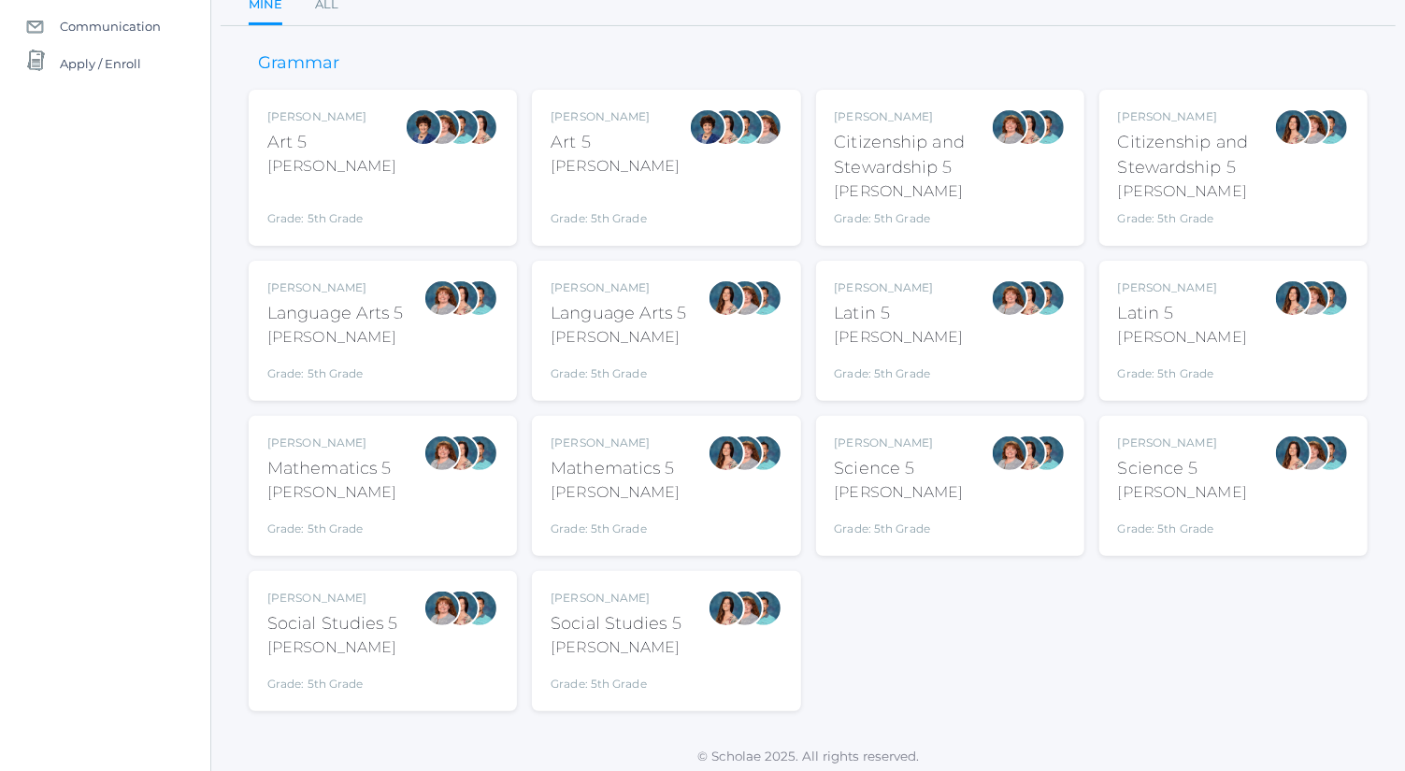
scroll to position [204, 0]
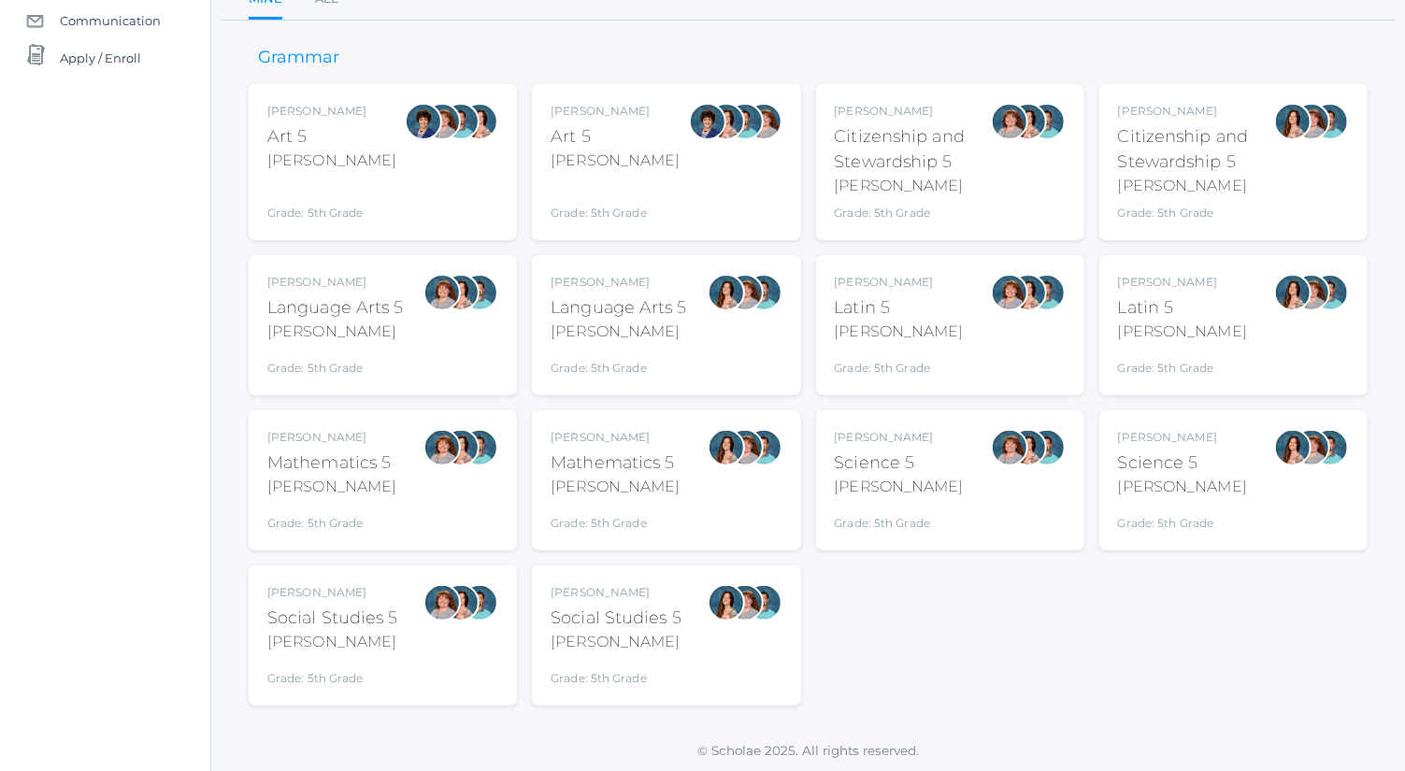
click at [1012, 487] on div at bounding box center [1009, 480] width 37 height 103
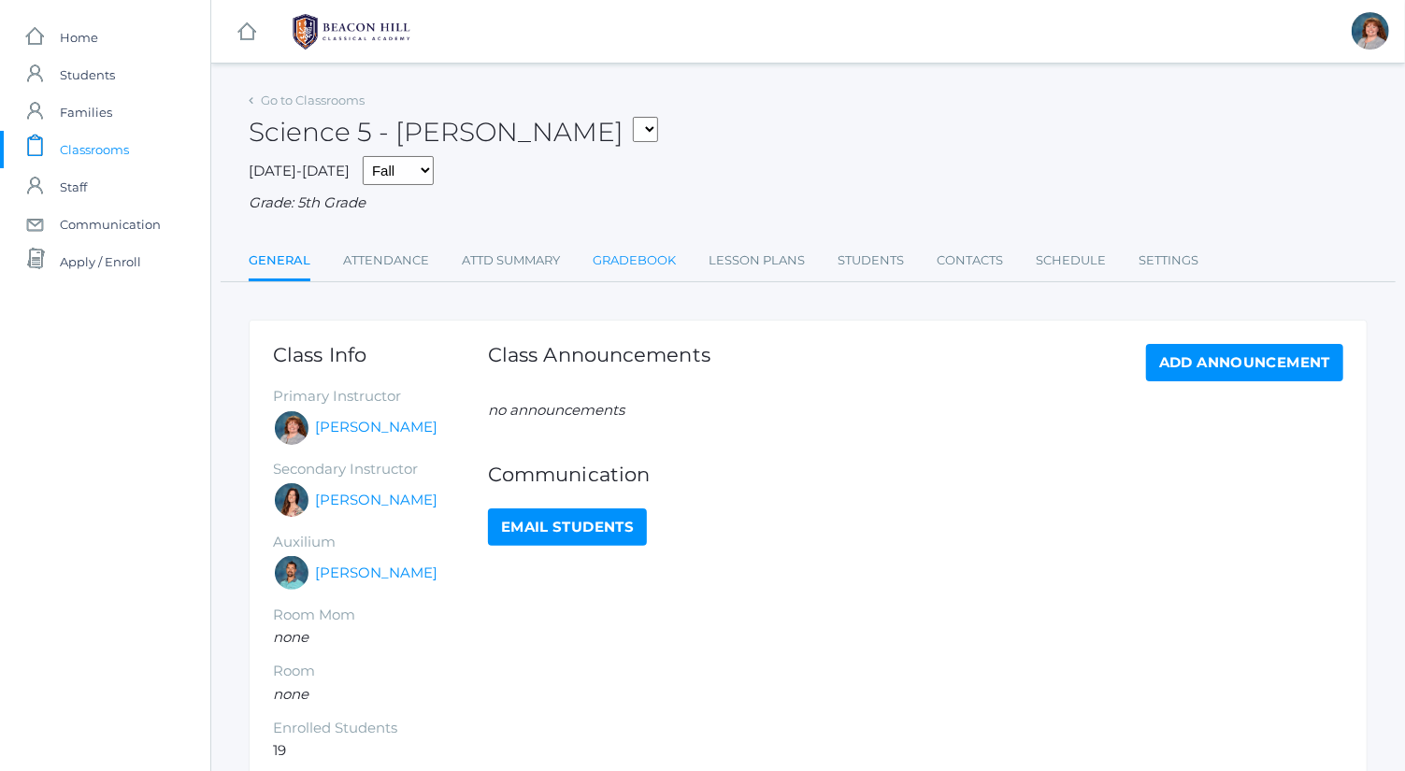
click at [642, 251] on link "Gradebook" at bounding box center [634, 260] width 83 height 37
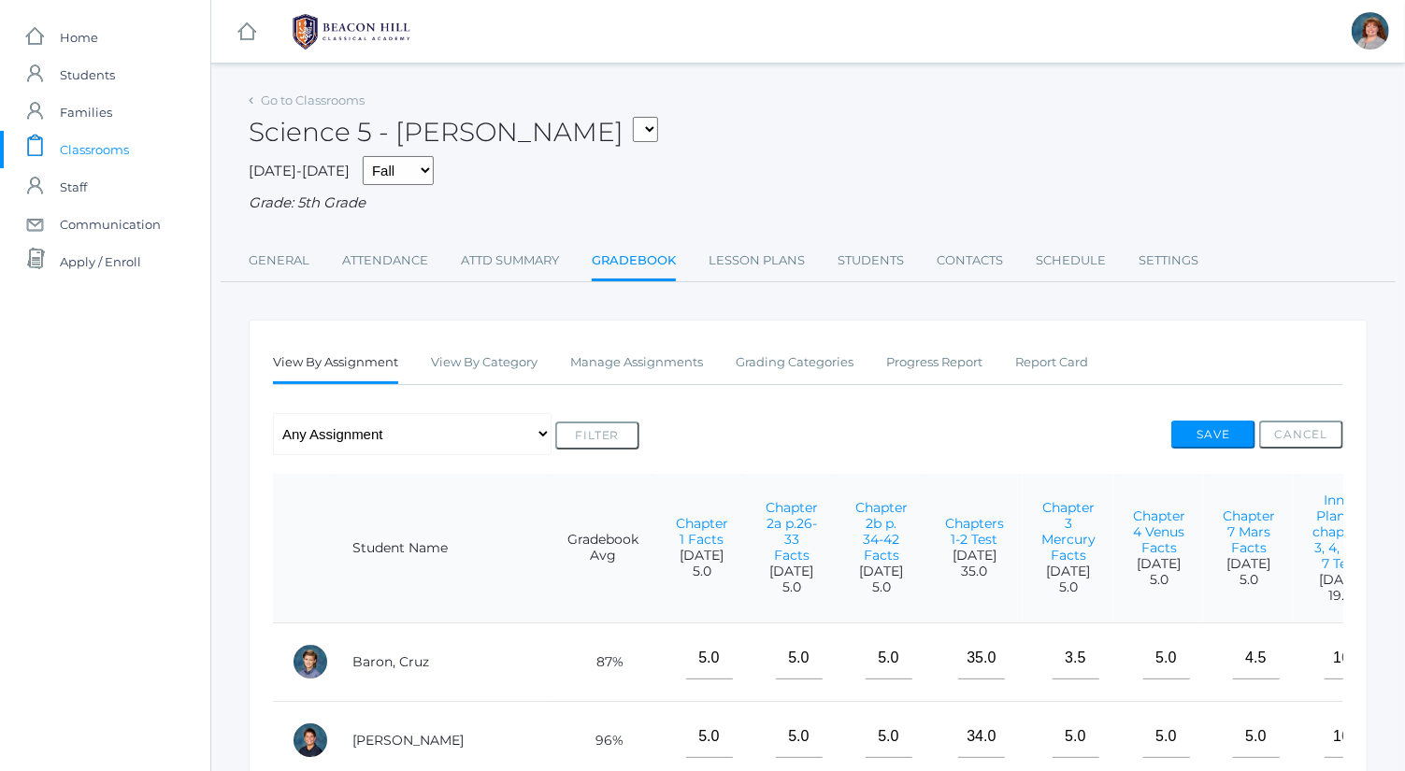
click at [853, 368] on ul "View By Assignment View By Category Manage Assignments Grading Categories Progr…" at bounding box center [808, 364] width 1071 height 40
click at [912, 369] on link "Progress Report" at bounding box center [934, 362] width 96 height 37
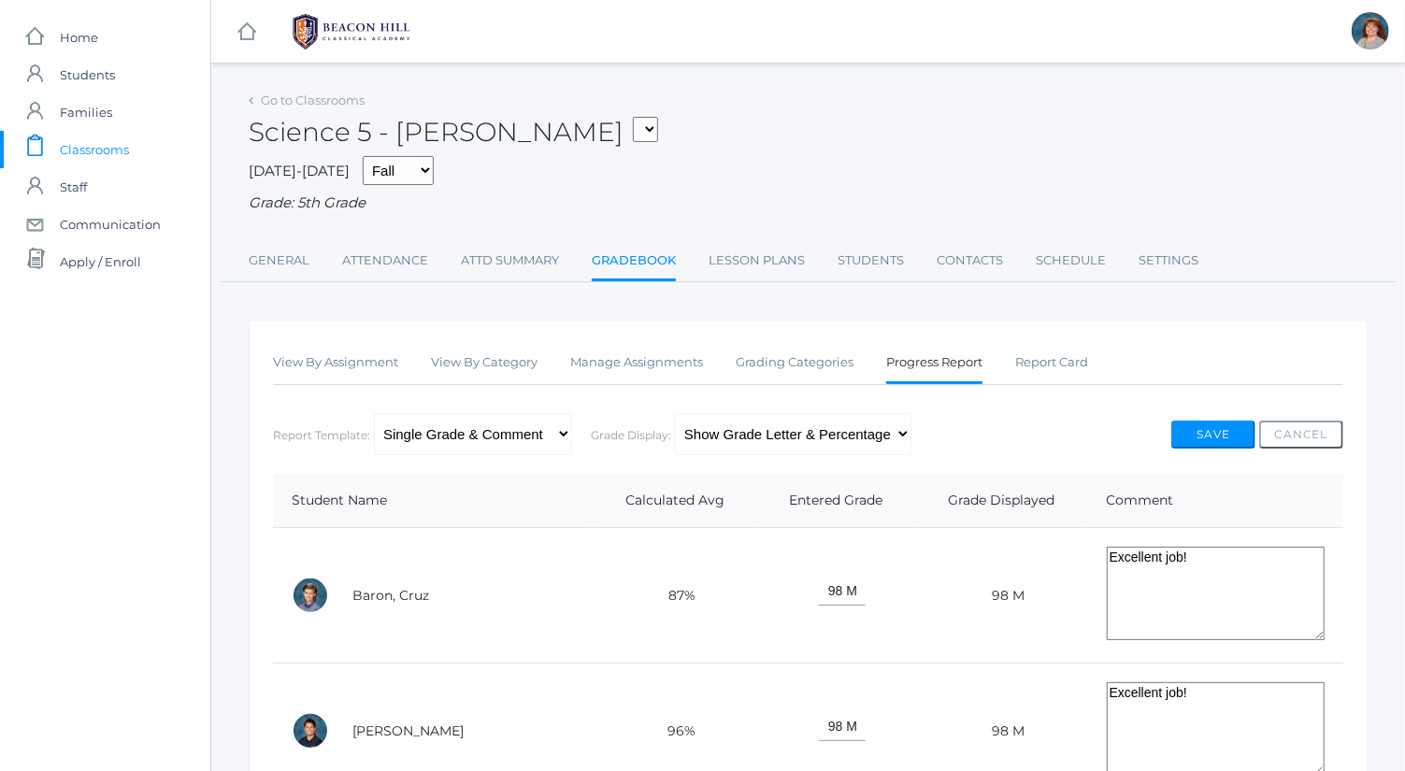
click at [823, 361] on link "Grading Categories" at bounding box center [795, 362] width 118 height 37
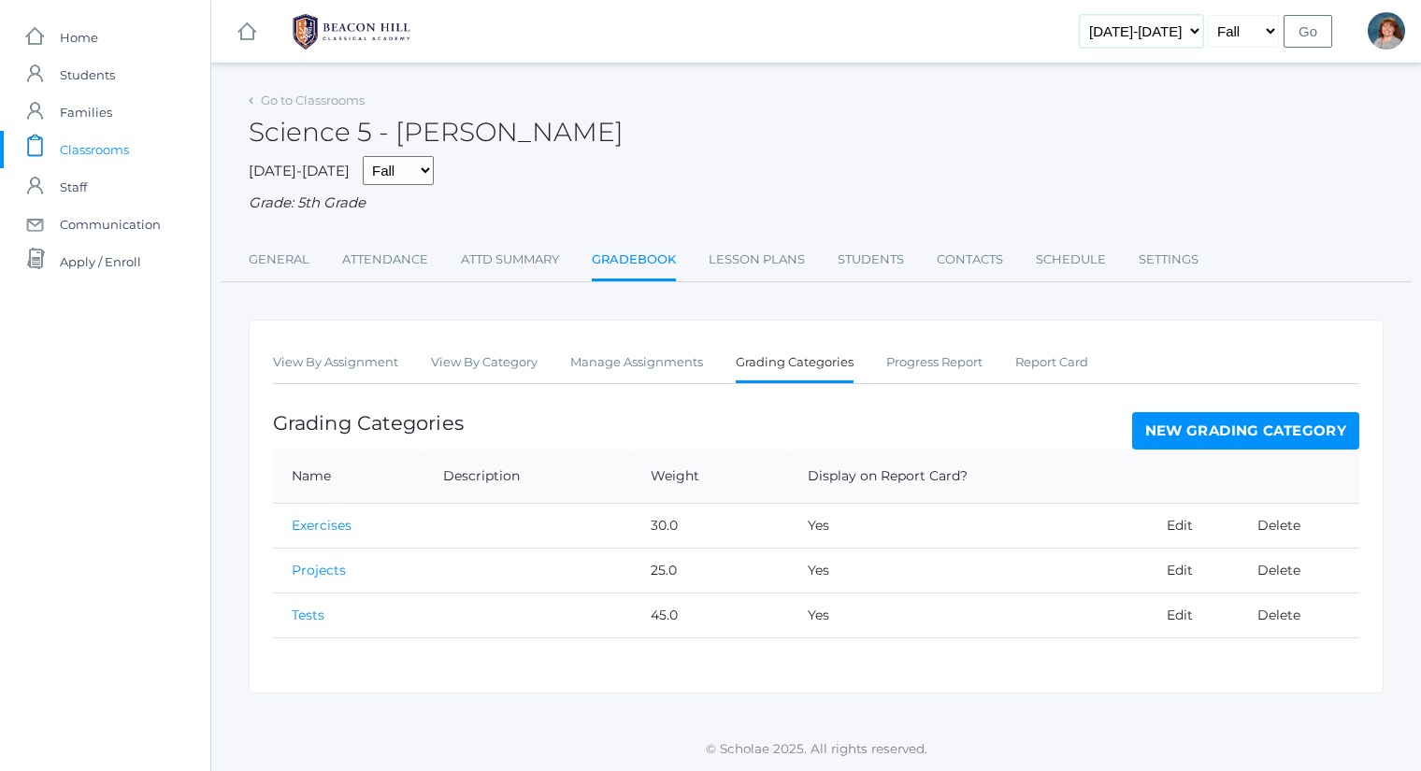
click at [1181, 30] on select "2019-2020 2020-2021 2021-2022 2022-2023 2023-2024 2024-2025 2025-2026" at bounding box center [1141, 31] width 123 height 33
select select "[DATE]-[DATE]"
click at [1109, 15] on select "2019-2020 2020-2021 2021-2022 2022-2023 2023-2024 2024-2025 2025-2026" at bounding box center [1141, 31] width 123 height 33
click at [1307, 39] on input "Go" at bounding box center [1308, 31] width 49 height 33
click at [90, 154] on span "Classrooms" at bounding box center [94, 149] width 69 height 37
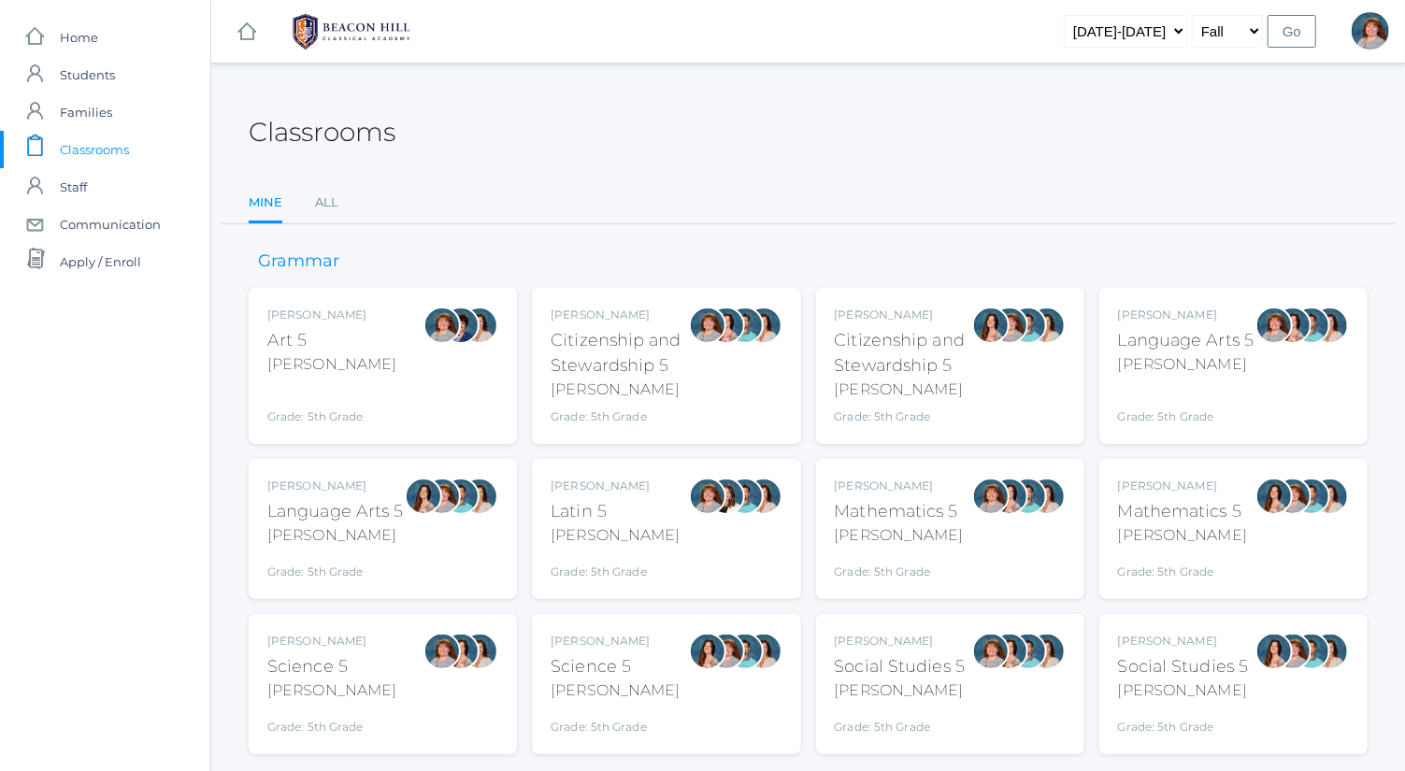
scroll to position [49, 0]
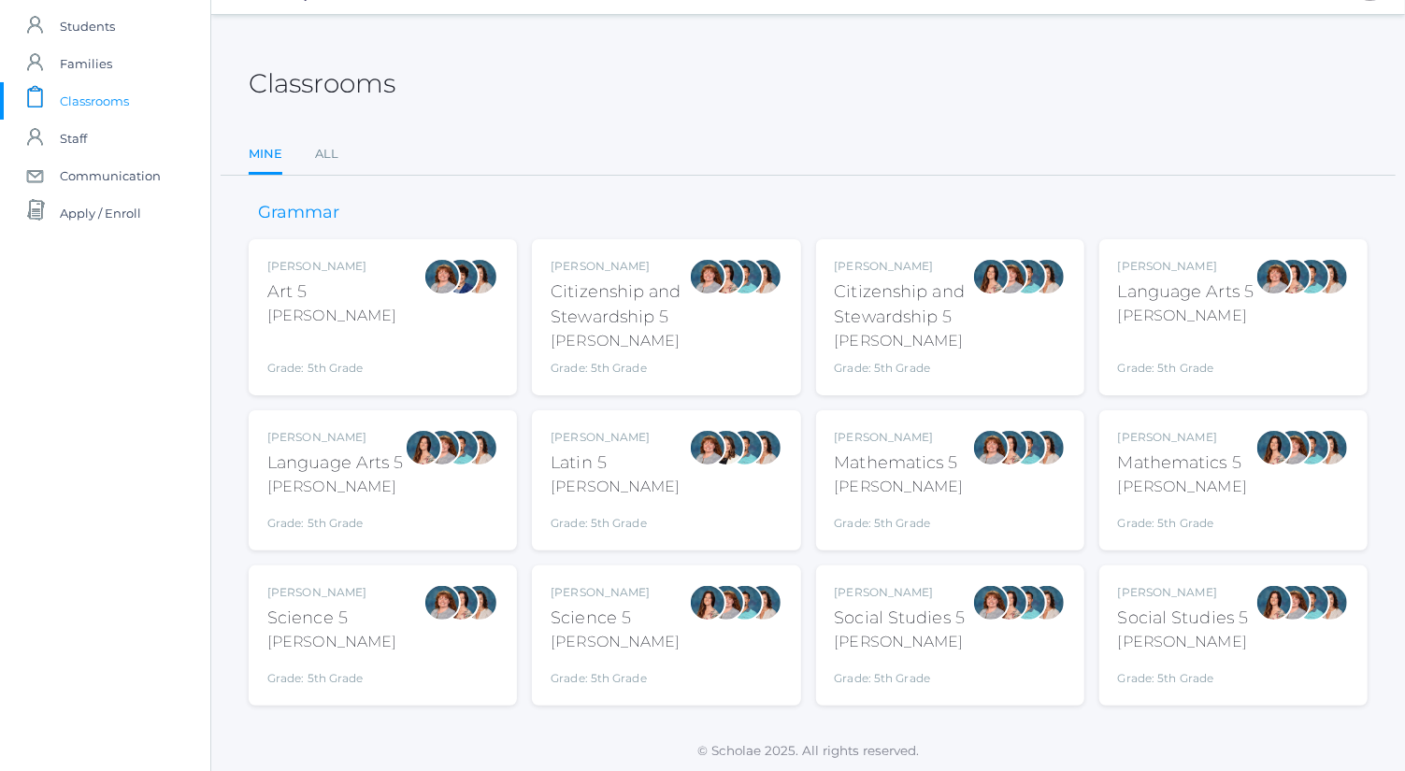
click at [459, 608] on div at bounding box center [442, 602] width 37 height 37
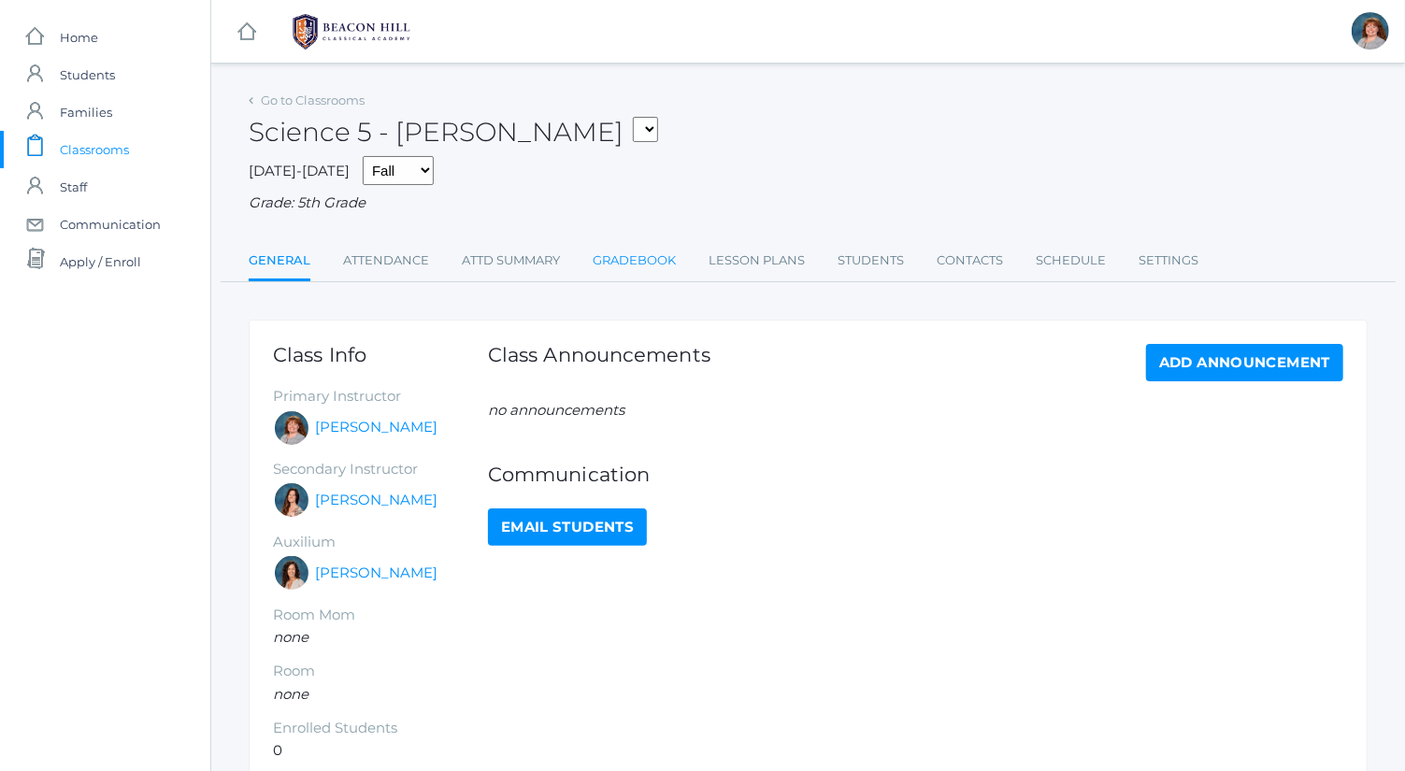
click at [656, 260] on link "Gradebook" at bounding box center [634, 260] width 83 height 37
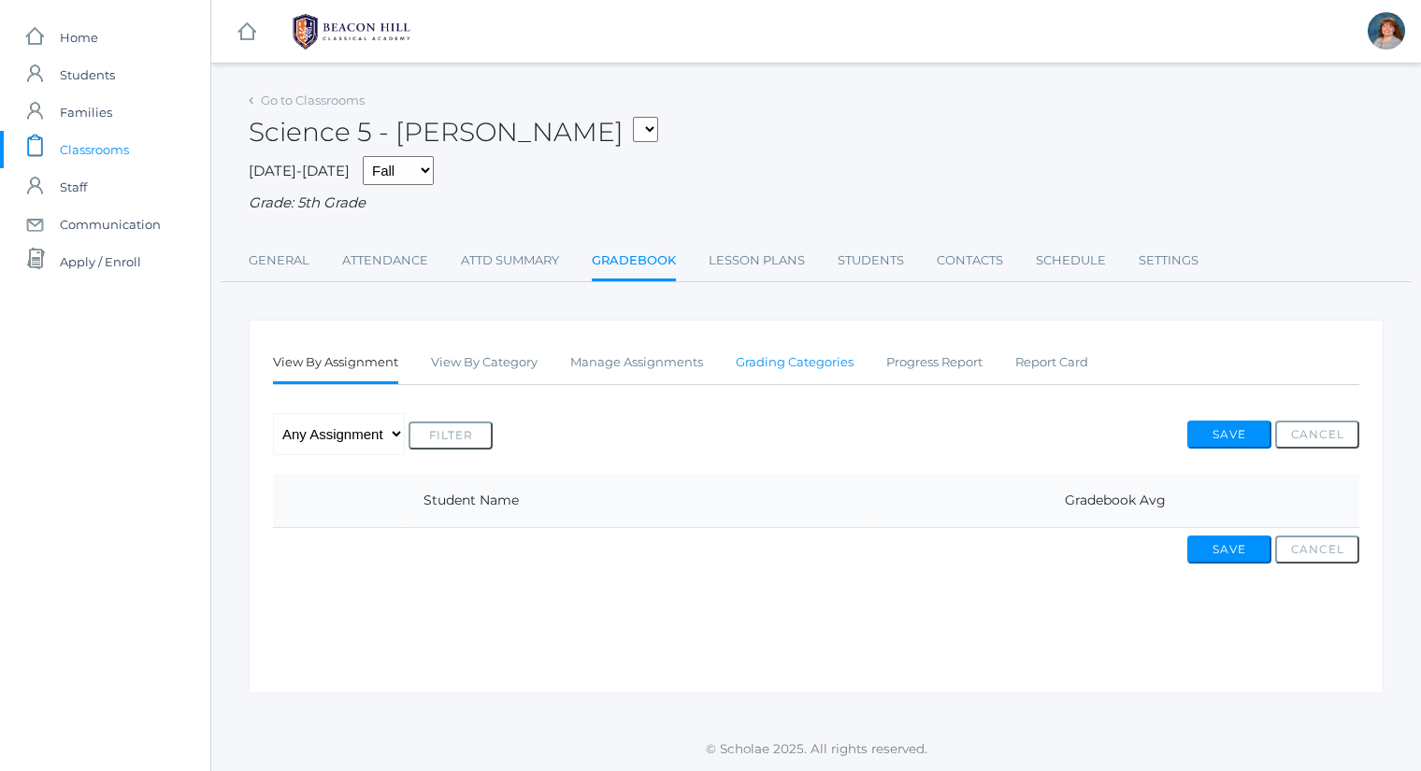
click at [783, 373] on link "Grading Categories" at bounding box center [795, 362] width 118 height 37
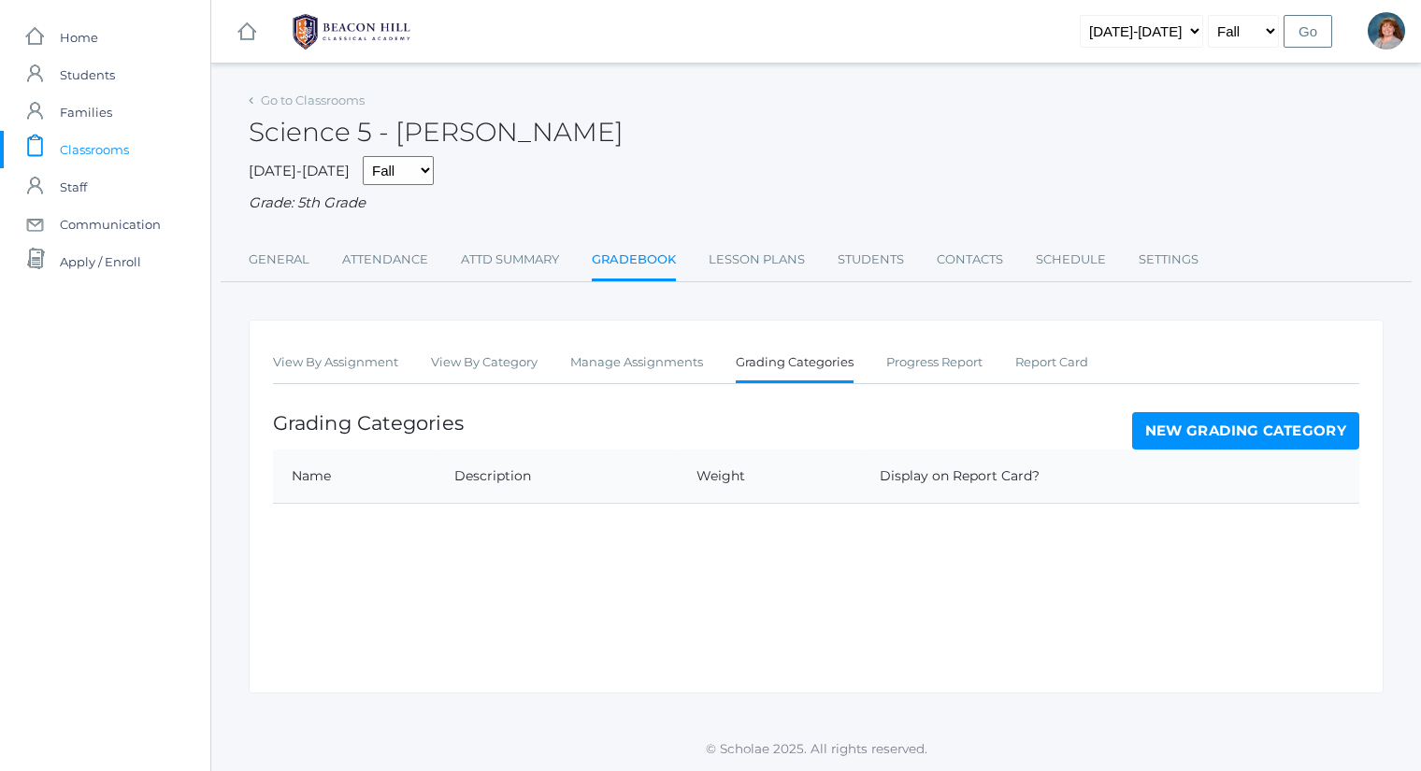
click at [1166, 428] on link "New Grading Category" at bounding box center [1246, 430] width 228 height 37
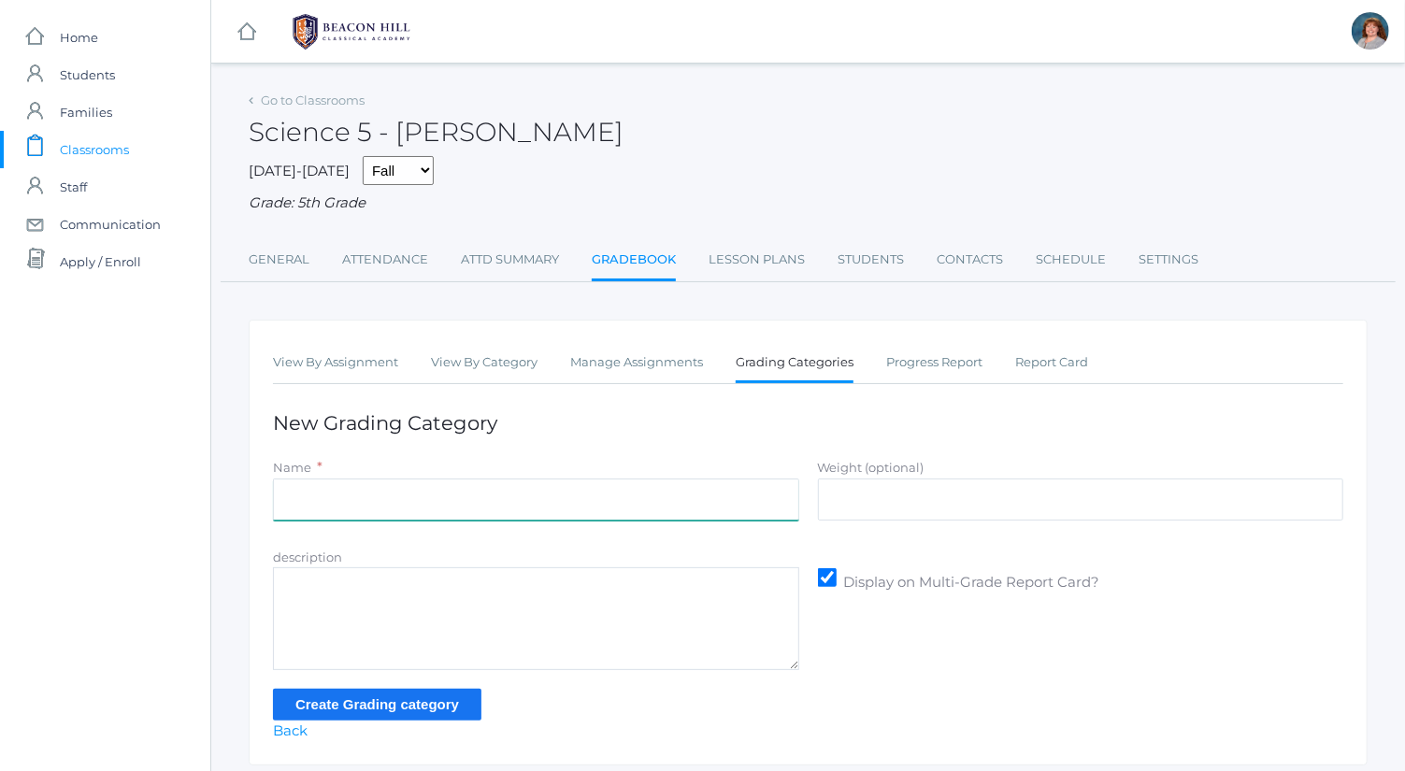
click at [525, 505] on input "Name" at bounding box center [536, 500] width 526 height 42
type input "E"
type input "Notes"
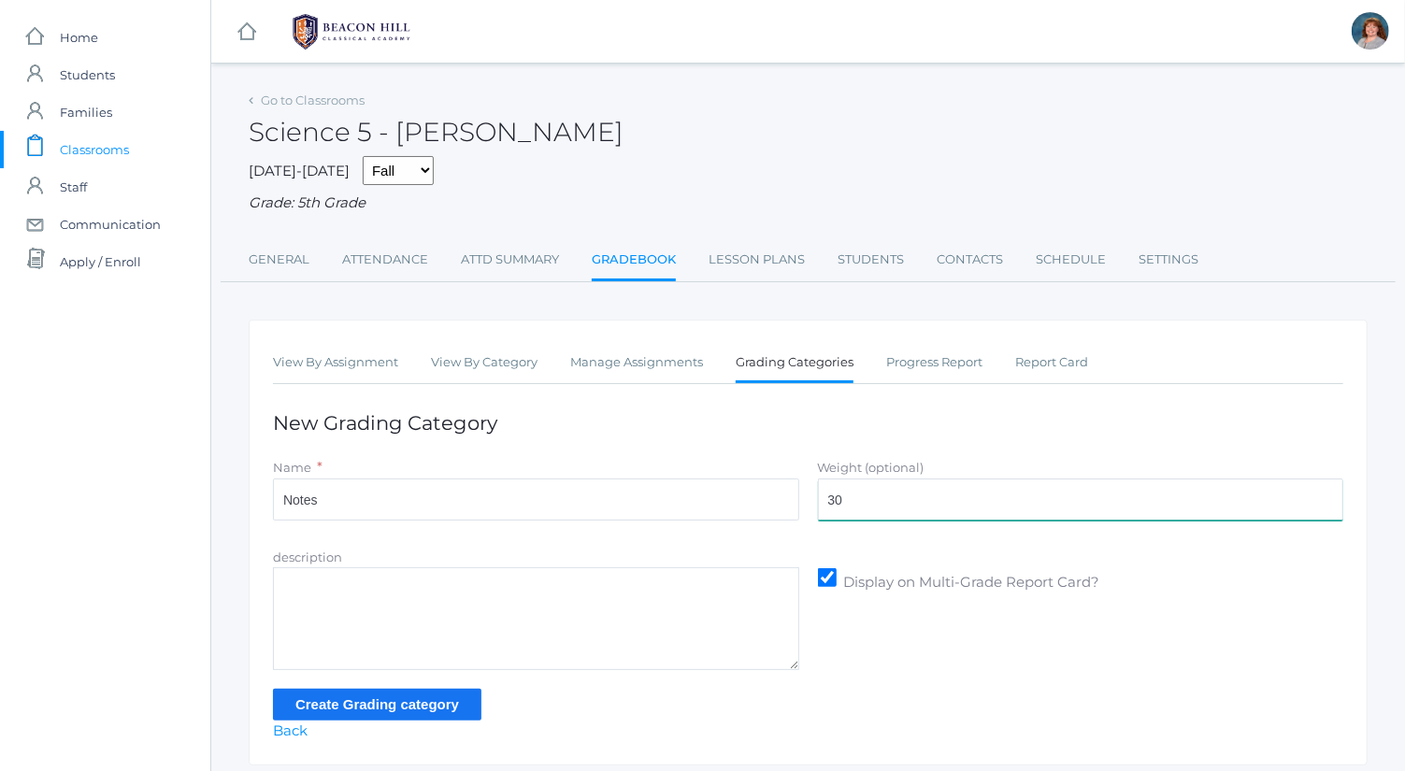
type input "30"
click at [445, 711] on input "Create Grading category" at bounding box center [377, 704] width 209 height 31
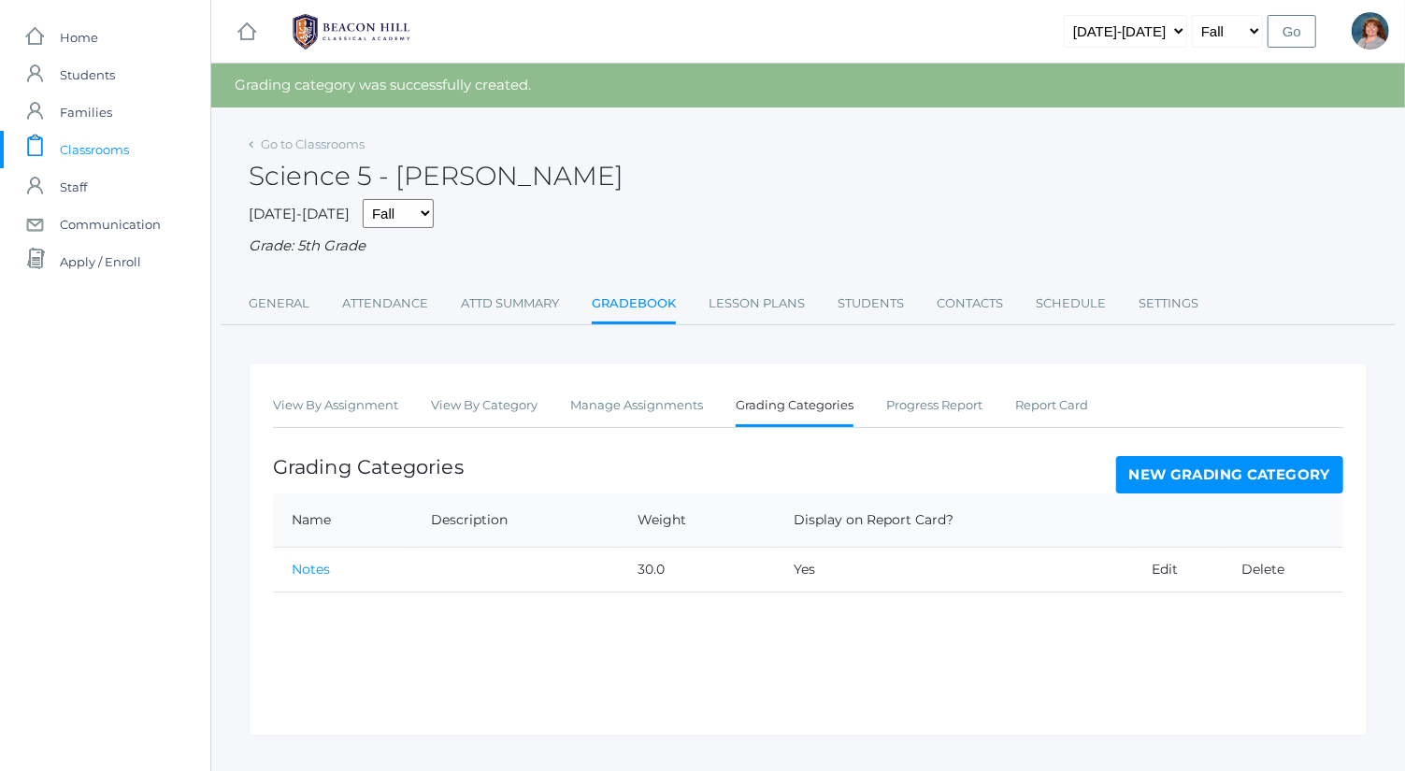
click at [1231, 479] on link "New Grading Category" at bounding box center [1230, 474] width 228 height 37
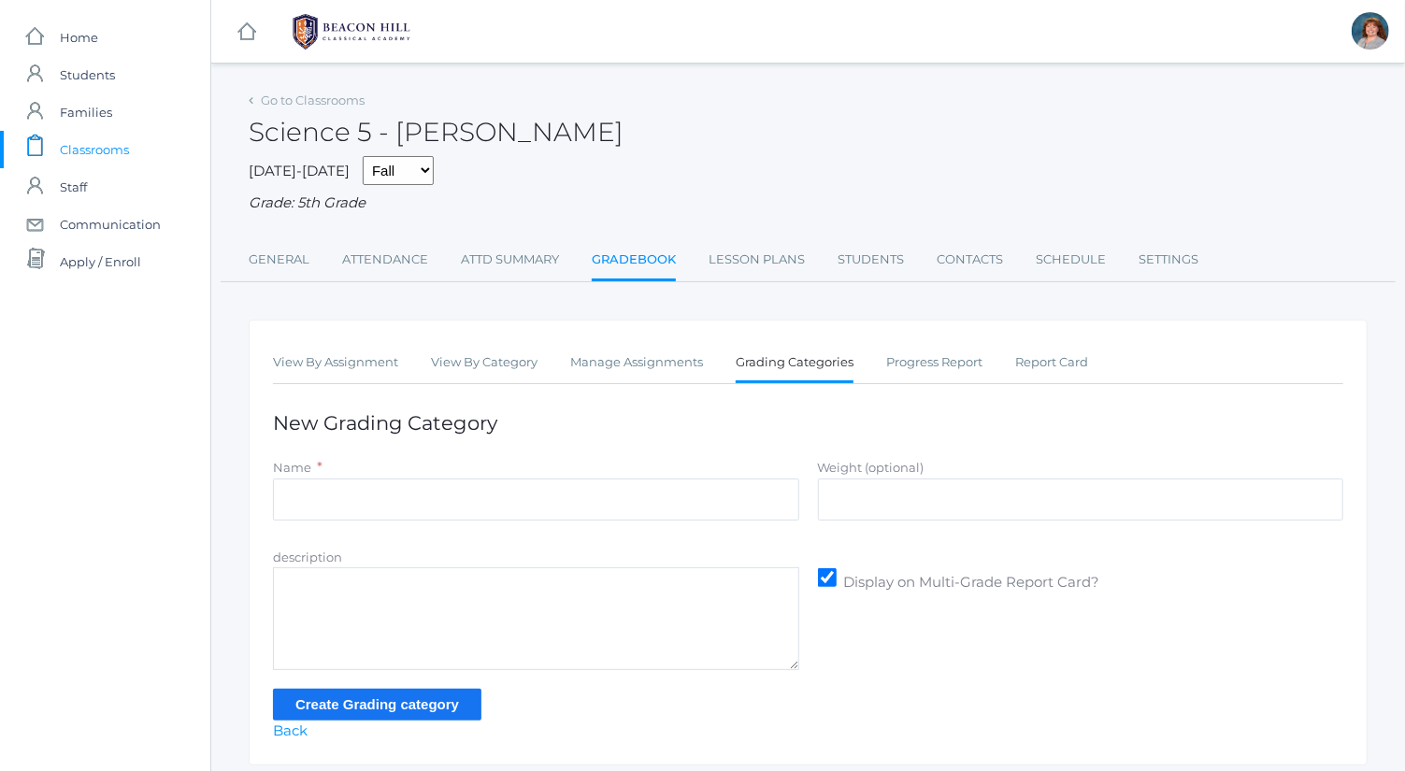
click at [653, 473] on div "Name *" at bounding box center [536, 468] width 526 height 22
click at [656, 487] on input "Name" at bounding box center [536, 500] width 526 height 42
type input "Projects"
click at [930, 489] on input "Weight (optional)" at bounding box center [1081, 500] width 526 height 42
type input "25"
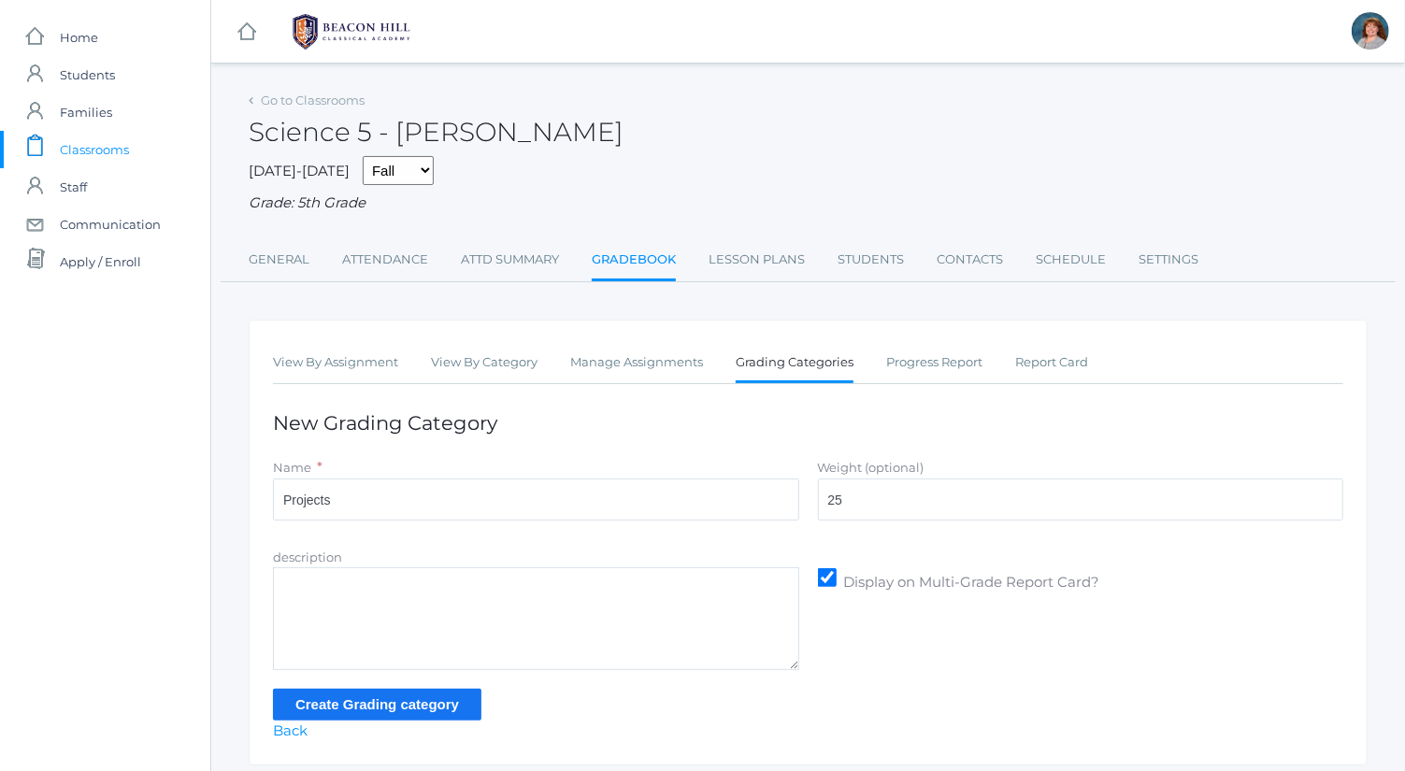
click at [442, 691] on input "Create Grading category" at bounding box center [377, 704] width 209 height 31
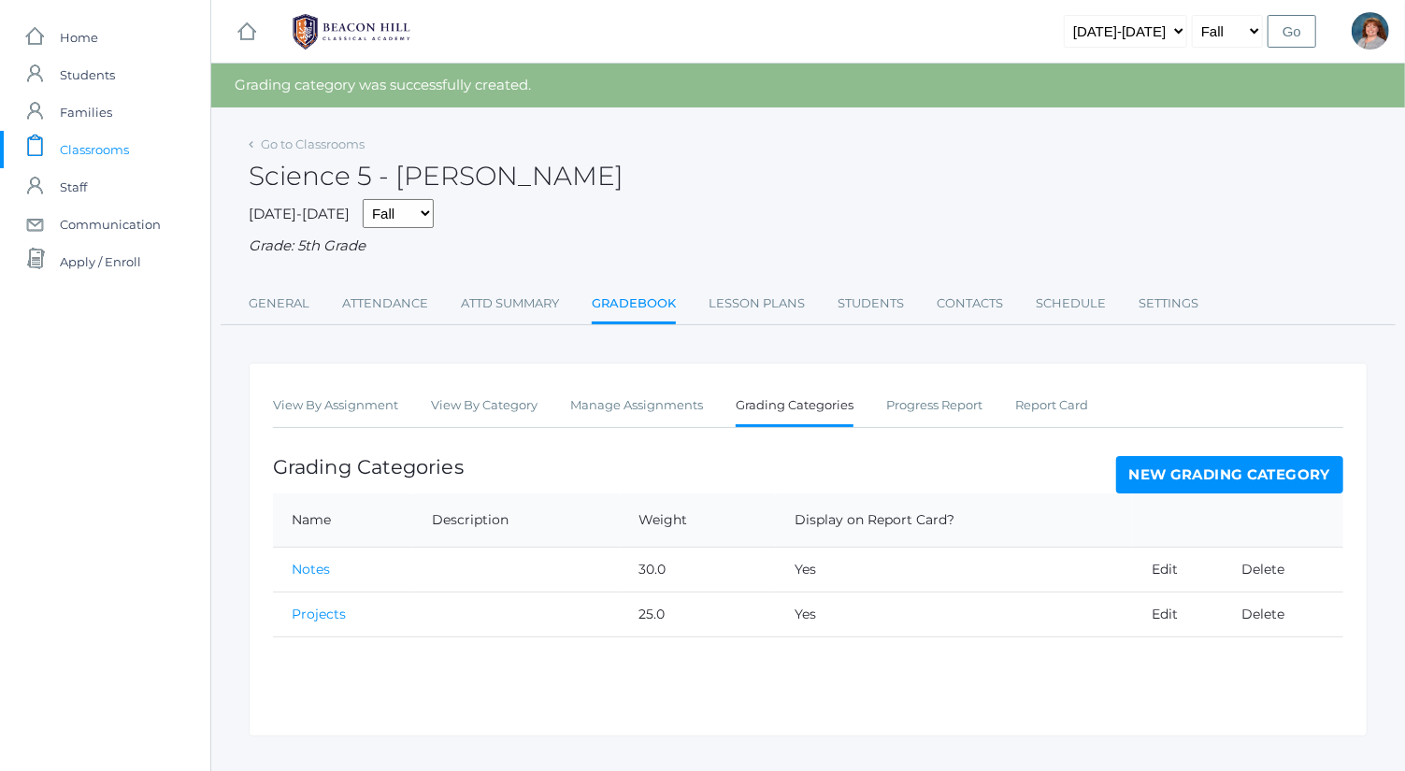
click at [1165, 474] on link "New Grading Category" at bounding box center [1230, 474] width 228 height 37
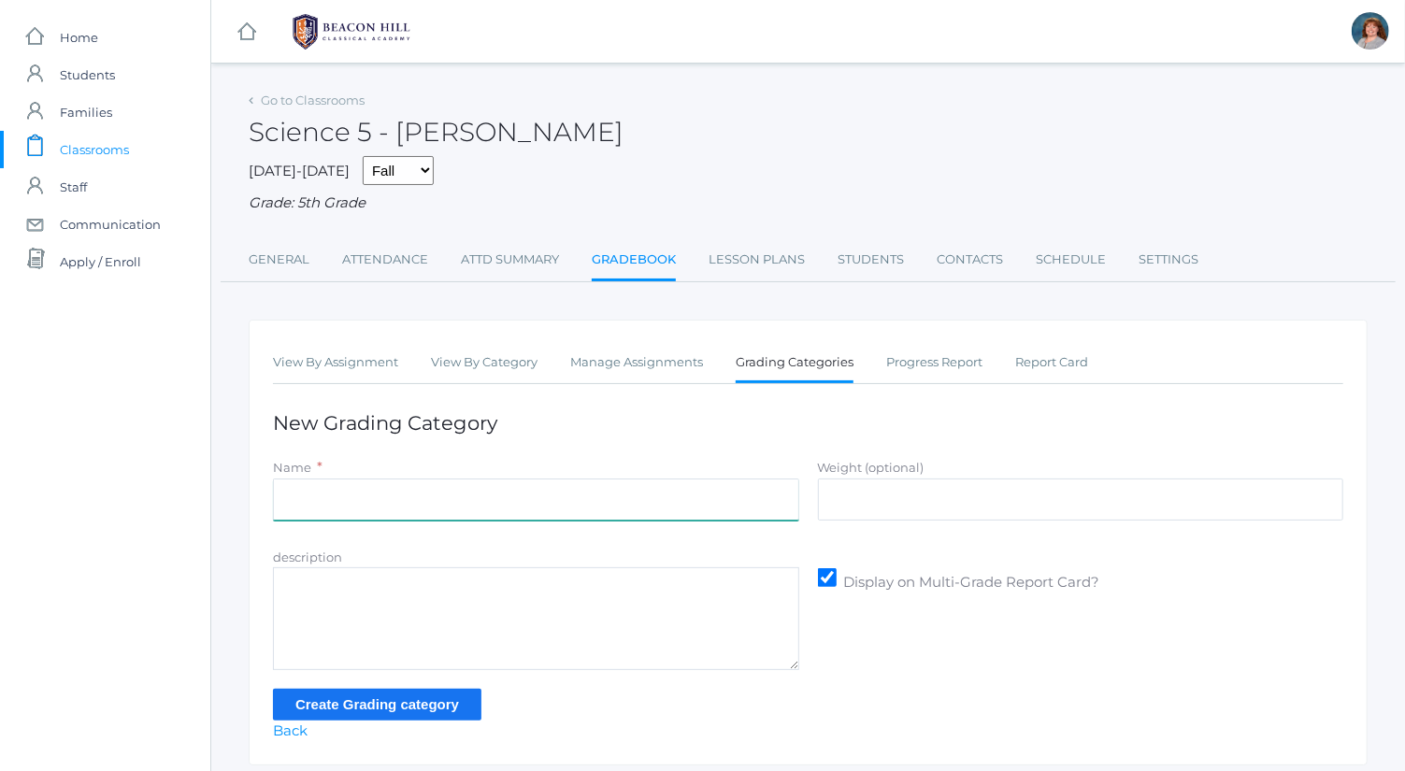
click at [680, 479] on input "Name" at bounding box center [536, 500] width 526 height 42
type input "Tests"
click at [932, 498] on input "Weight (optional)" at bounding box center [1081, 500] width 526 height 42
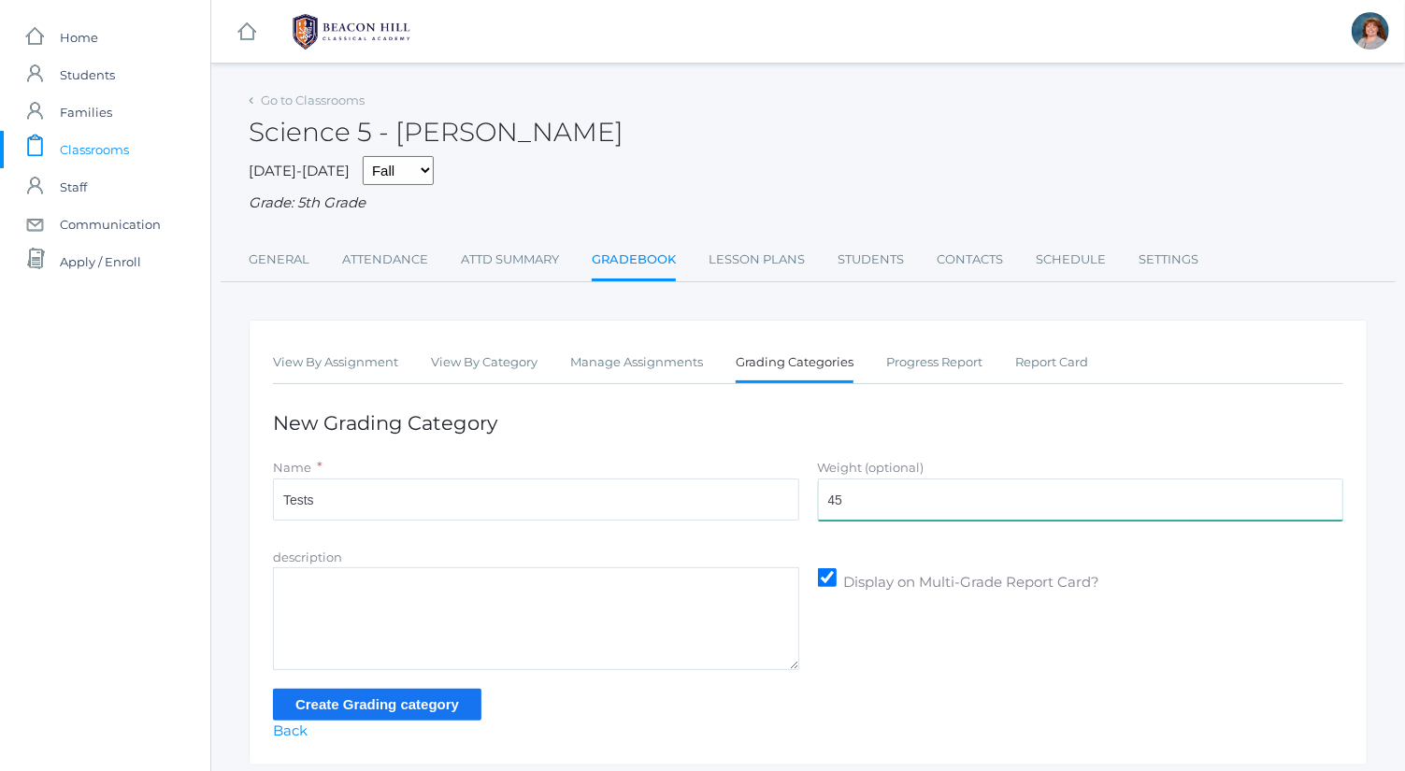
type input "45"
click at [442, 698] on input "Create Grading category" at bounding box center [377, 704] width 209 height 31
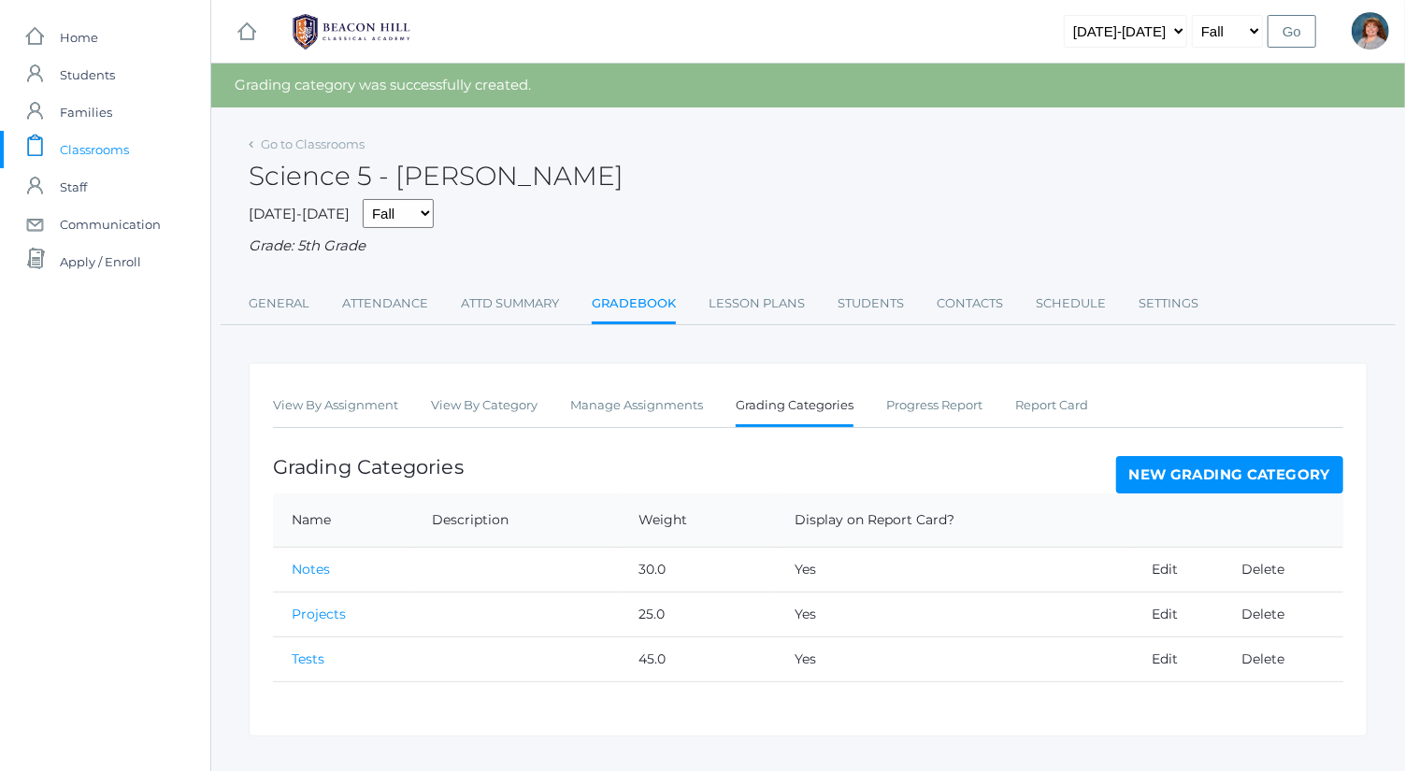
scroll to position [33, 0]
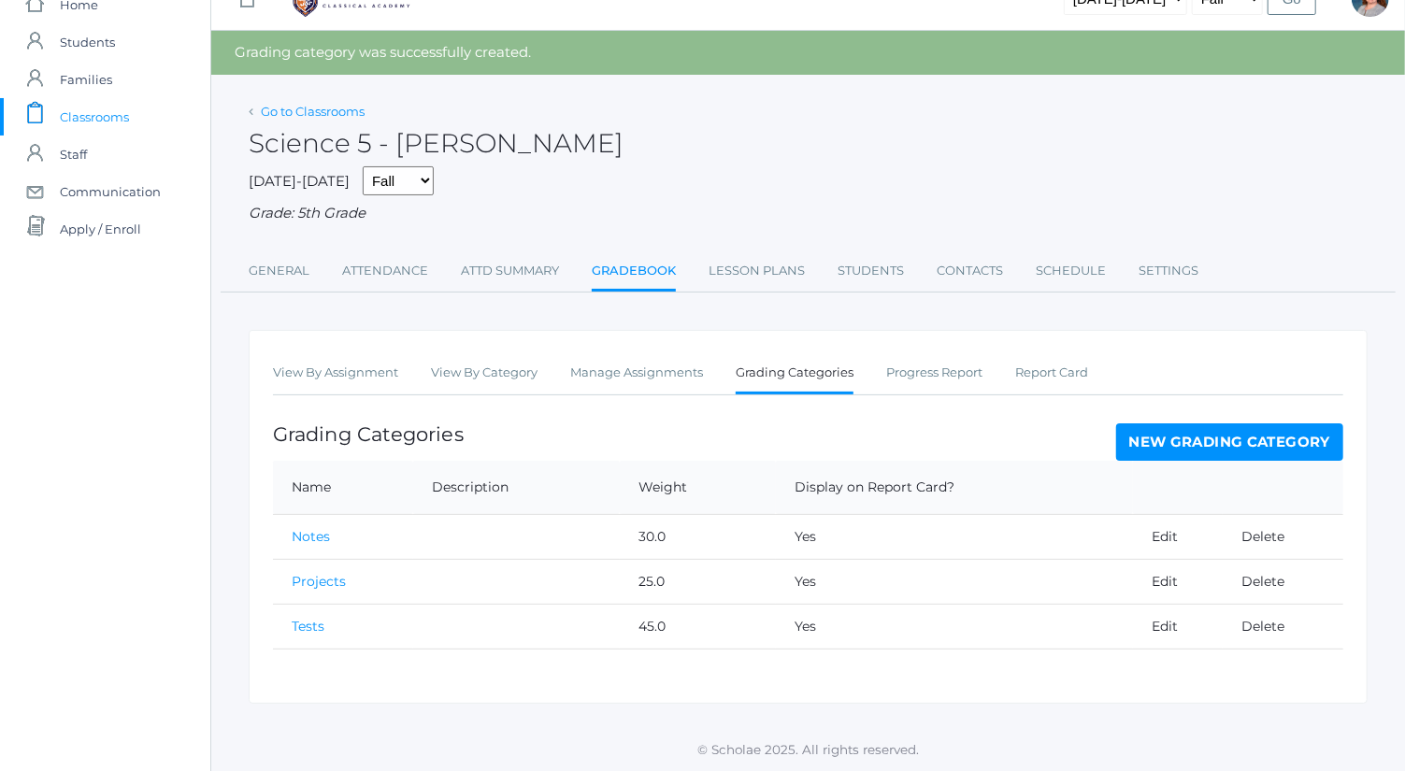
click at [318, 108] on link "Go to Classrooms" at bounding box center [313, 111] width 104 height 15
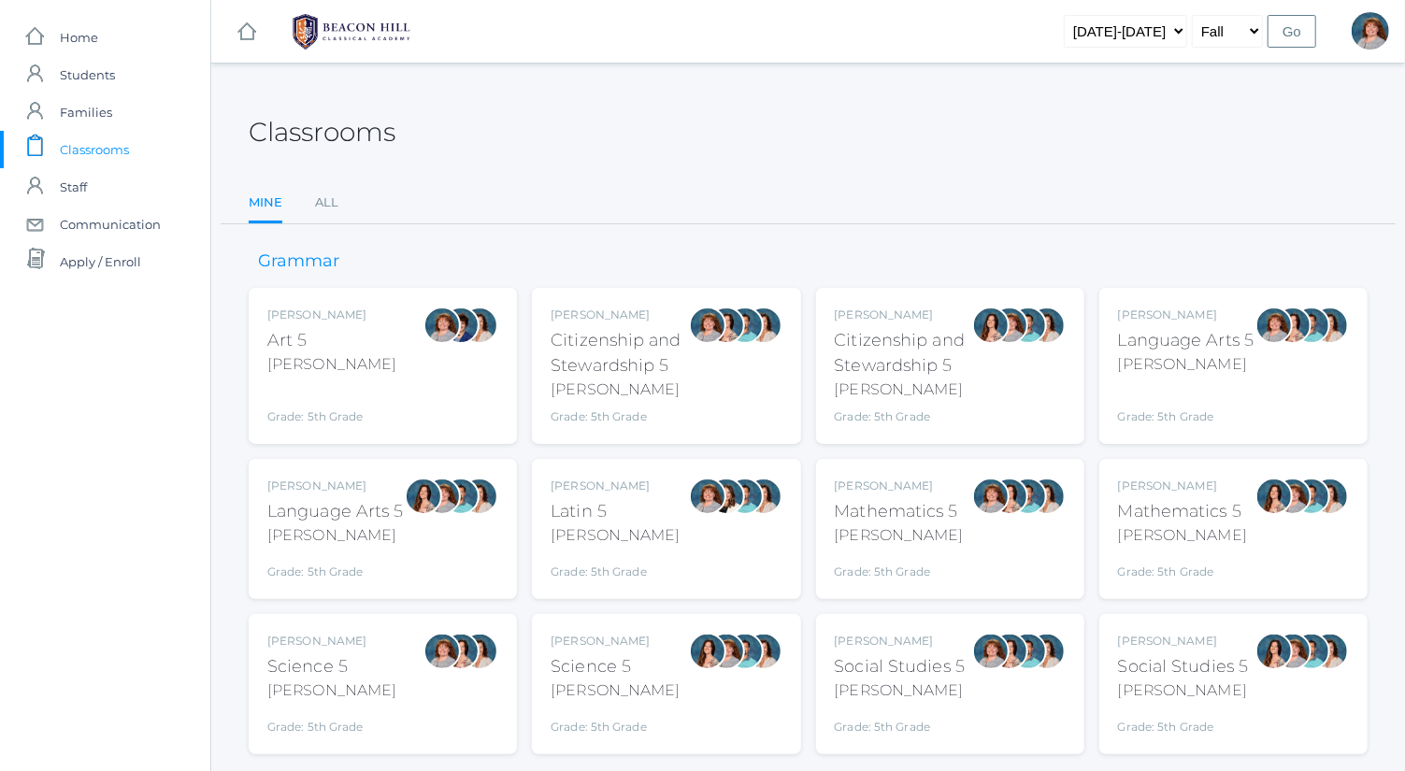
scroll to position [49, 0]
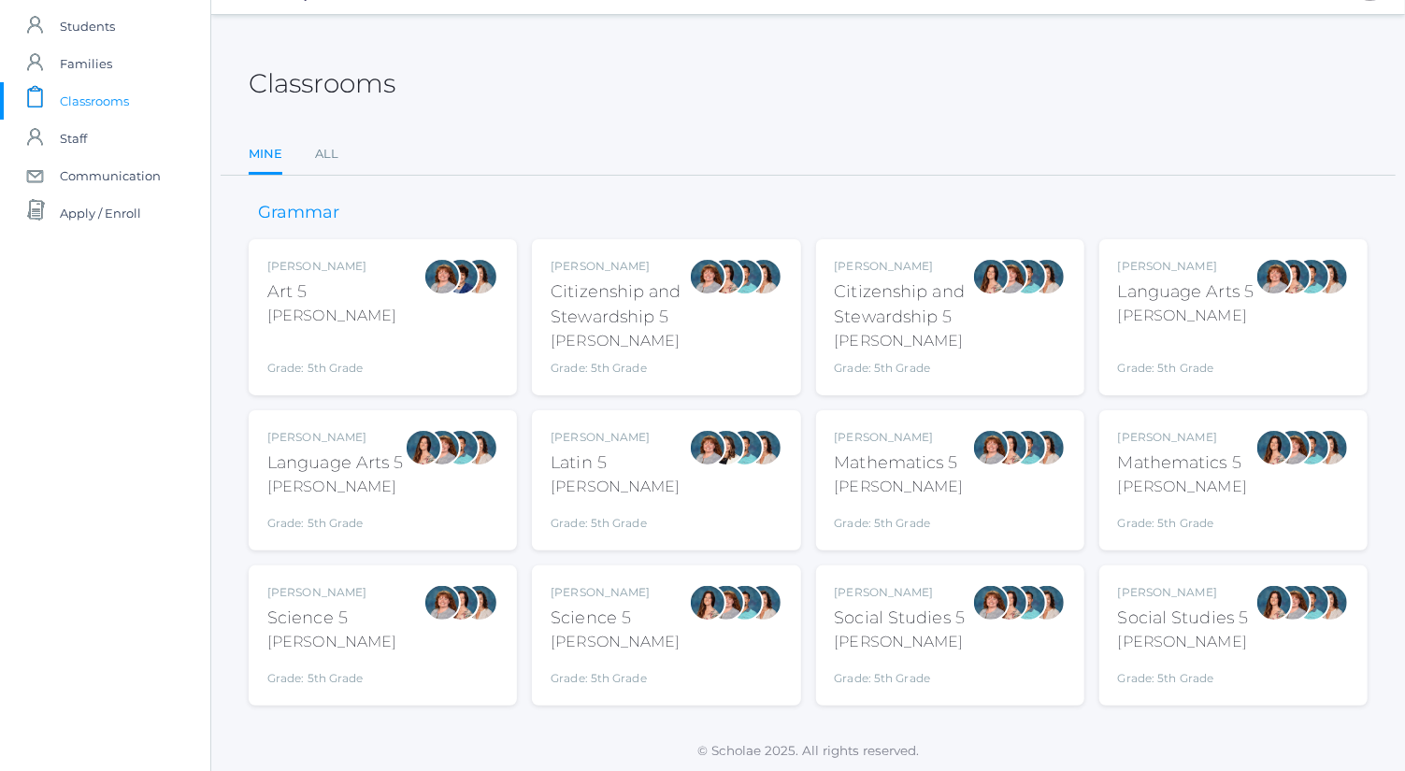
click at [973, 640] on div at bounding box center [990, 635] width 37 height 103
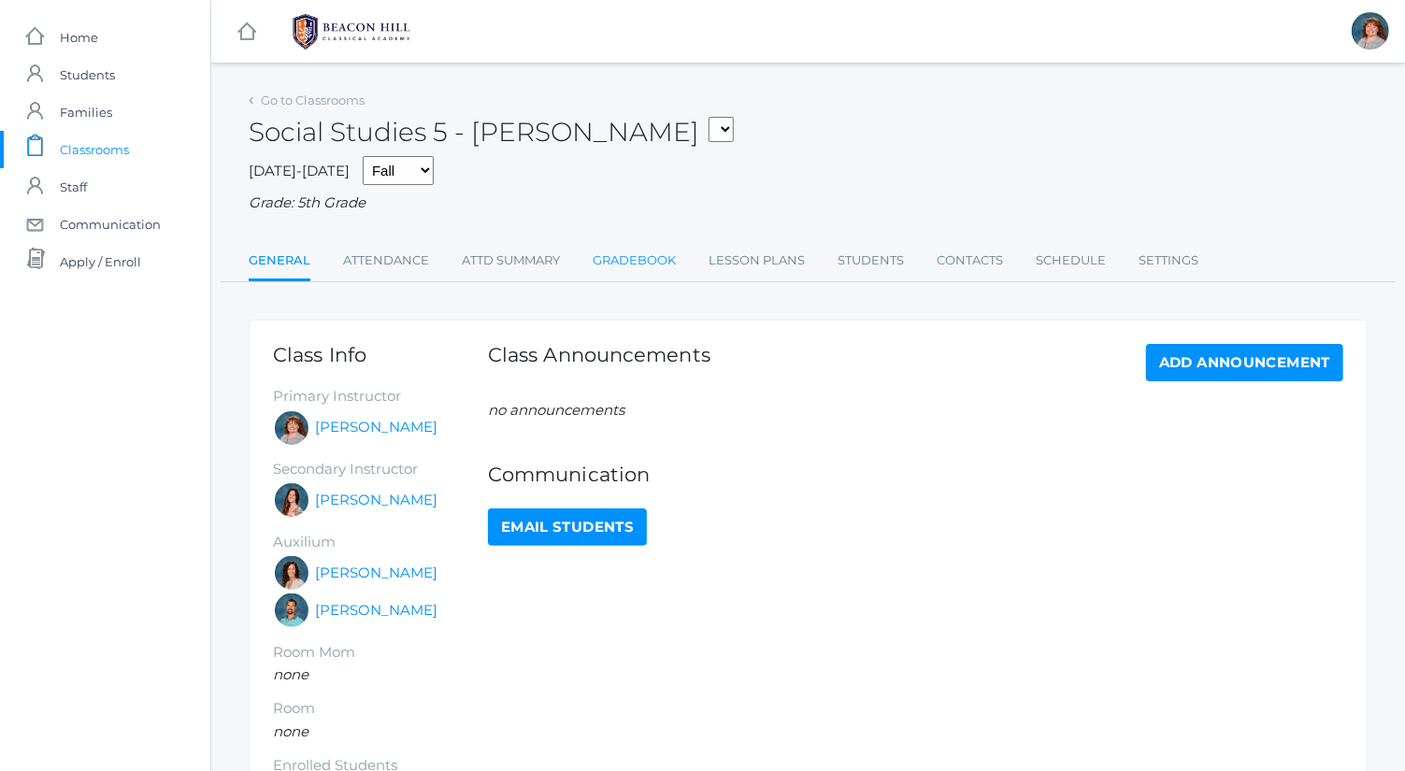
click at [671, 250] on link "Gradebook" at bounding box center [634, 260] width 83 height 37
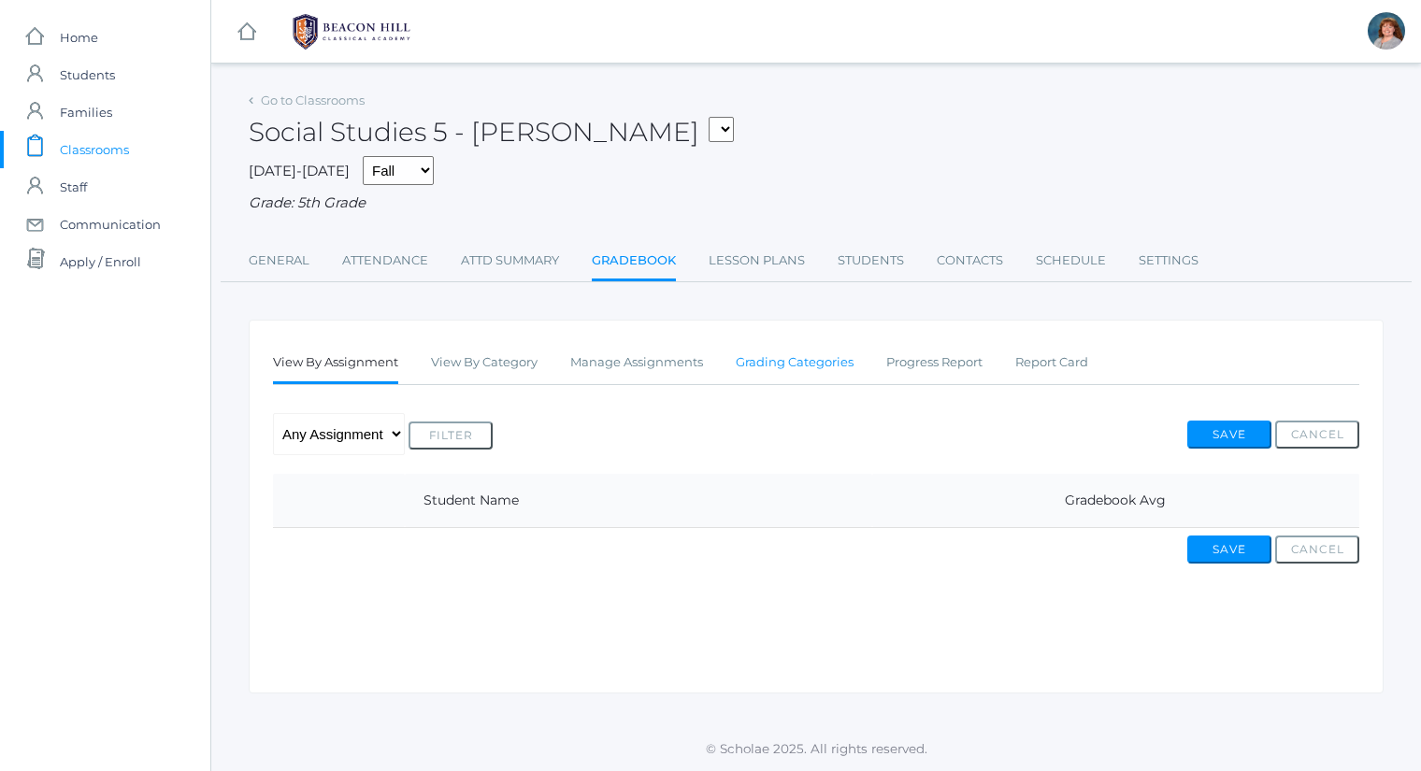
click at [826, 353] on link "Grading Categories" at bounding box center [795, 362] width 118 height 37
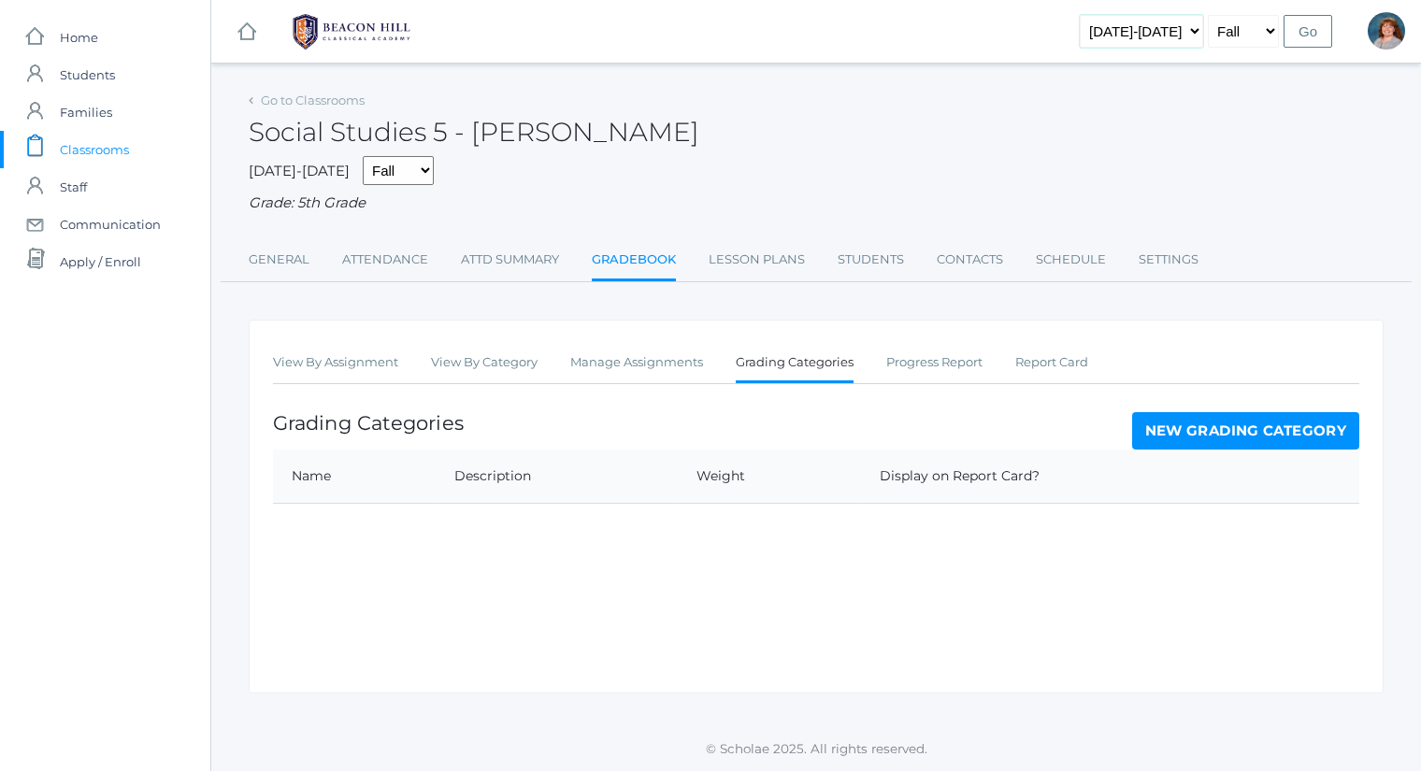
click at [1151, 30] on select "[DATE]-[DATE] [DATE]-[DATE] [DATE]-[DATE] [DATE]-[DATE] [DATE]-[DATE] [DATE]-[D…" at bounding box center [1141, 31] width 123 height 33
select select "[DATE]-[DATE]"
click at [1109, 15] on select "[DATE]-[DATE] [DATE]-[DATE] [DATE]-[DATE] [DATE]-[DATE] [DATE]-[DATE] [DATE]-[D…" at bounding box center [1141, 31] width 123 height 33
click at [1306, 25] on input "Go" at bounding box center [1308, 31] width 49 height 33
click at [152, 162] on link "icons/clipboard/plain Created with Sketch. Classrooms" at bounding box center [105, 149] width 210 height 37
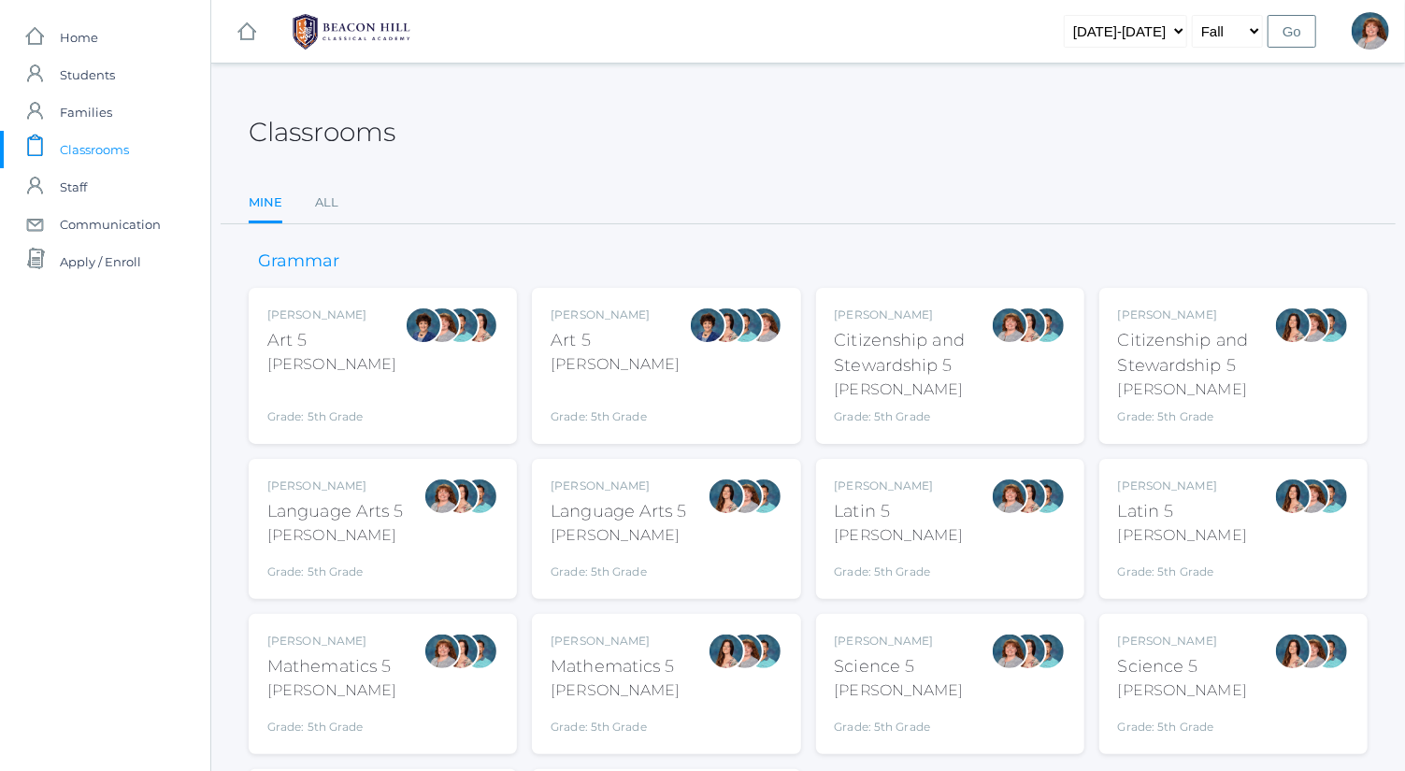
scroll to position [204, 0]
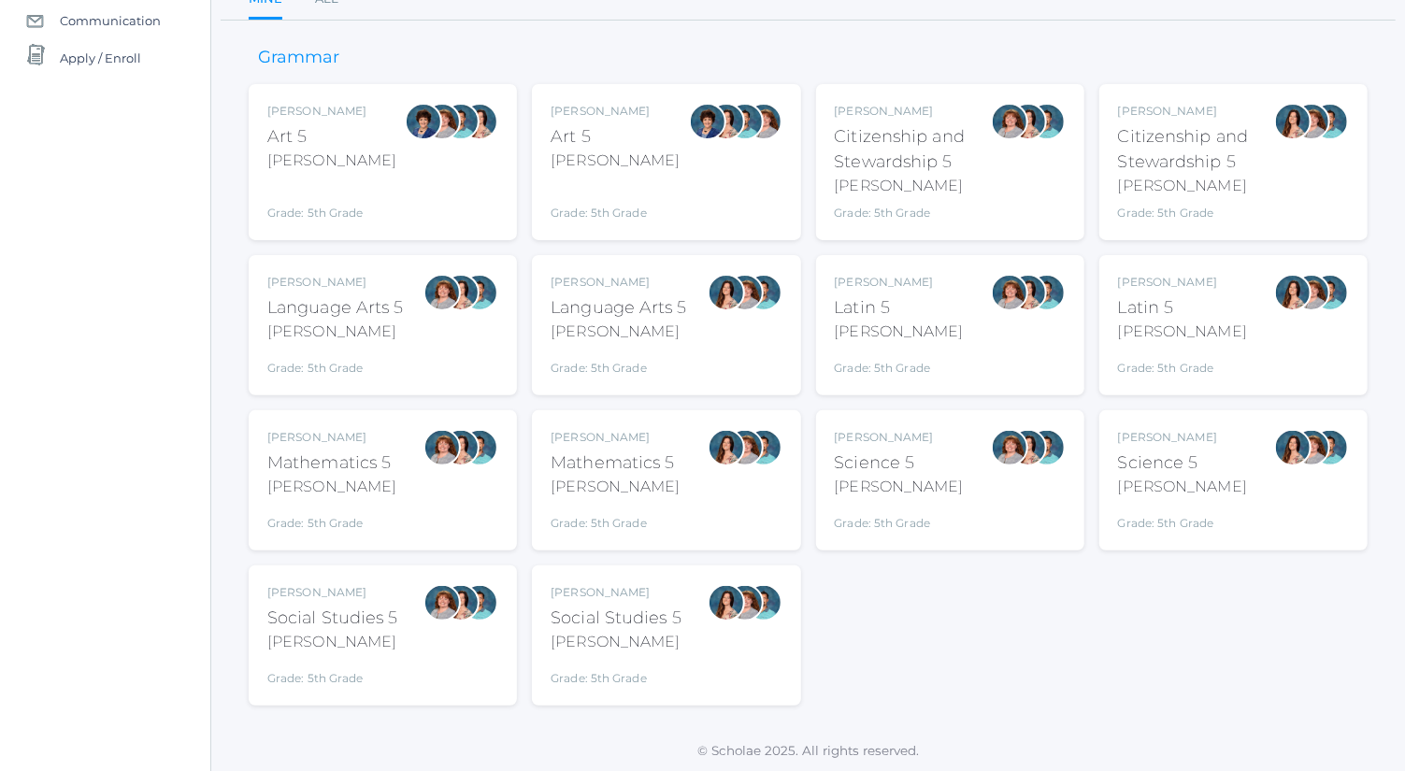
click at [436, 611] on div at bounding box center [442, 602] width 37 height 37
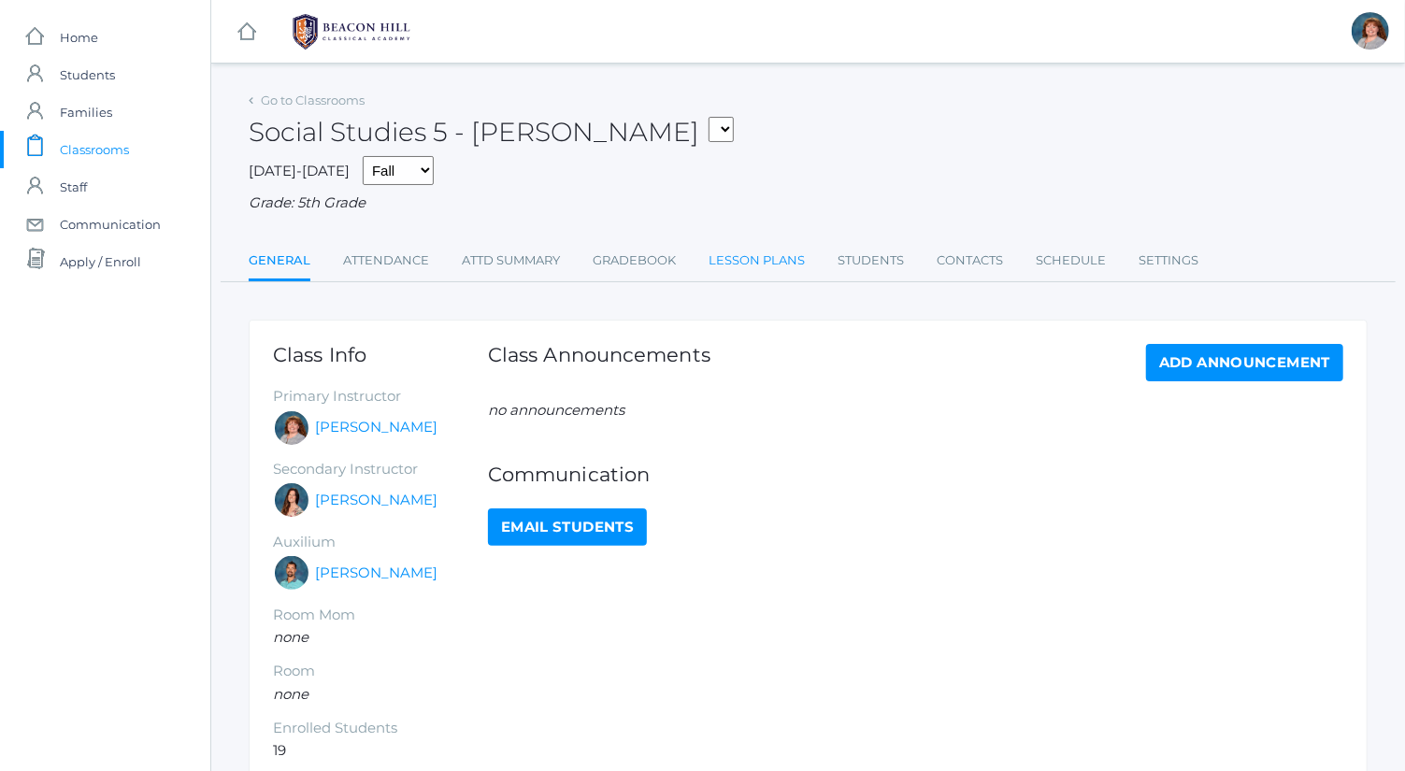
click at [757, 253] on link "Lesson Plans" at bounding box center [757, 260] width 96 height 37
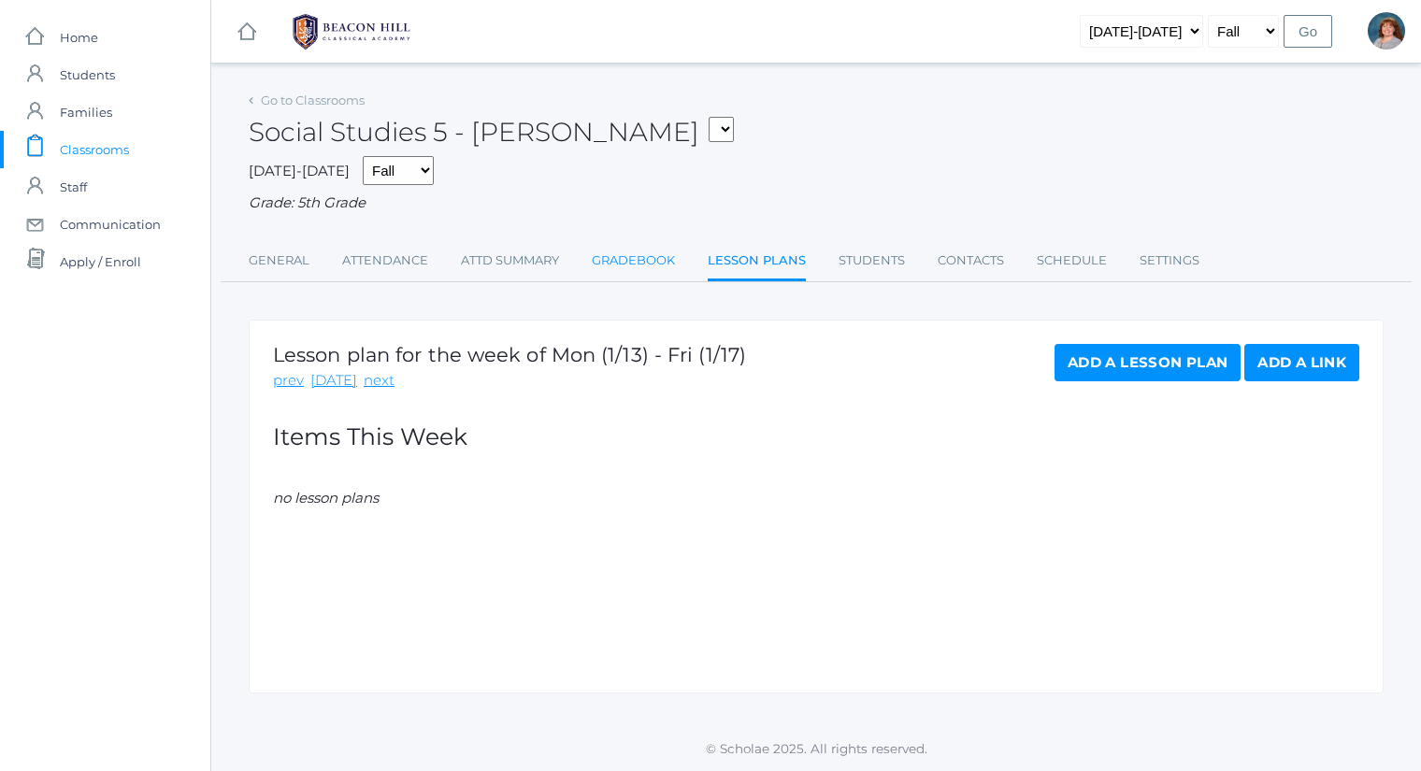
click at [662, 264] on link "Gradebook" at bounding box center [633, 260] width 83 height 37
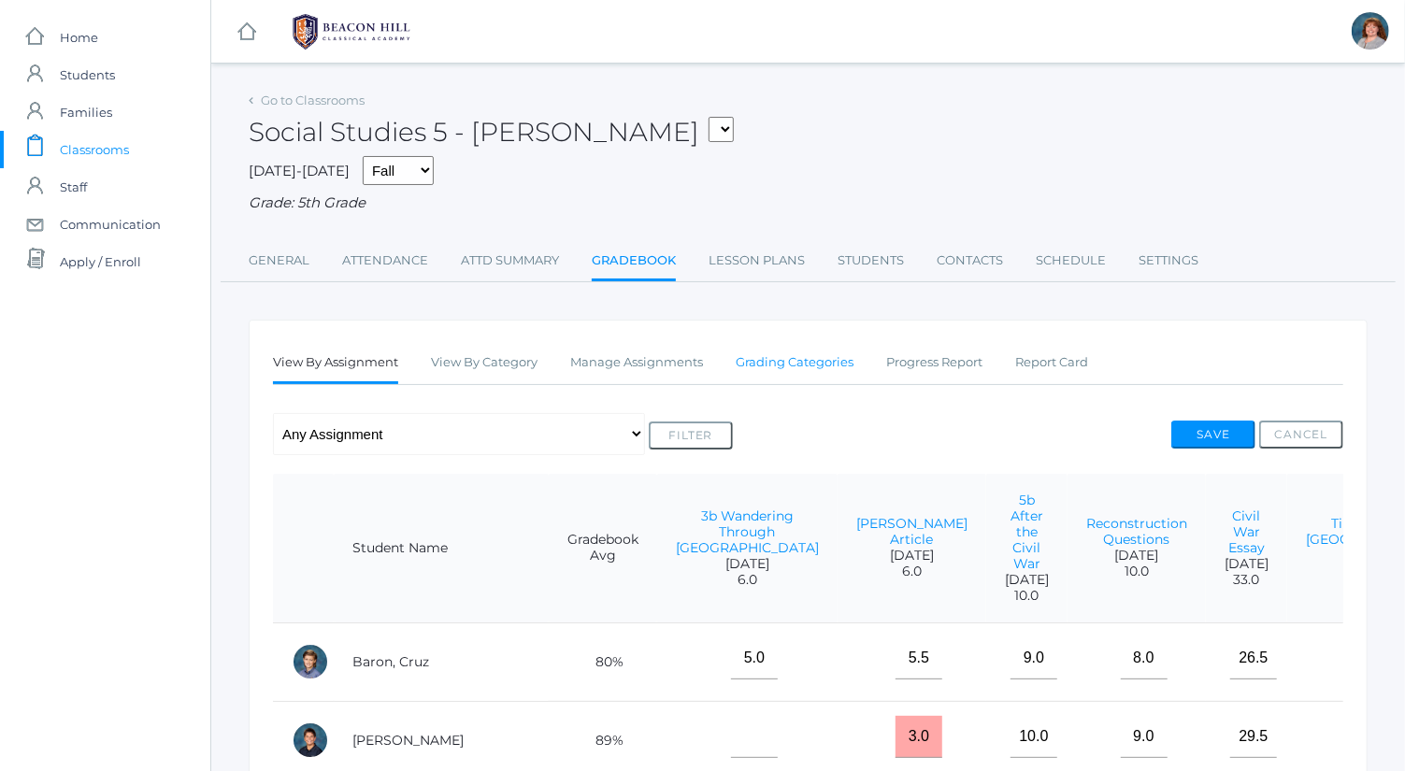
click at [842, 363] on link "Grading Categories" at bounding box center [795, 362] width 118 height 37
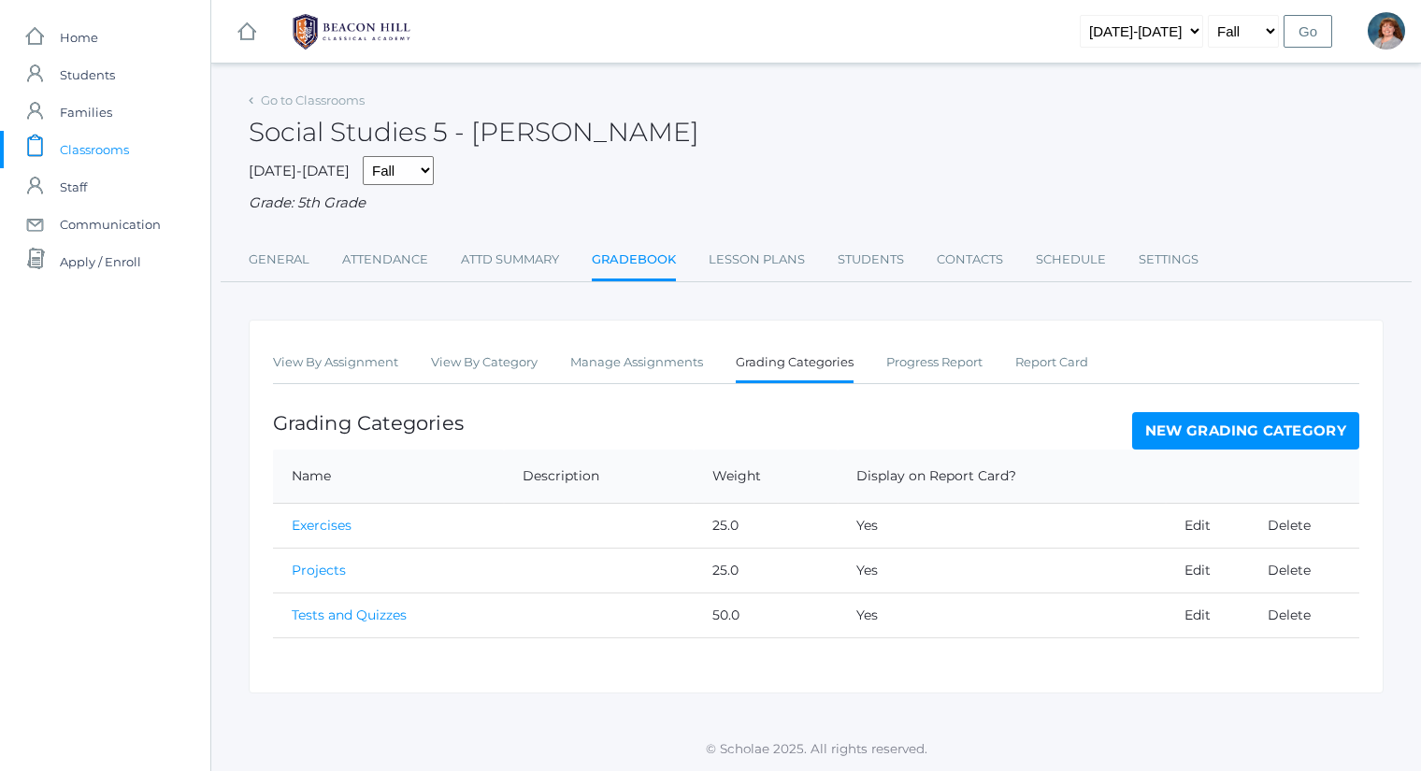
click at [150, 150] on link "icons/clipboard/plain Created with Sketch. Classrooms" at bounding box center [105, 149] width 210 height 37
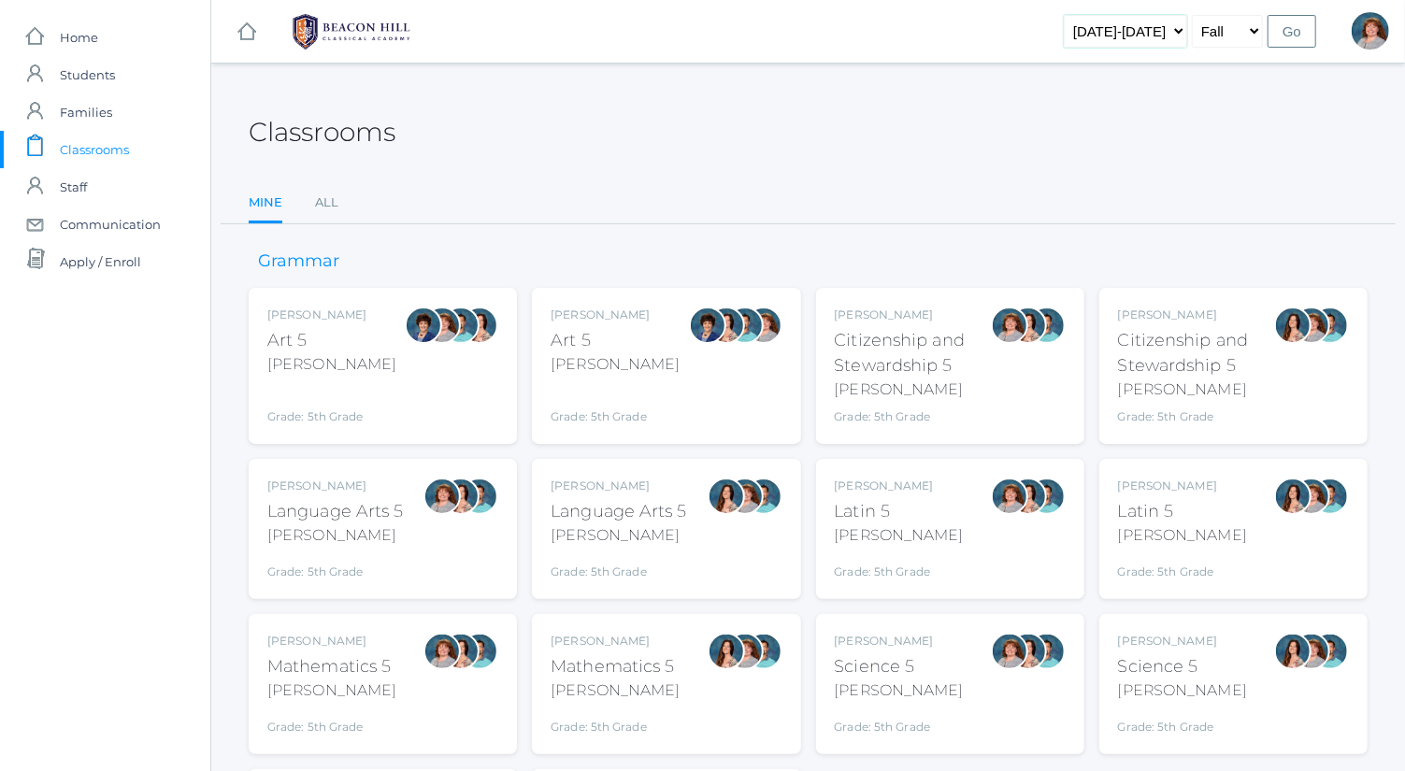
click at [1136, 43] on select "[DATE]-[DATE] [DATE]-[DATE] [DATE]-[DATE] [DATE]-[DATE] [DATE]-[DATE] [DATE]-[D…" at bounding box center [1125, 31] width 123 height 33
select select "[DATE]-[DATE]"
click at [1093, 15] on select "[DATE]-[DATE] [DATE]-[DATE] [DATE]-[DATE] [DATE]-[DATE] [DATE]-[DATE] [DATE]-[D…" at bounding box center [1125, 31] width 123 height 33
click at [1294, 31] on input "Go" at bounding box center [1292, 31] width 49 height 33
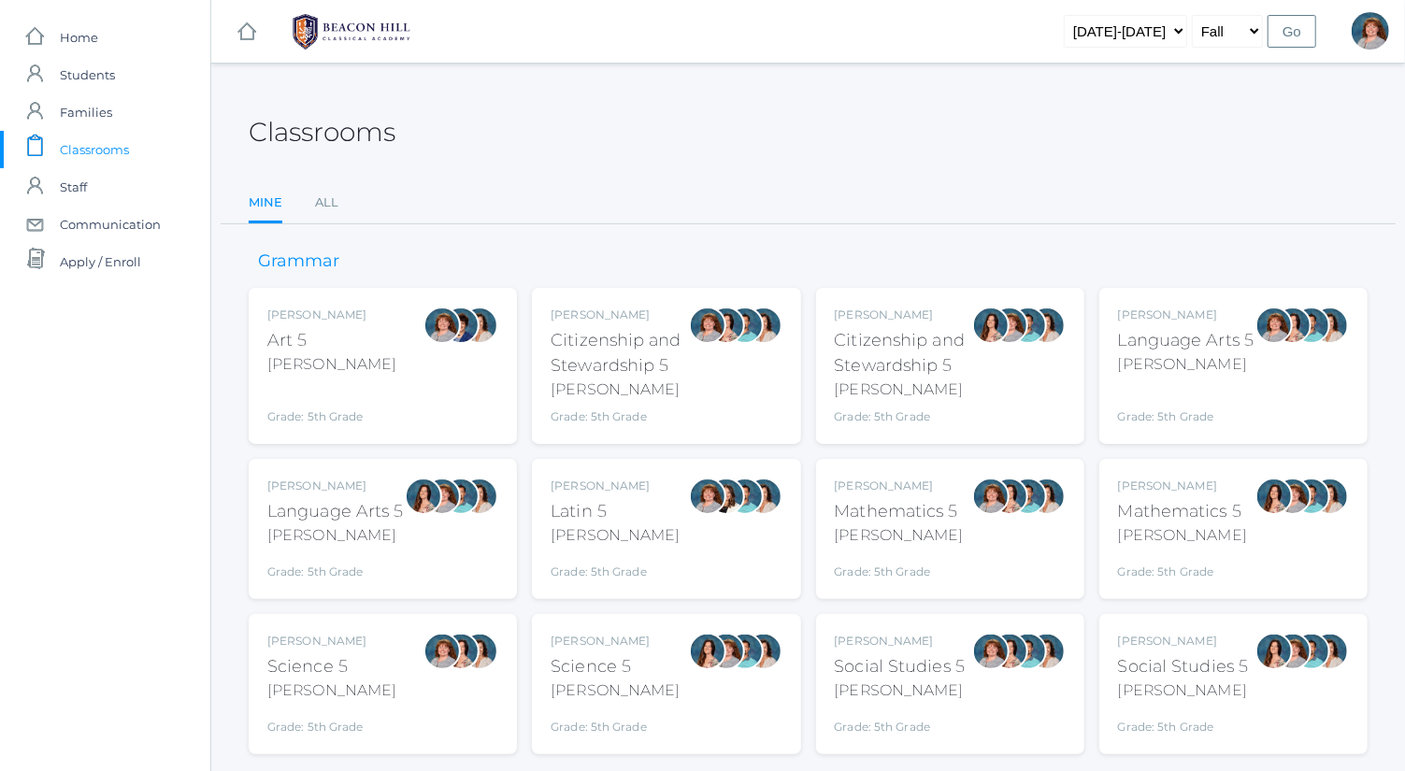
scroll to position [49, 0]
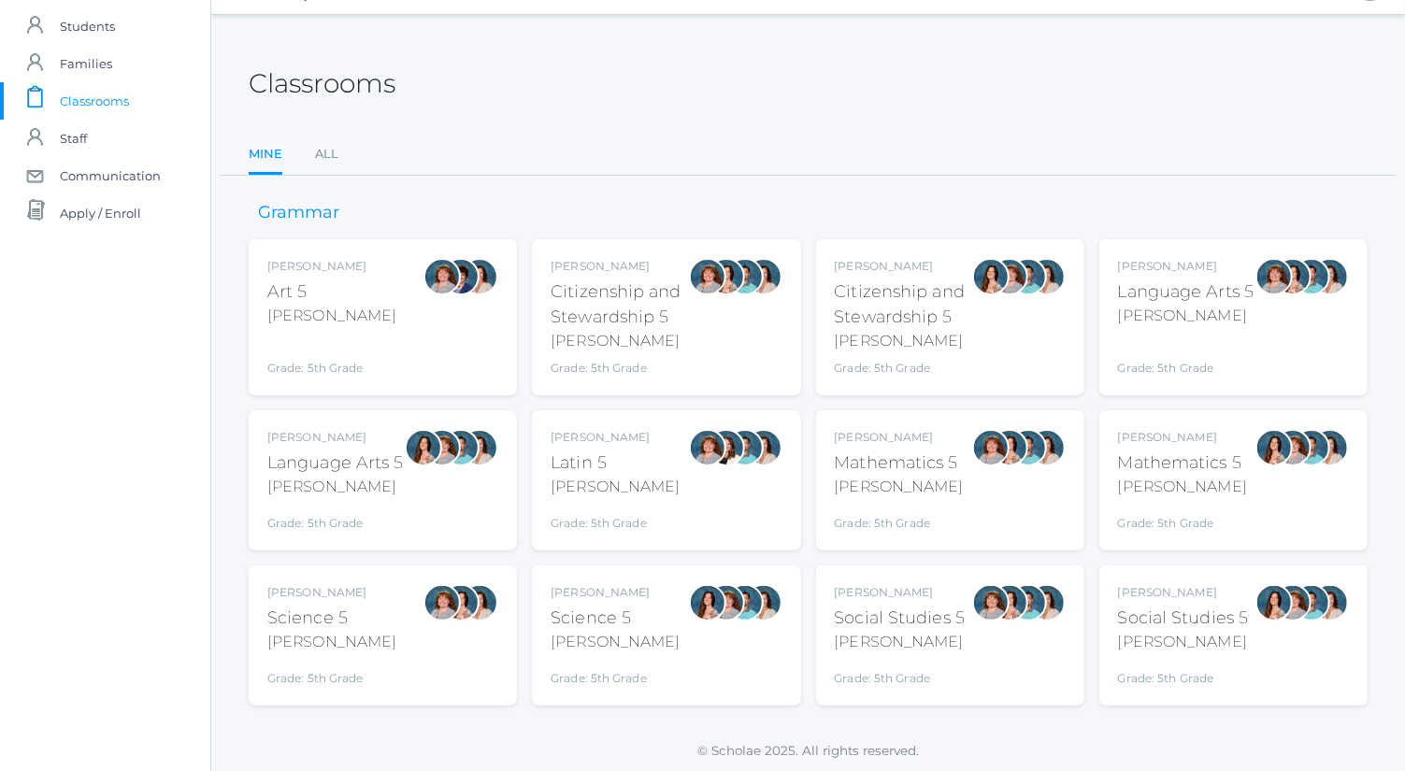
click at [896, 661] on div "Grade: 5th Grade" at bounding box center [900, 674] width 131 height 26
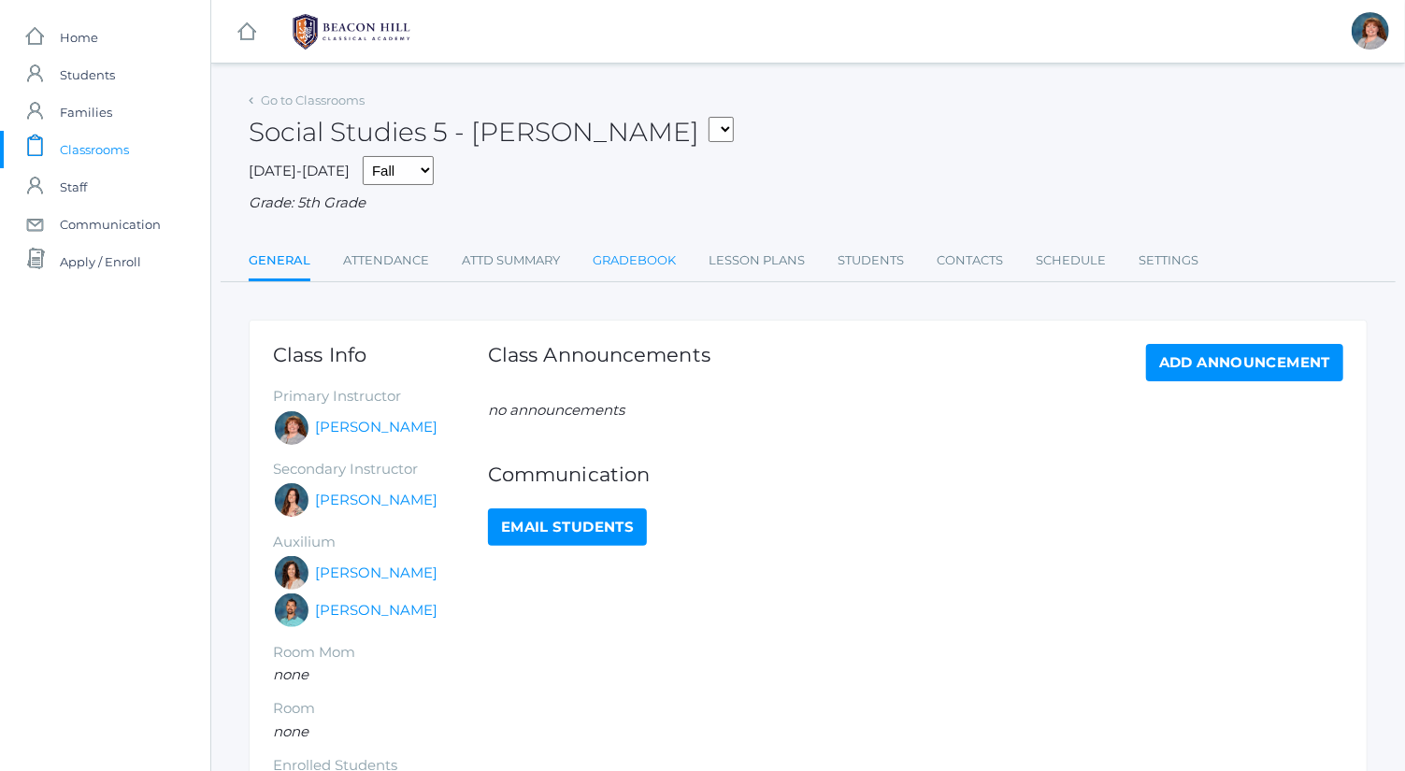
click at [655, 257] on link "Gradebook" at bounding box center [634, 260] width 83 height 37
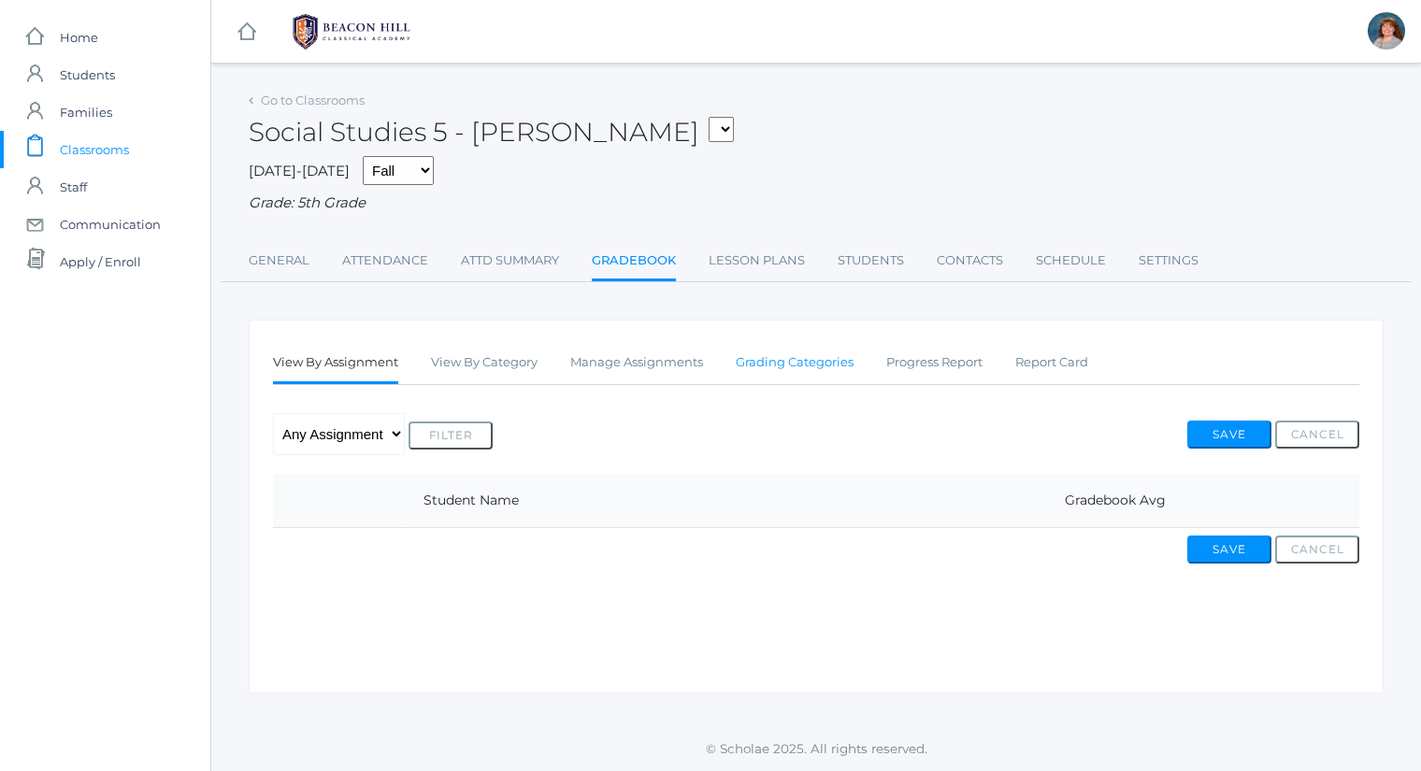
click at [809, 371] on link "Grading Categories" at bounding box center [795, 362] width 118 height 37
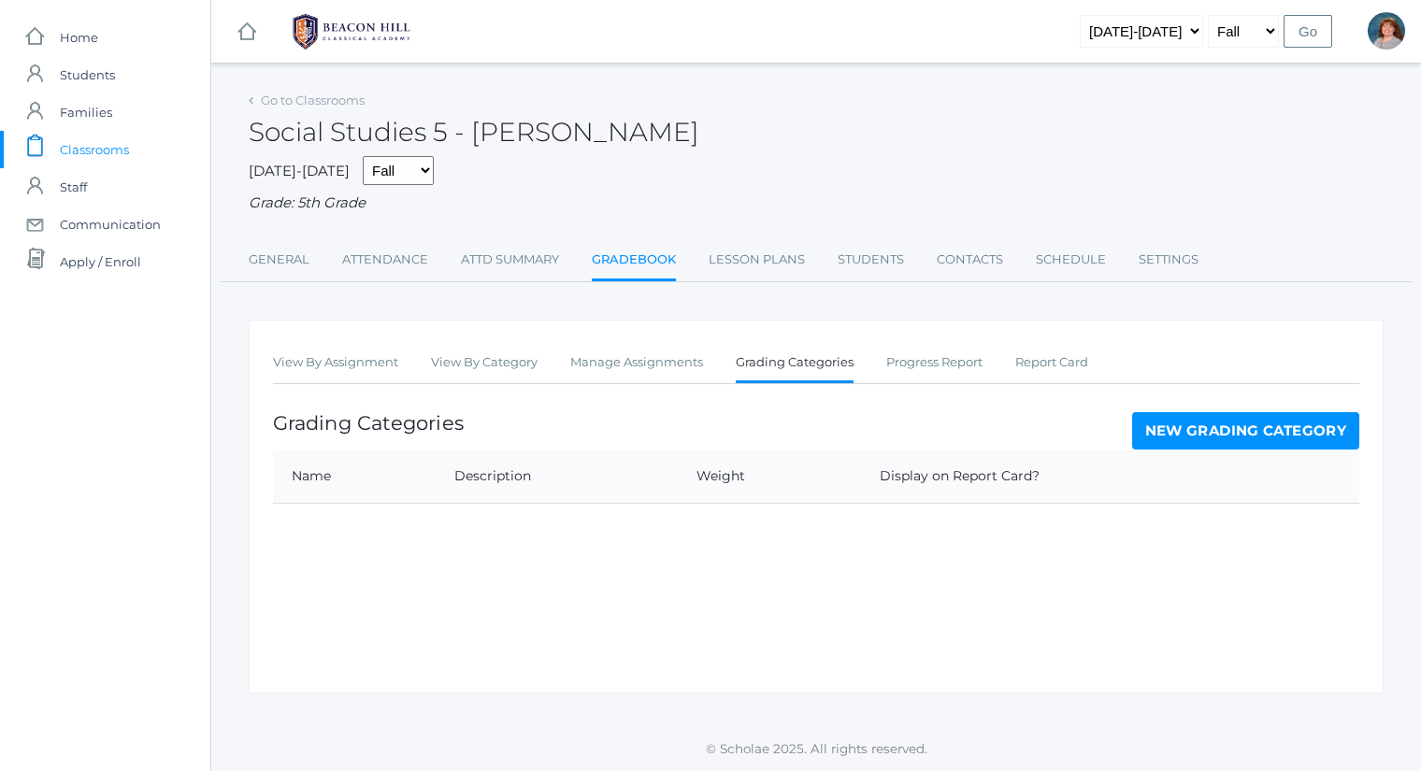
click at [1218, 438] on link "New Grading Category" at bounding box center [1246, 430] width 228 height 37
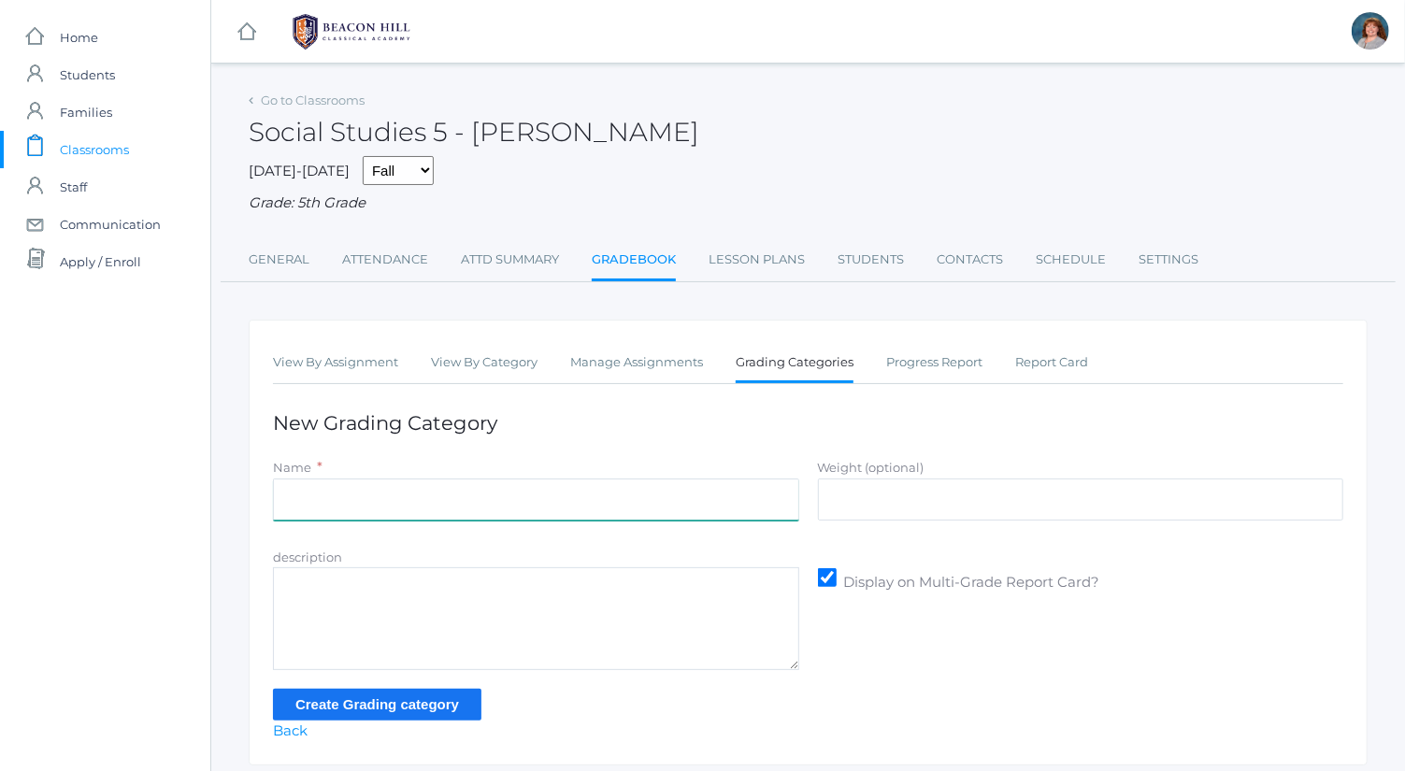
click at [643, 506] on input "Name" at bounding box center [536, 500] width 526 height 42
type input "Exercises"
click at [1002, 497] on input "Weight (optional)" at bounding box center [1081, 500] width 526 height 42
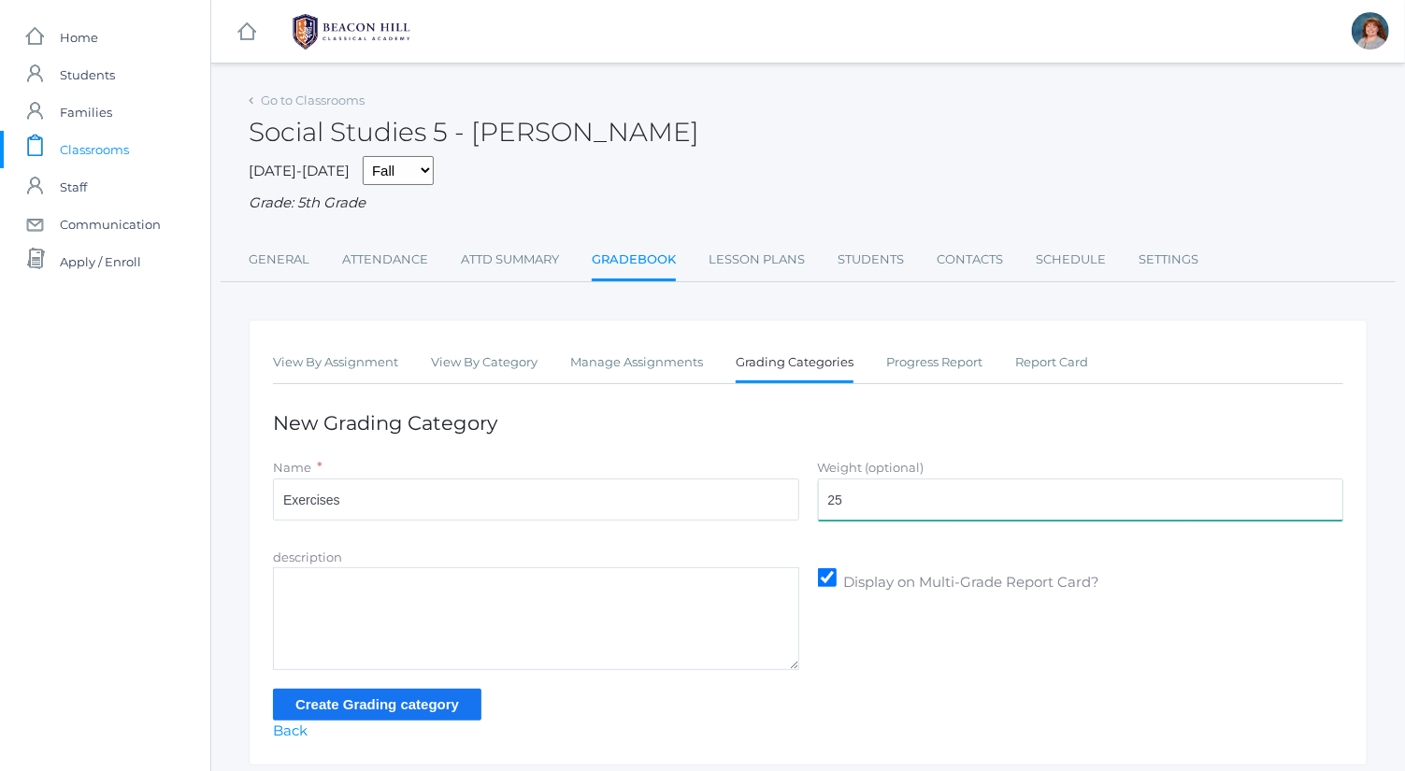
type input "25"
click at [464, 698] on input "Create Grading category" at bounding box center [377, 704] width 209 height 31
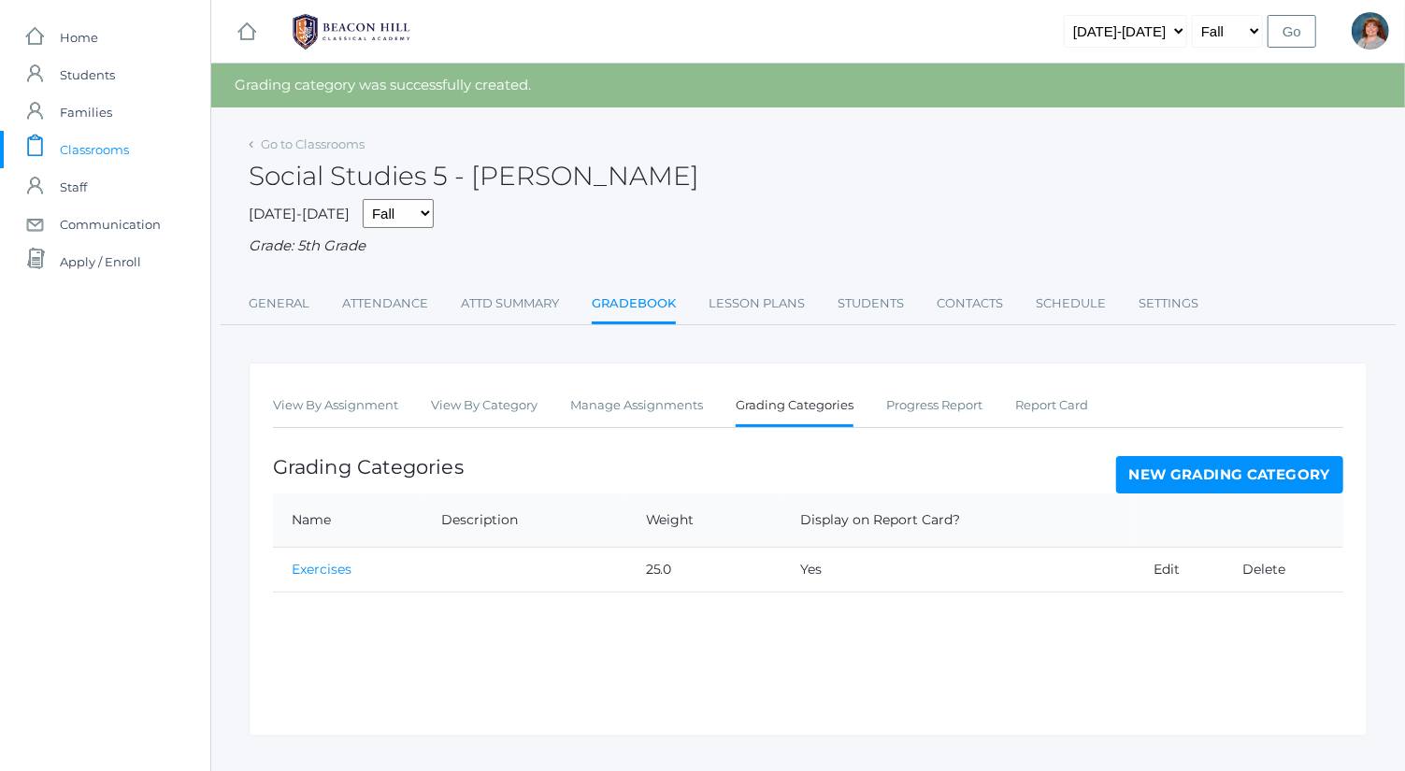
click at [1214, 474] on link "New Grading Category" at bounding box center [1230, 474] width 228 height 37
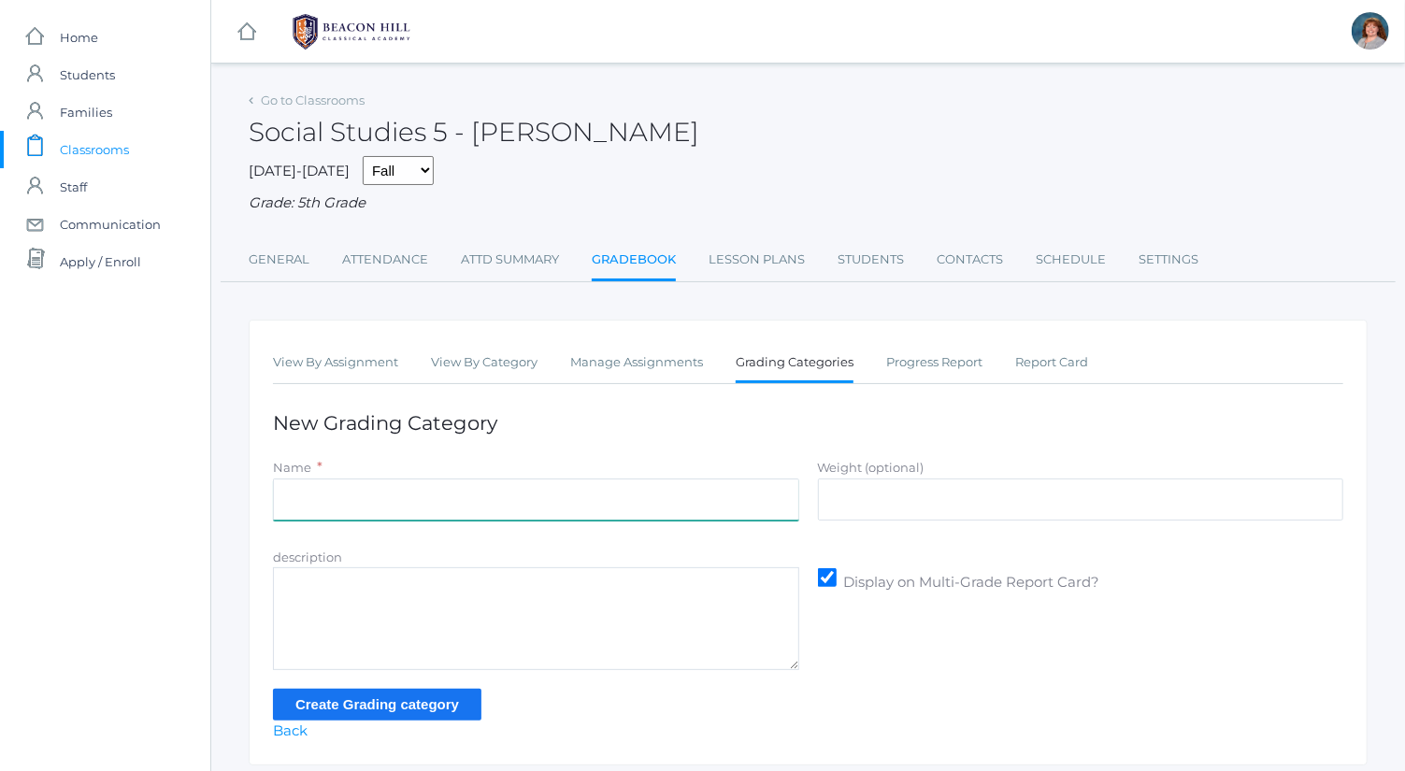
click at [524, 491] on input "Name" at bounding box center [536, 500] width 526 height 42
type input "Projects"
click at [1043, 506] on input "Weight (optional)" at bounding box center [1081, 500] width 526 height 42
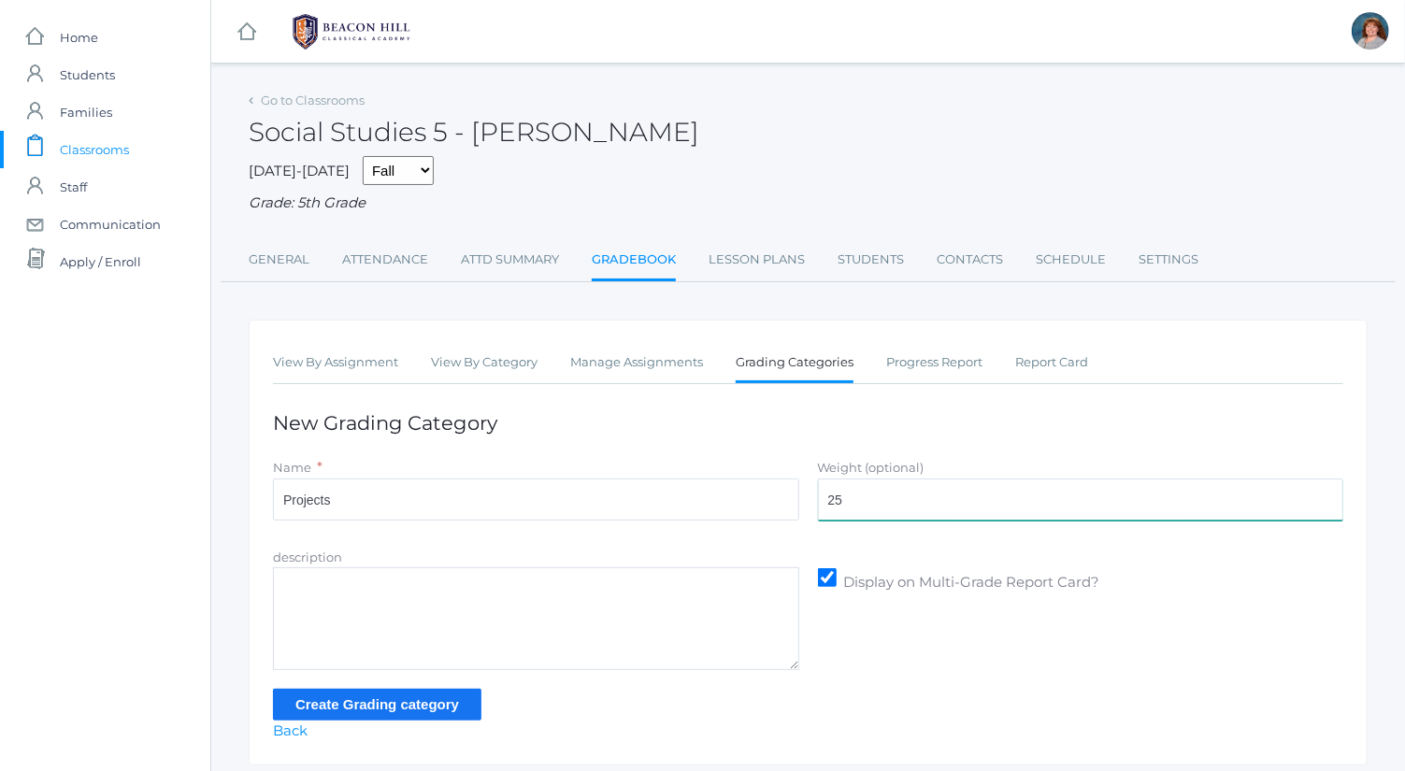
type input "25"
click at [431, 704] on input "Create Grading category" at bounding box center [377, 704] width 209 height 31
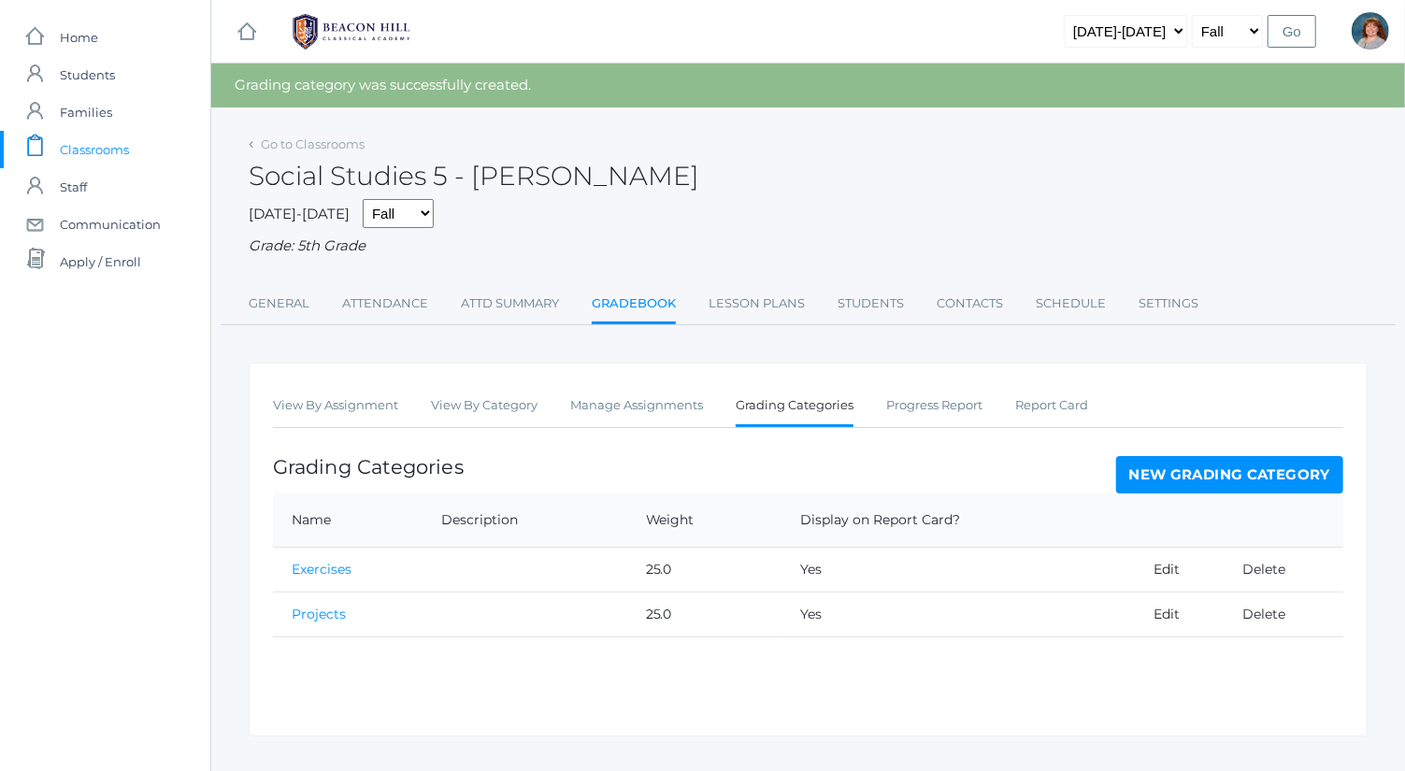
click at [1150, 460] on link "New Grading Category" at bounding box center [1230, 474] width 228 height 37
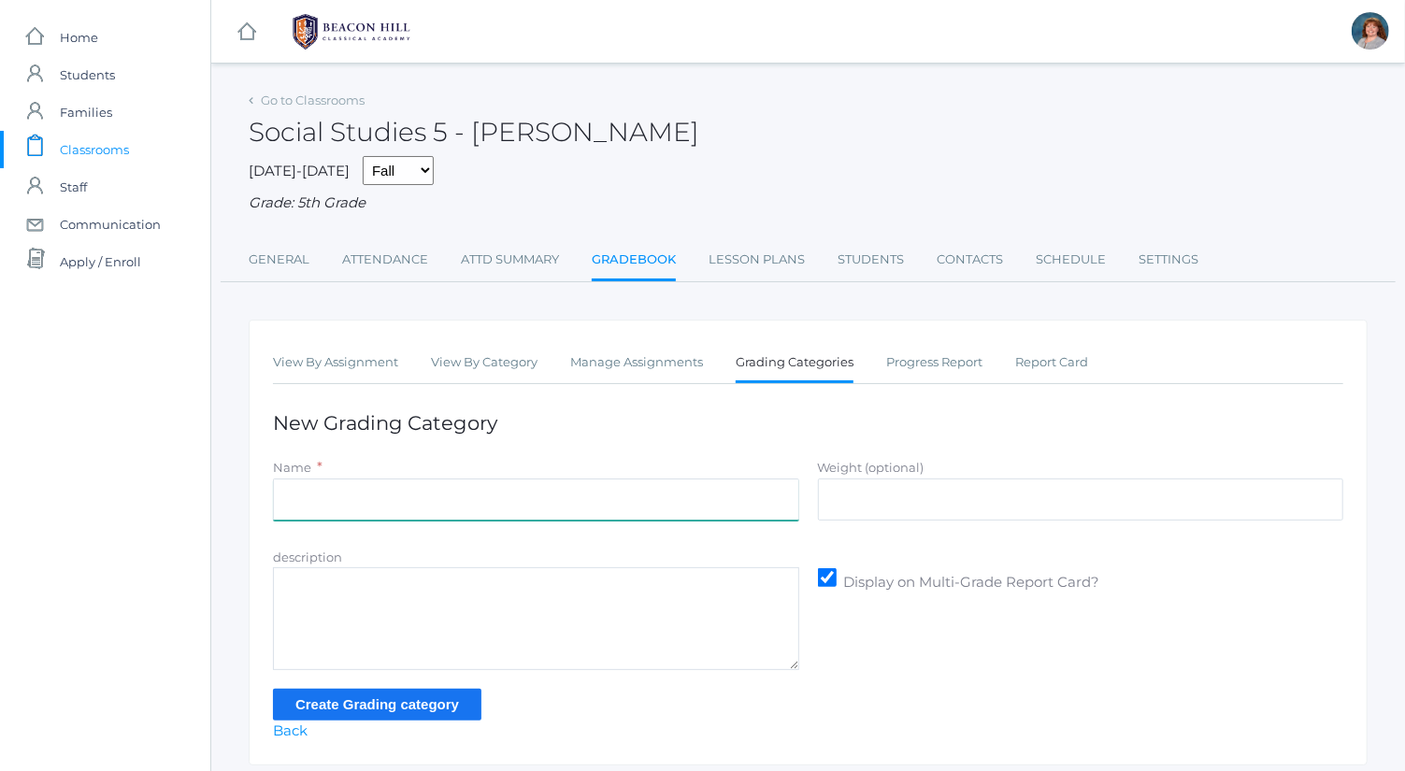
click at [681, 505] on input "Name" at bounding box center [536, 500] width 526 height 42
type input "Tests"
click at [1048, 506] on input "Weight (optional)" at bounding box center [1081, 500] width 526 height 42
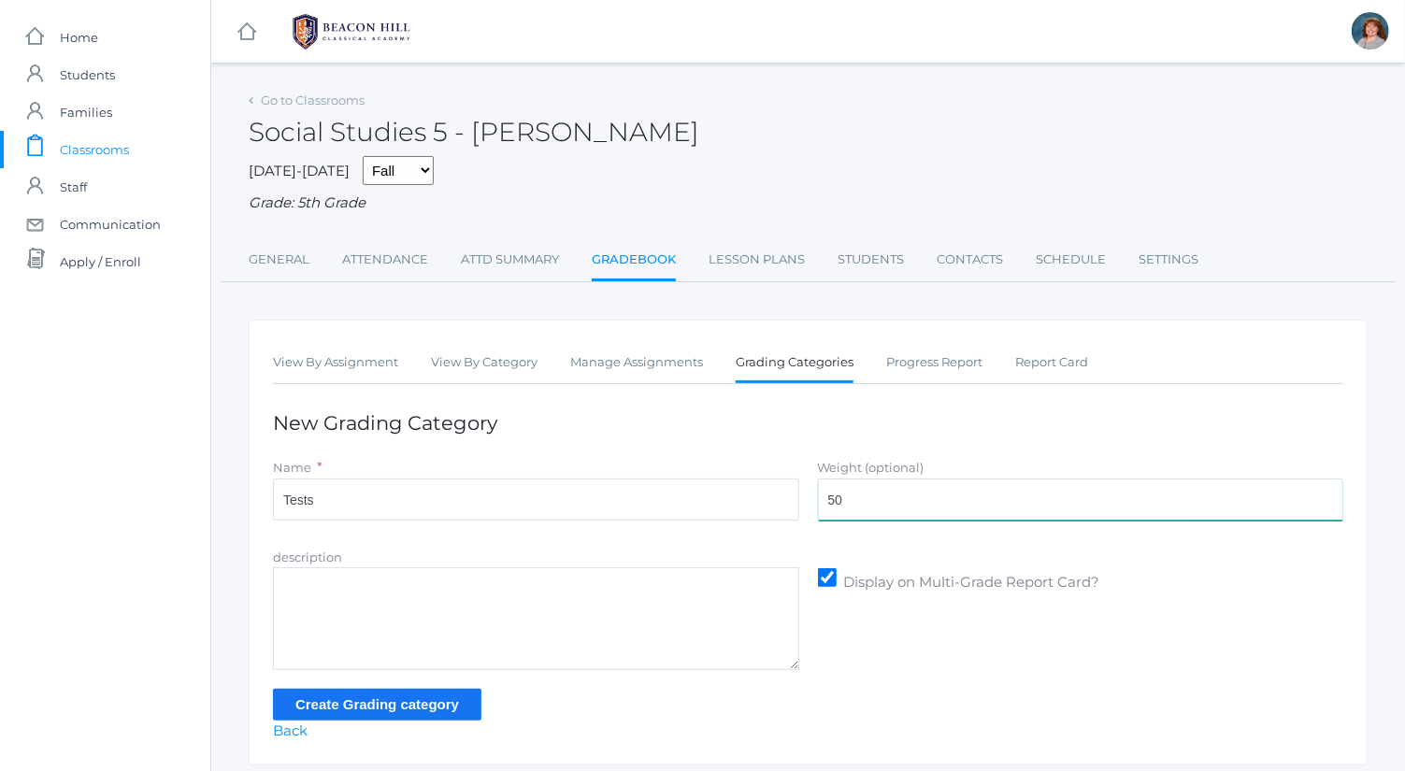
type input "50"
click at [427, 707] on input "Create Grading category" at bounding box center [377, 704] width 209 height 31
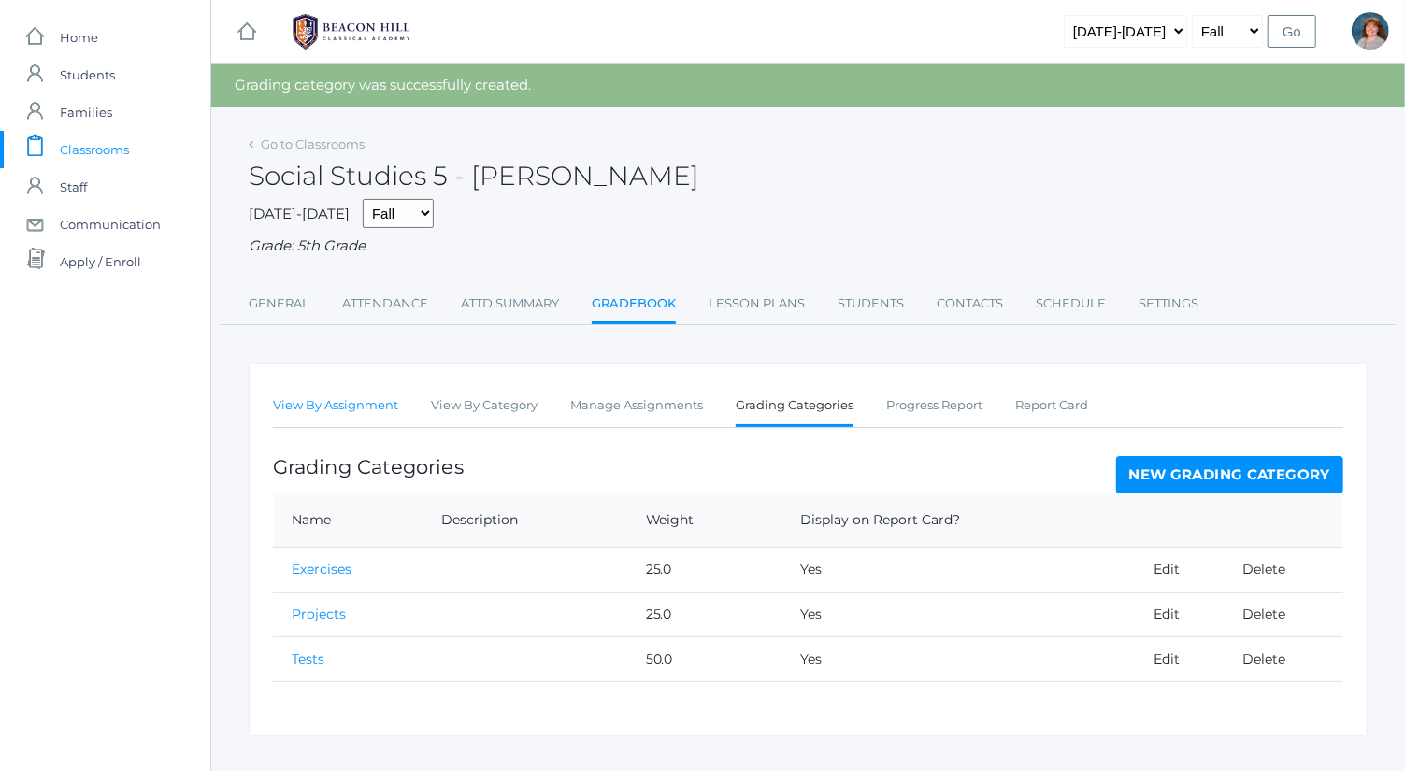
click at [383, 402] on link "View By Assignment" at bounding box center [335, 405] width 125 height 37
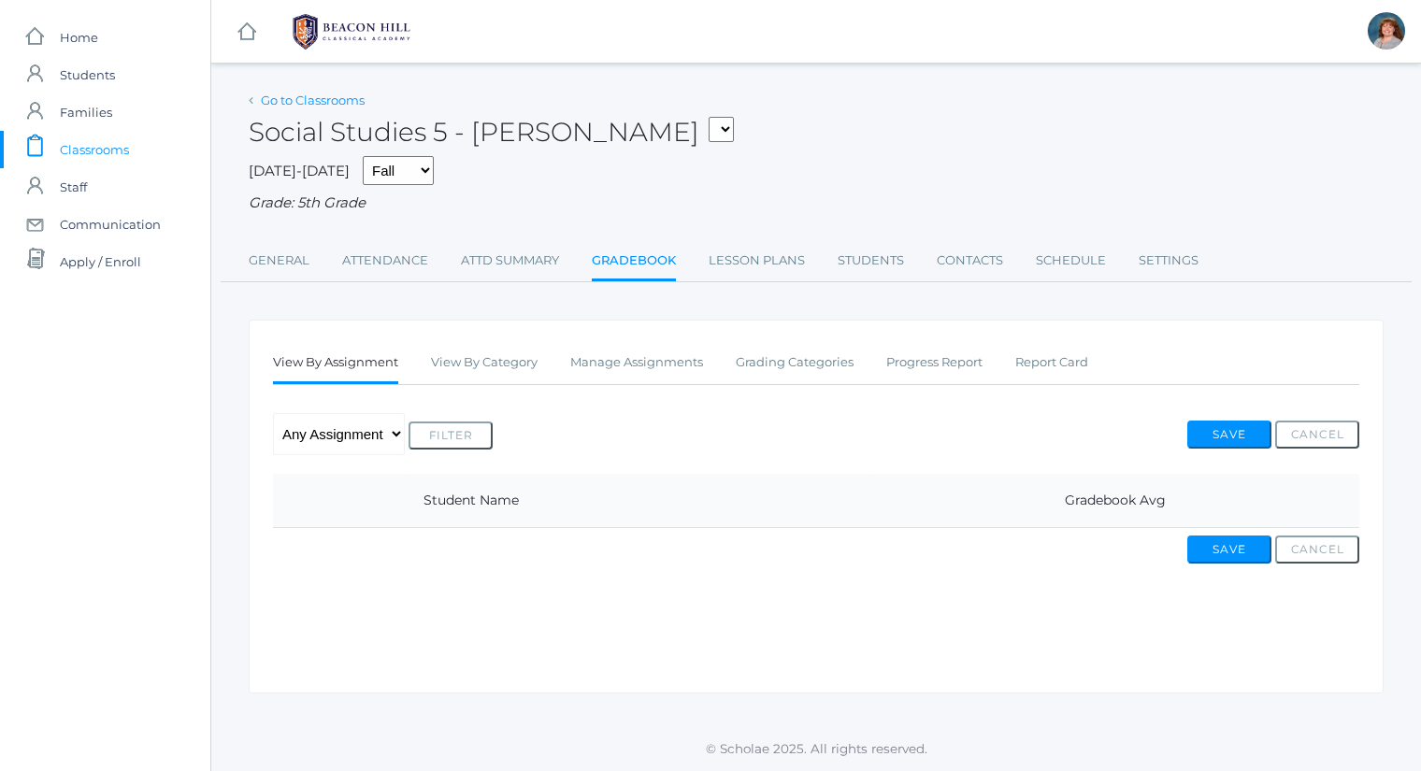
click at [357, 101] on link "Go to Classrooms" at bounding box center [313, 100] width 104 height 15
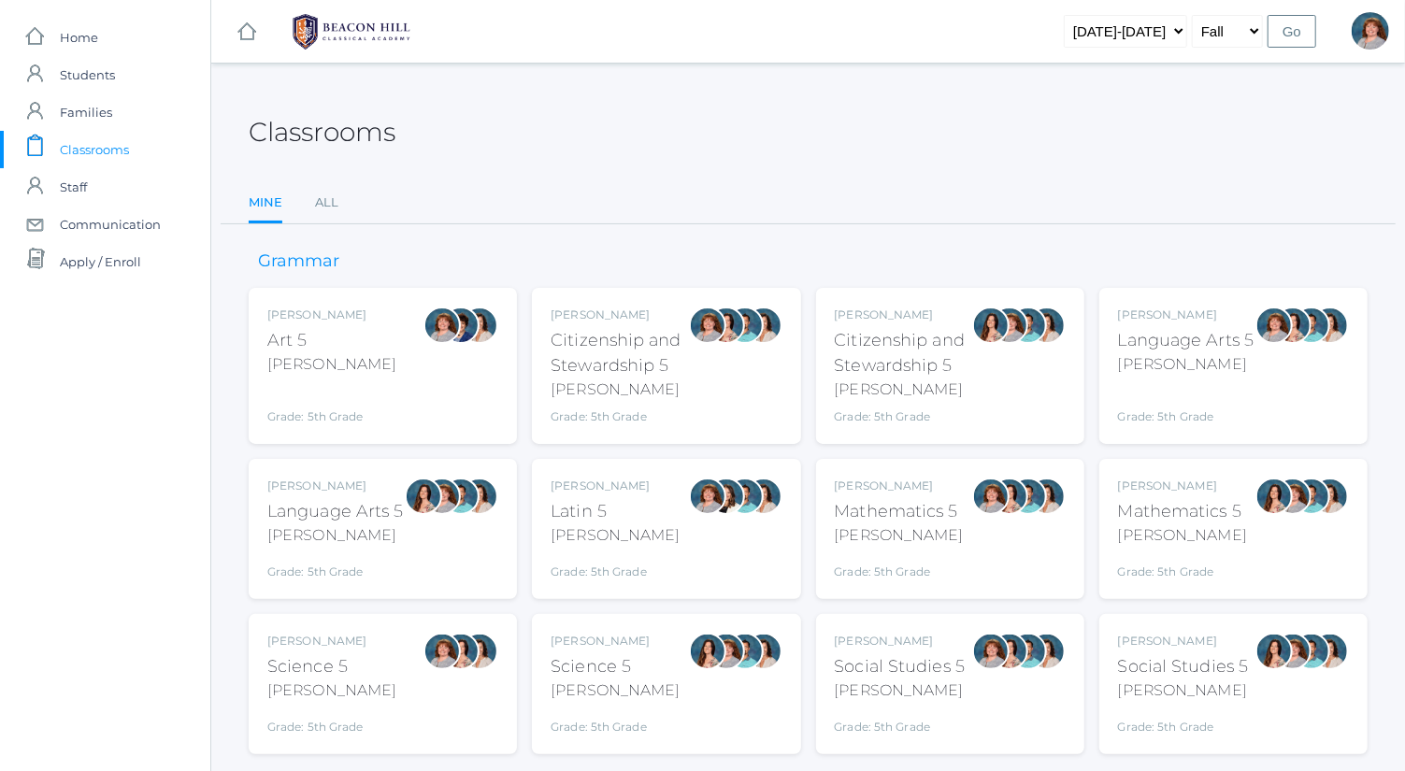
click at [424, 513] on div at bounding box center [423, 496] width 37 height 37
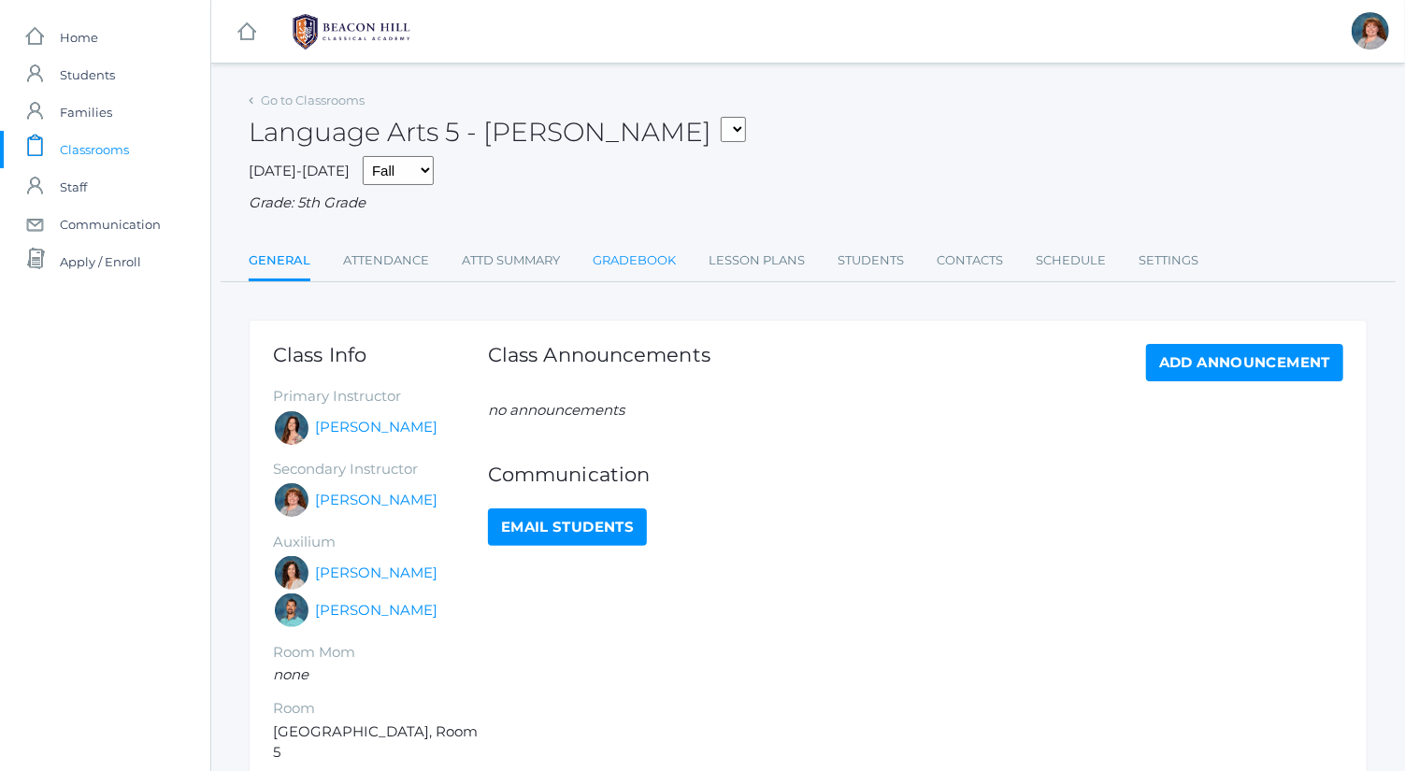
click at [656, 249] on link "Gradebook" at bounding box center [634, 260] width 83 height 37
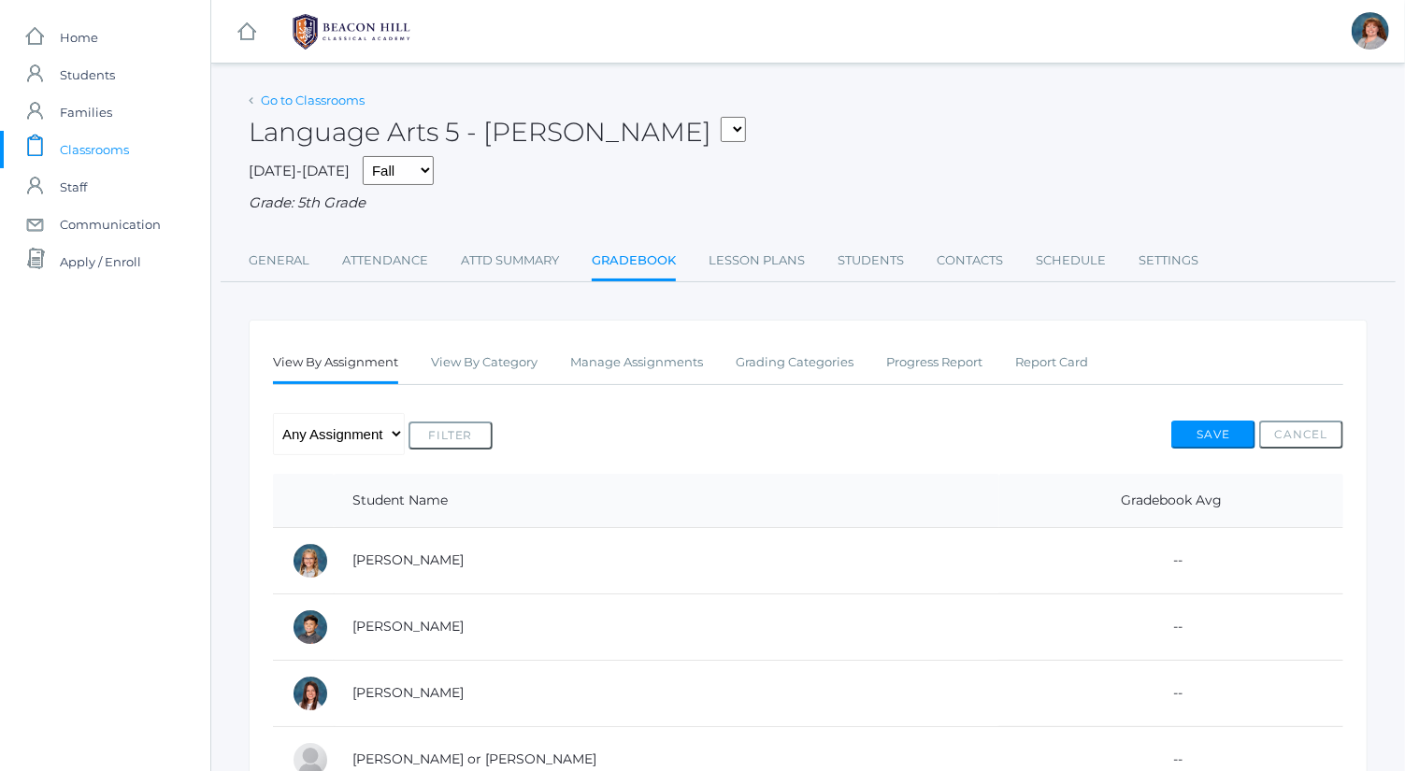
click at [338, 106] on link "Go to Classrooms" at bounding box center [313, 100] width 104 height 15
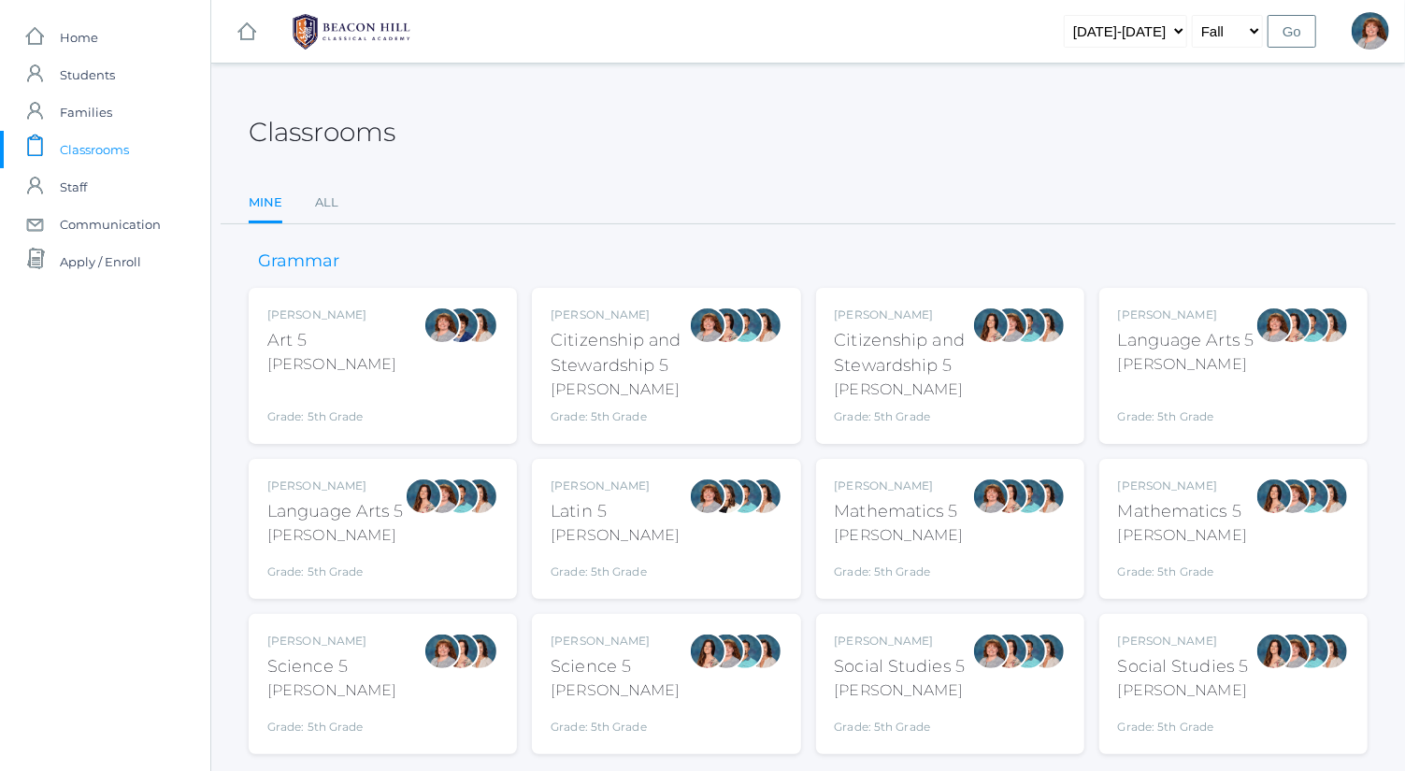
click at [1245, 363] on div "[PERSON_NAME]" at bounding box center [1186, 364] width 137 height 22
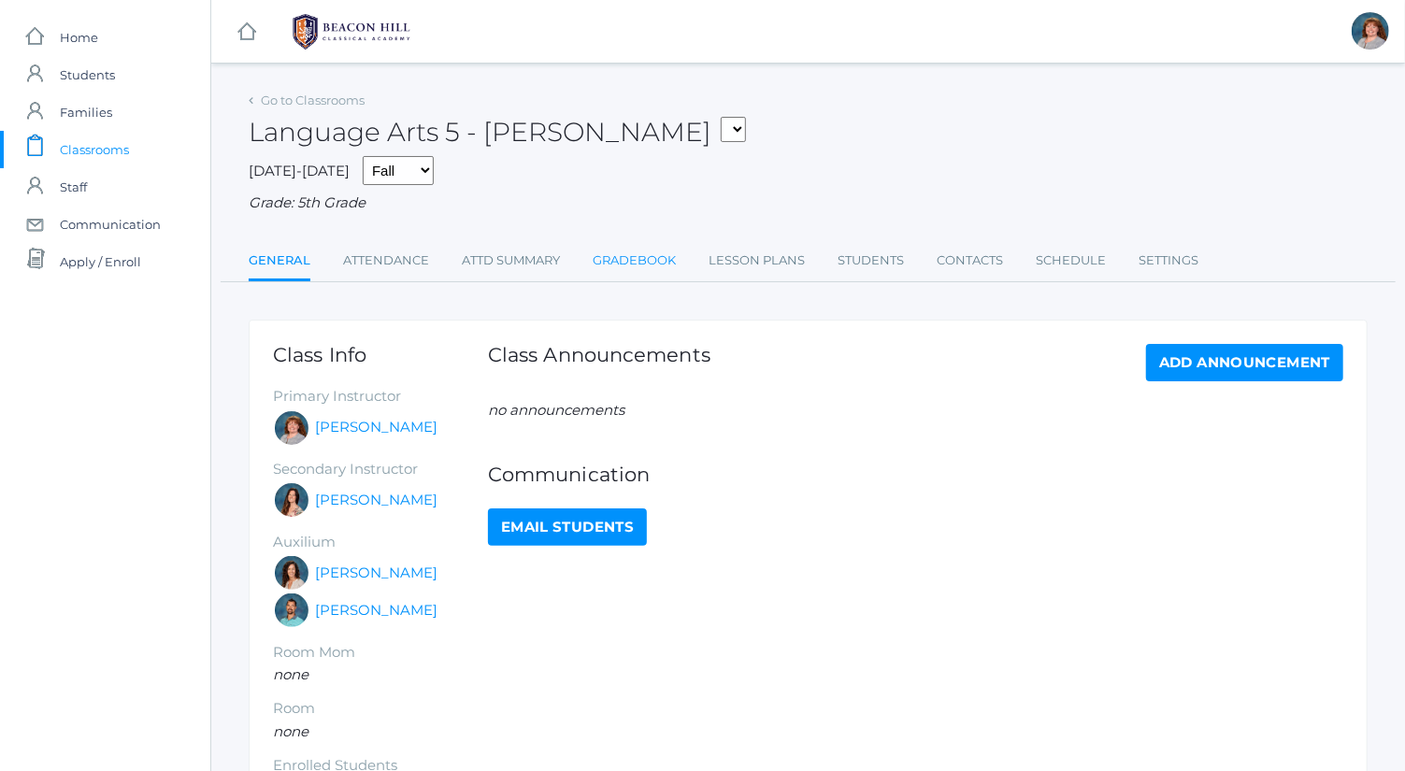
click at [660, 260] on link "Gradebook" at bounding box center [634, 260] width 83 height 37
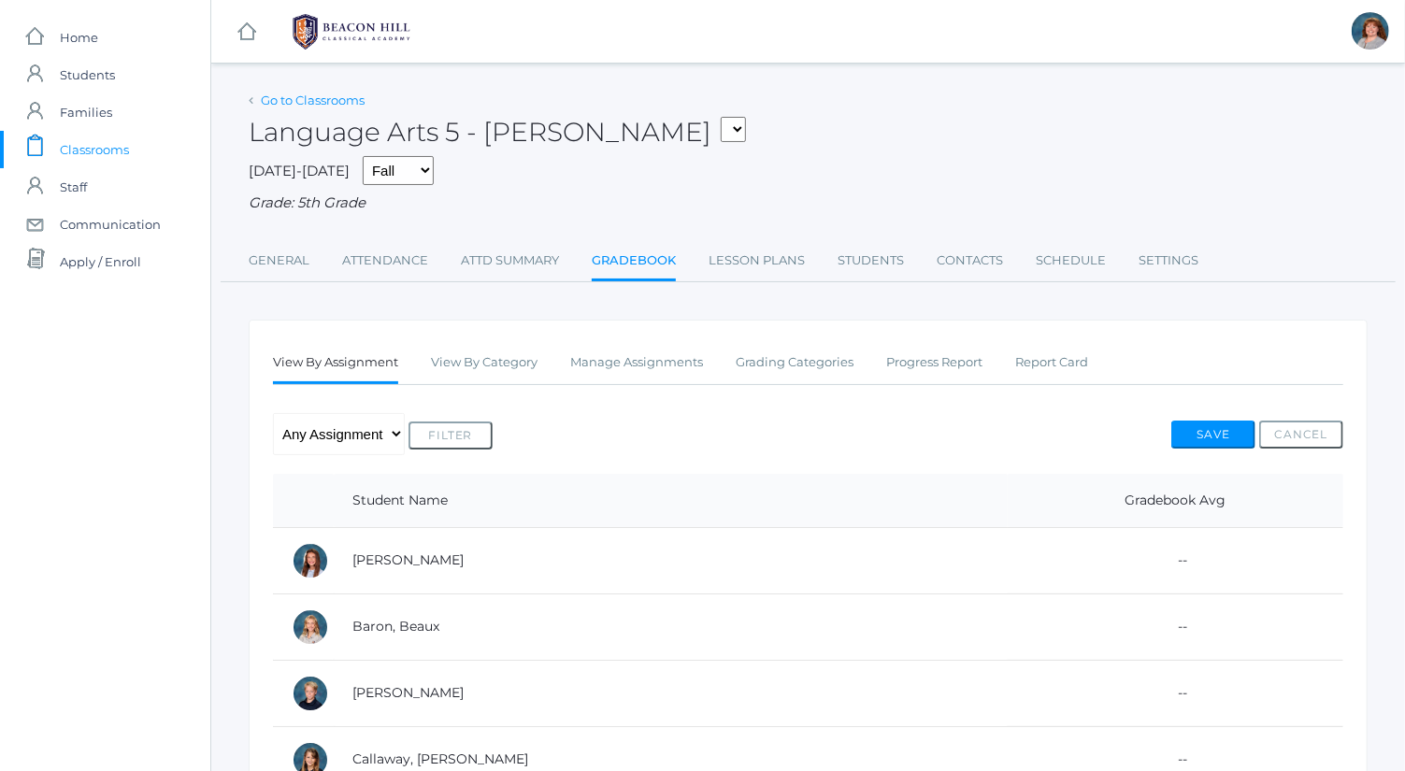
click at [343, 97] on link "Go to Classrooms" at bounding box center [313, 100] width 104 height 15
